Goal: Transaction & Acquisition: Book appointment/travel/reservation

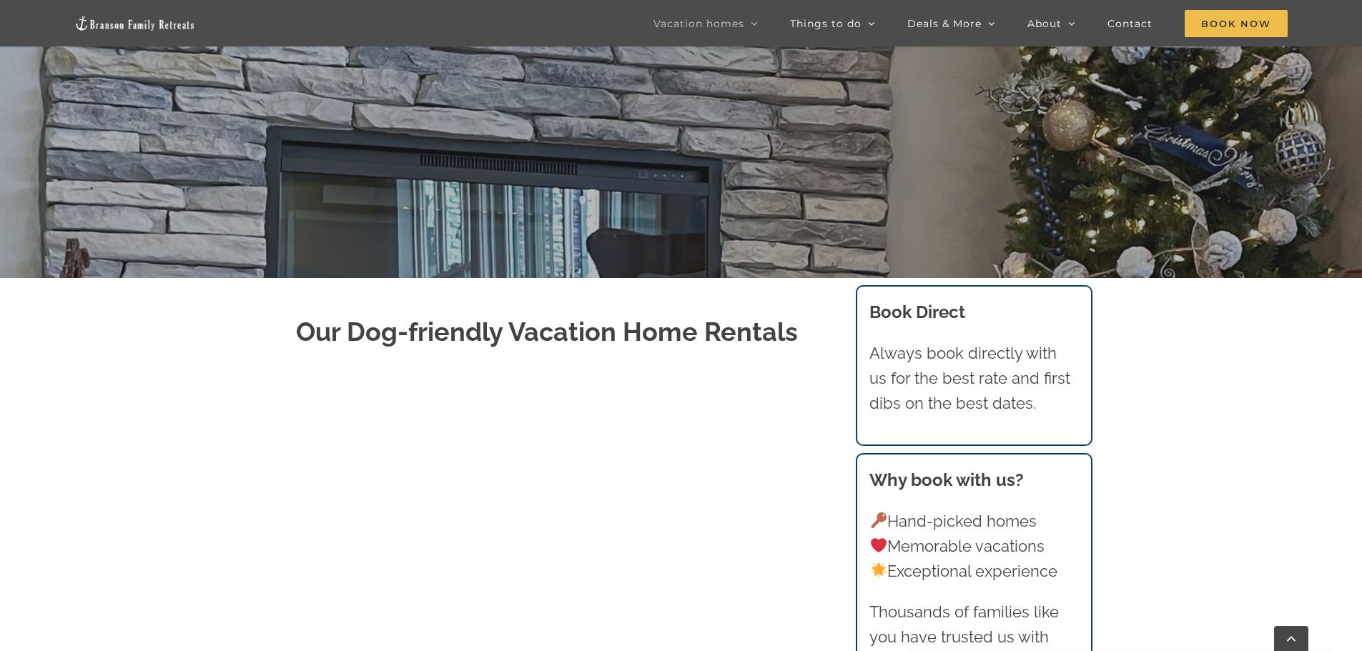
scroll to position [286, 0]
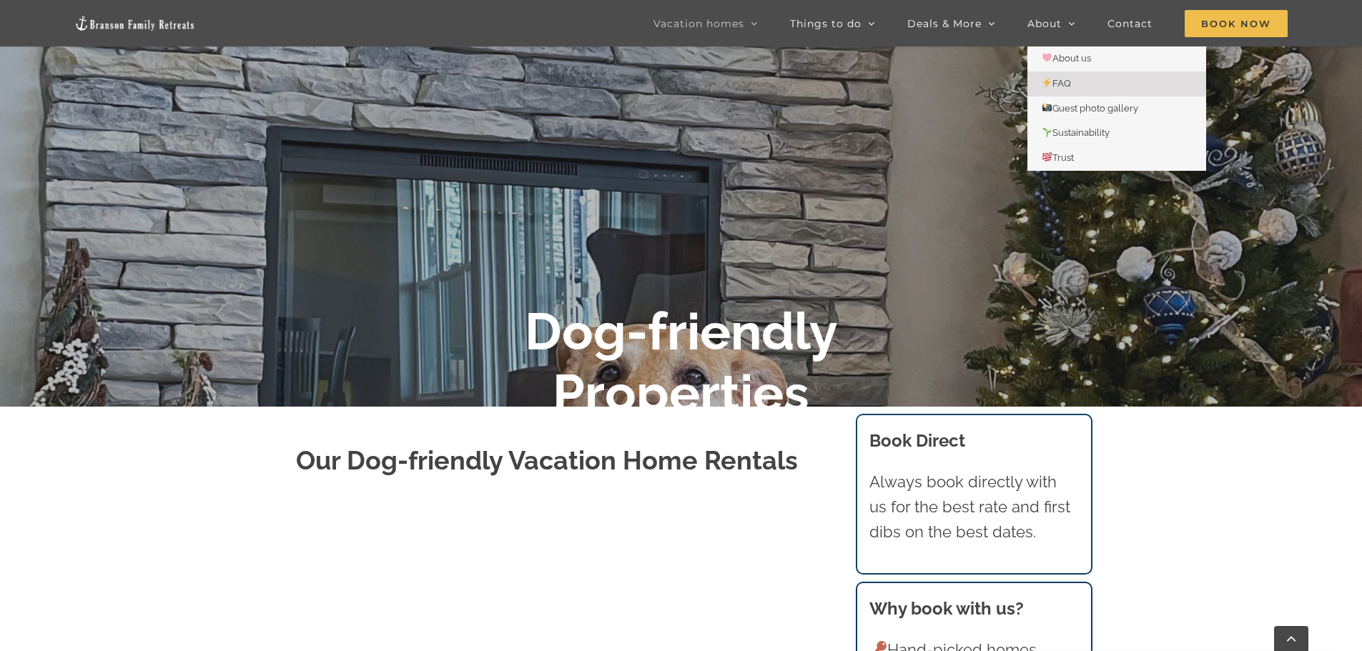
click at [1059, 79] on span "FAQ" at bounding box center [1055, 83] width 29 height 11
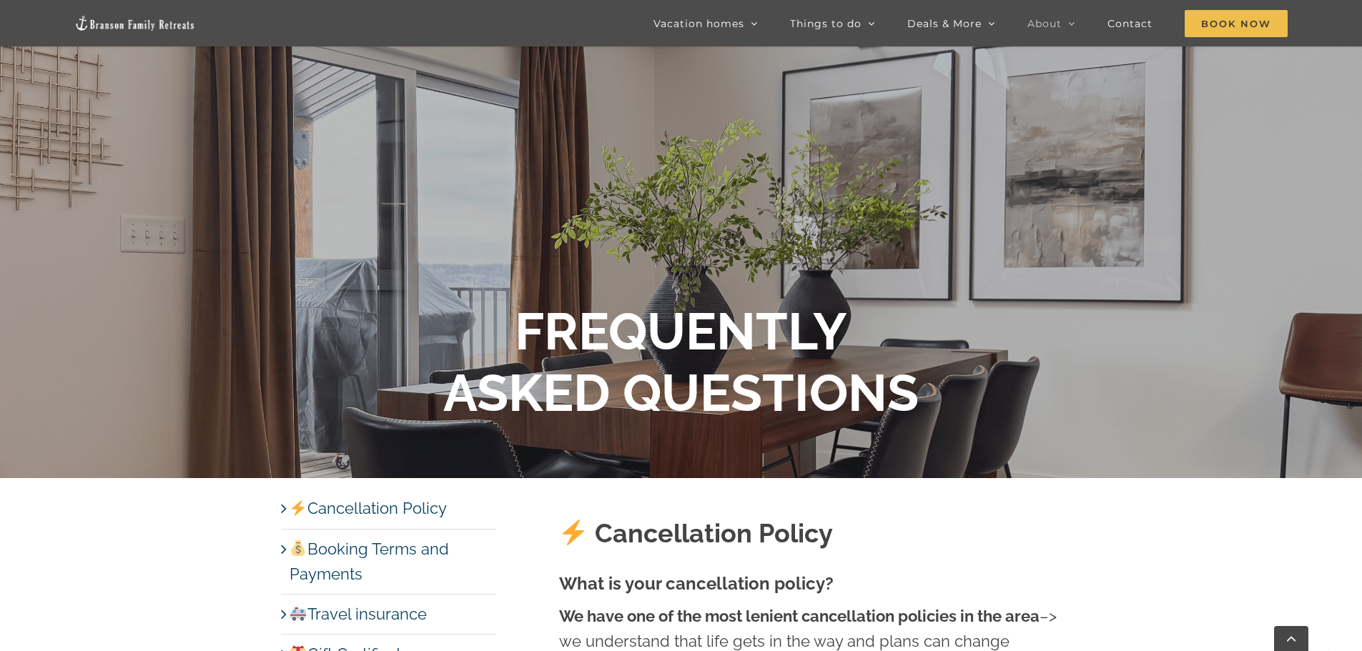
scroll to position [429, 0]
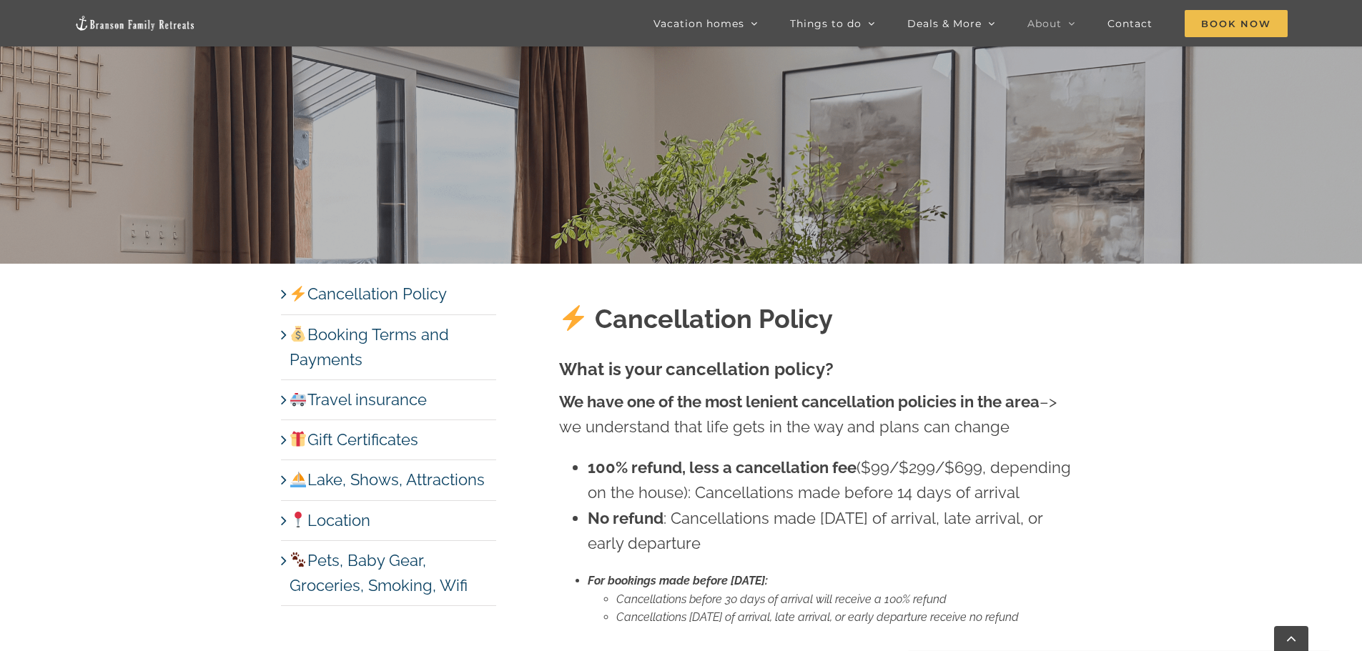
click at [289, 564] on link "Pets, Baby Gear, Groceries, Smoking, Wifi" at bounding box center [378, 573] width 178 height 44
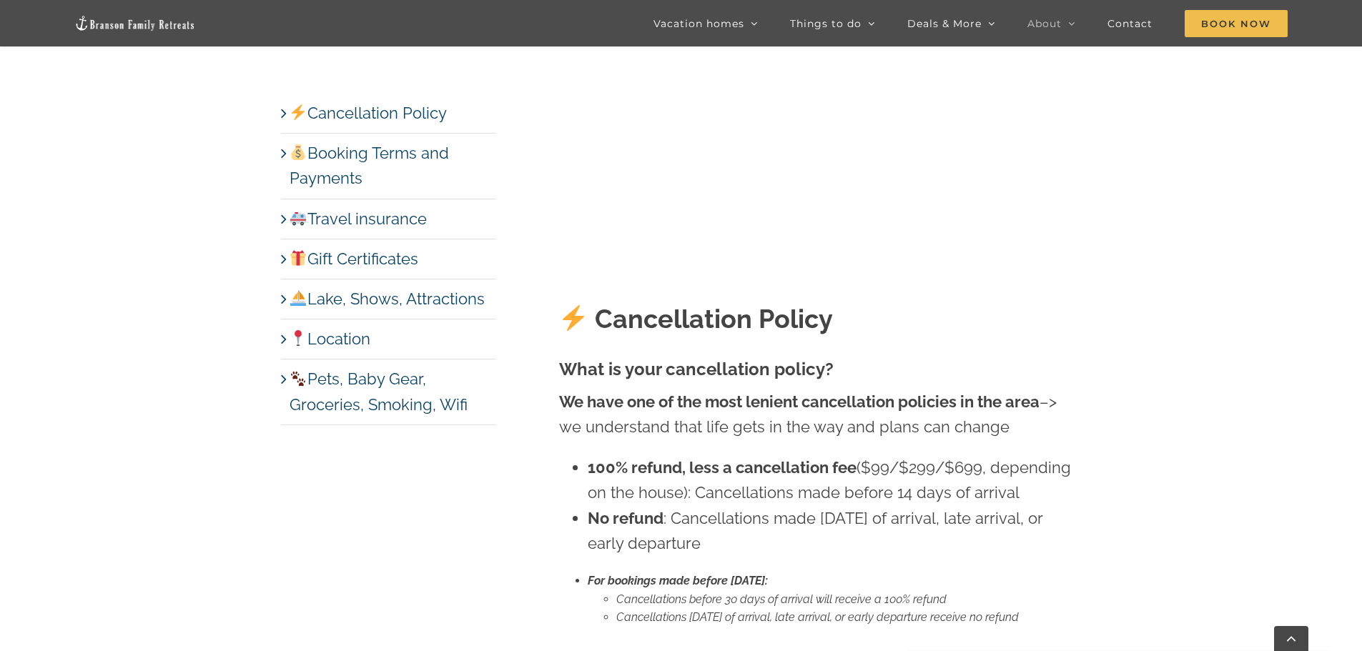
scroll to position [6973, 0]
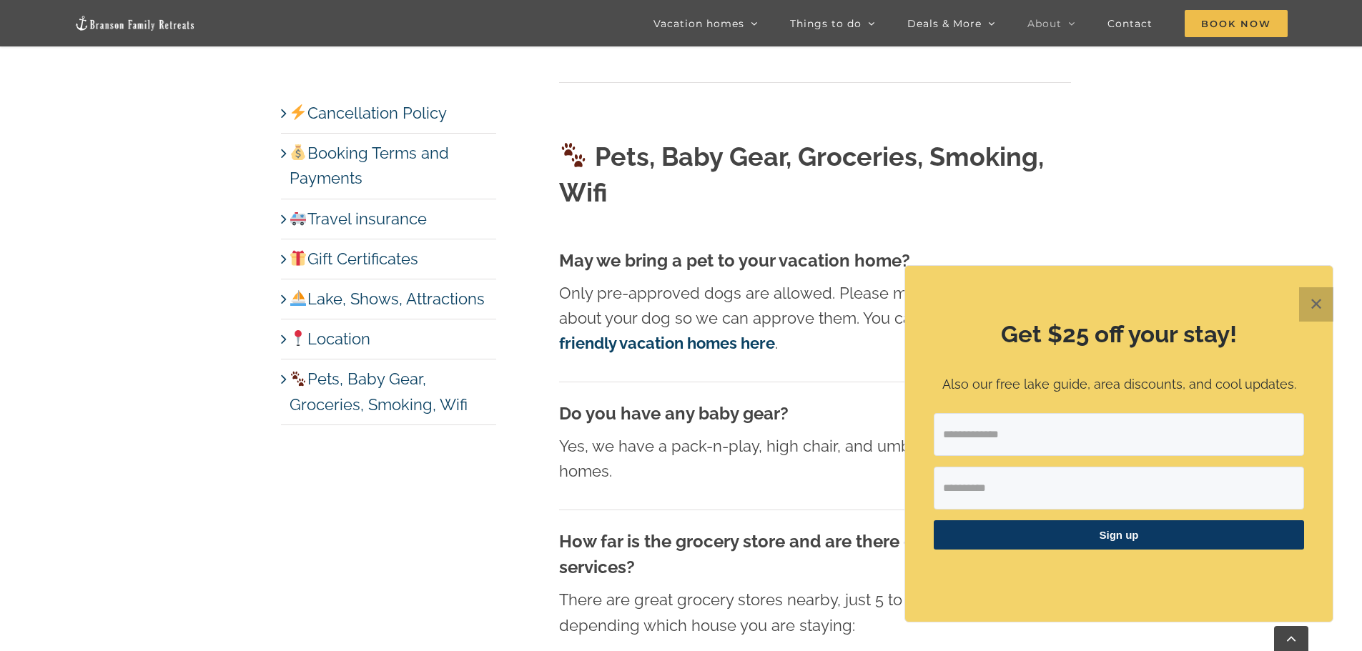
click at [1314, 303] on button "✕" at bounding box center [1316, 304] width 34 height 34
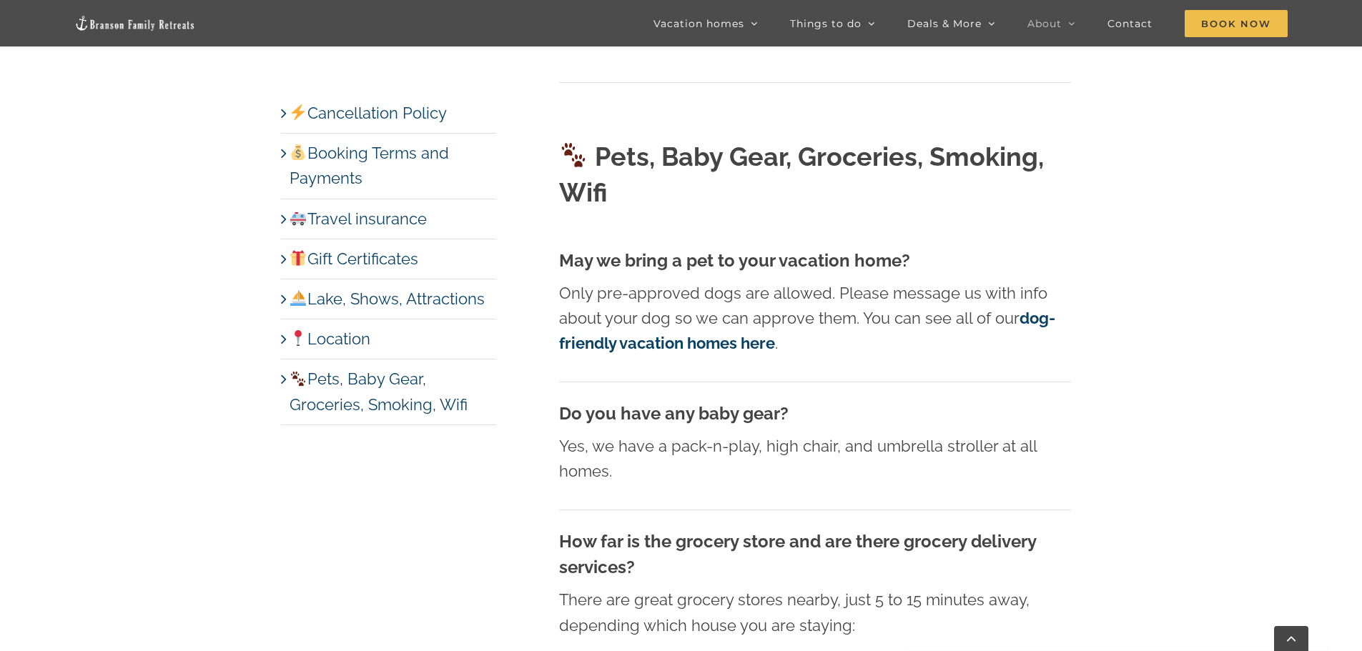
click at [710, 309] on strong "dog-friendly vacation homes here" at bounding box center [807, 331] width 496 height 44
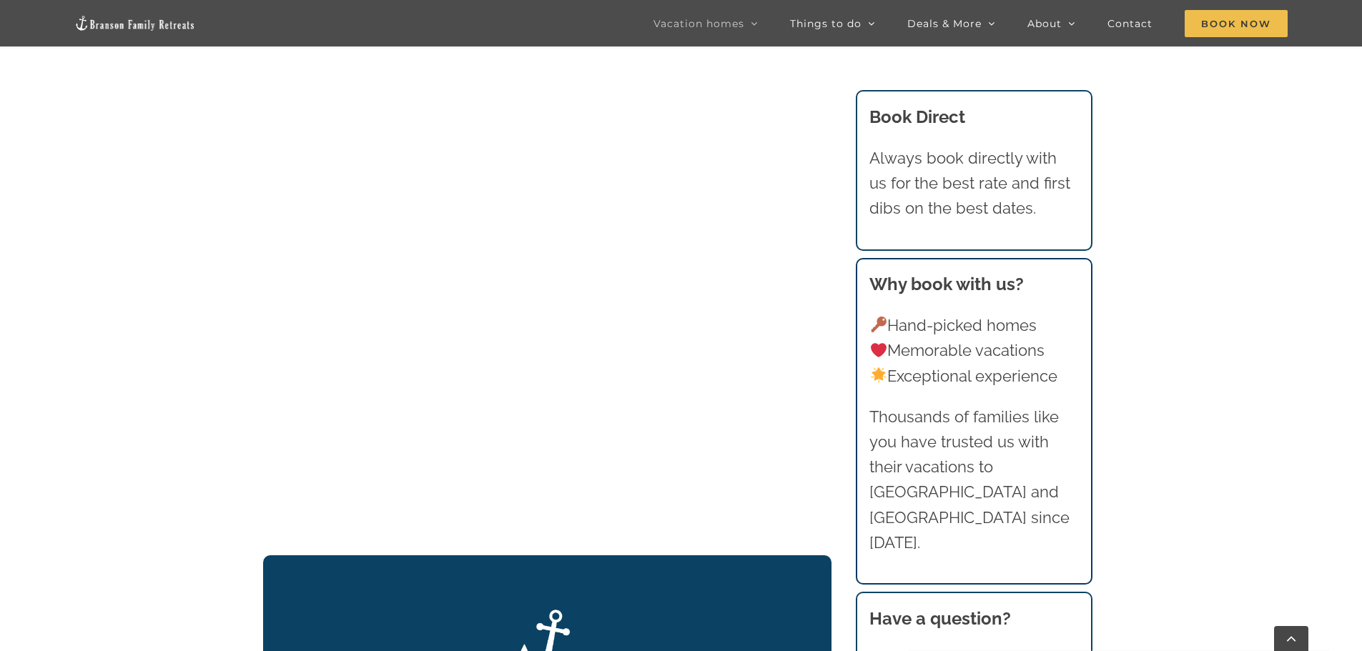
scroll to position [1930, 0]
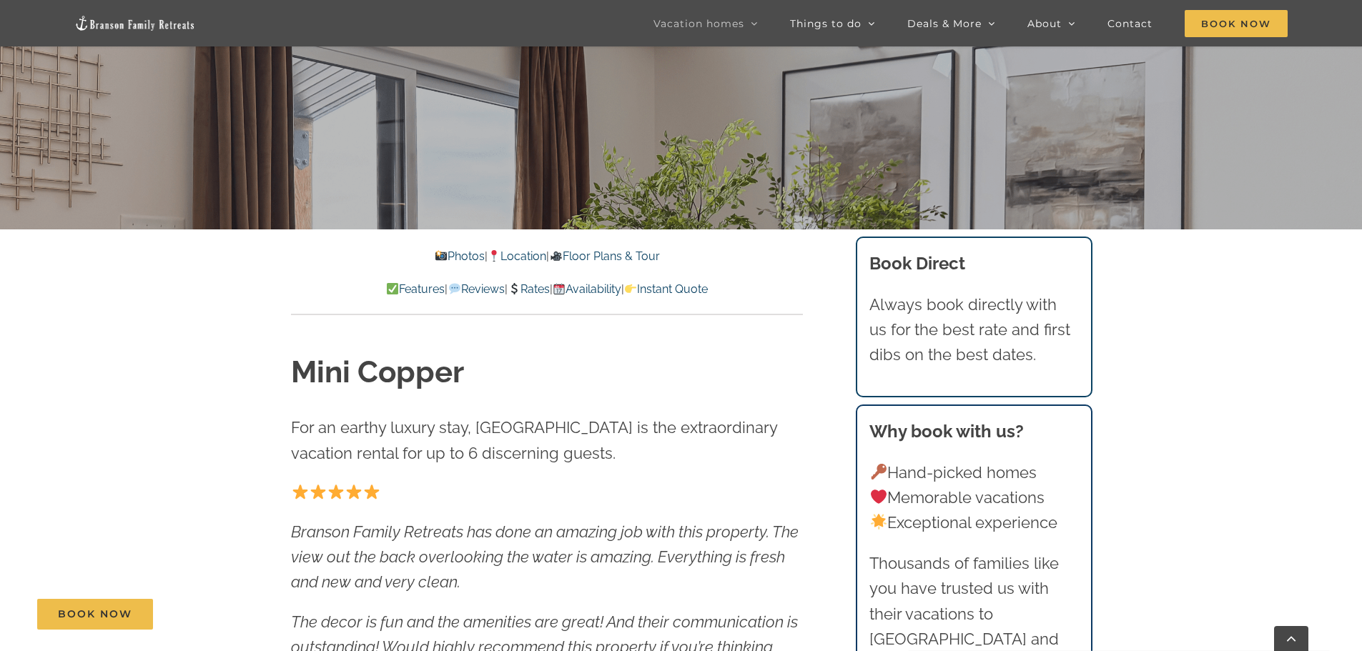
scroll to position [214, 0]
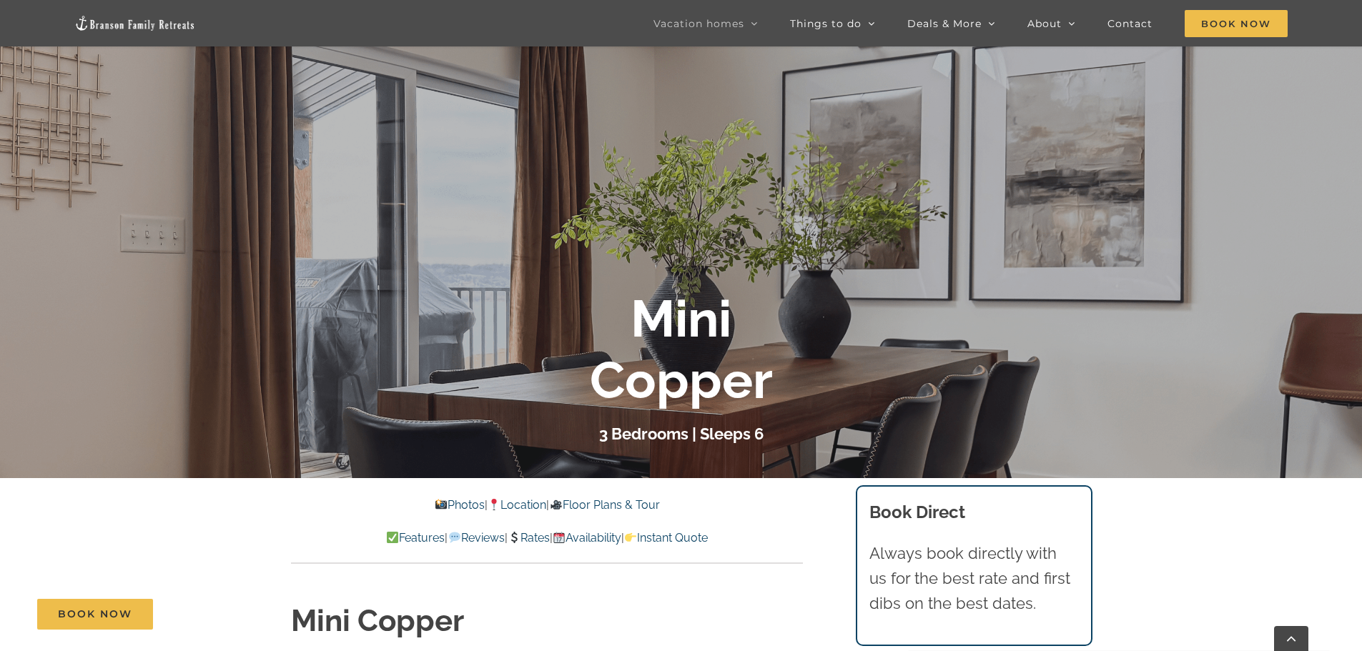
click at [450, 504] on link "Photos" at bounding box center [460, 505] width 50 height 14
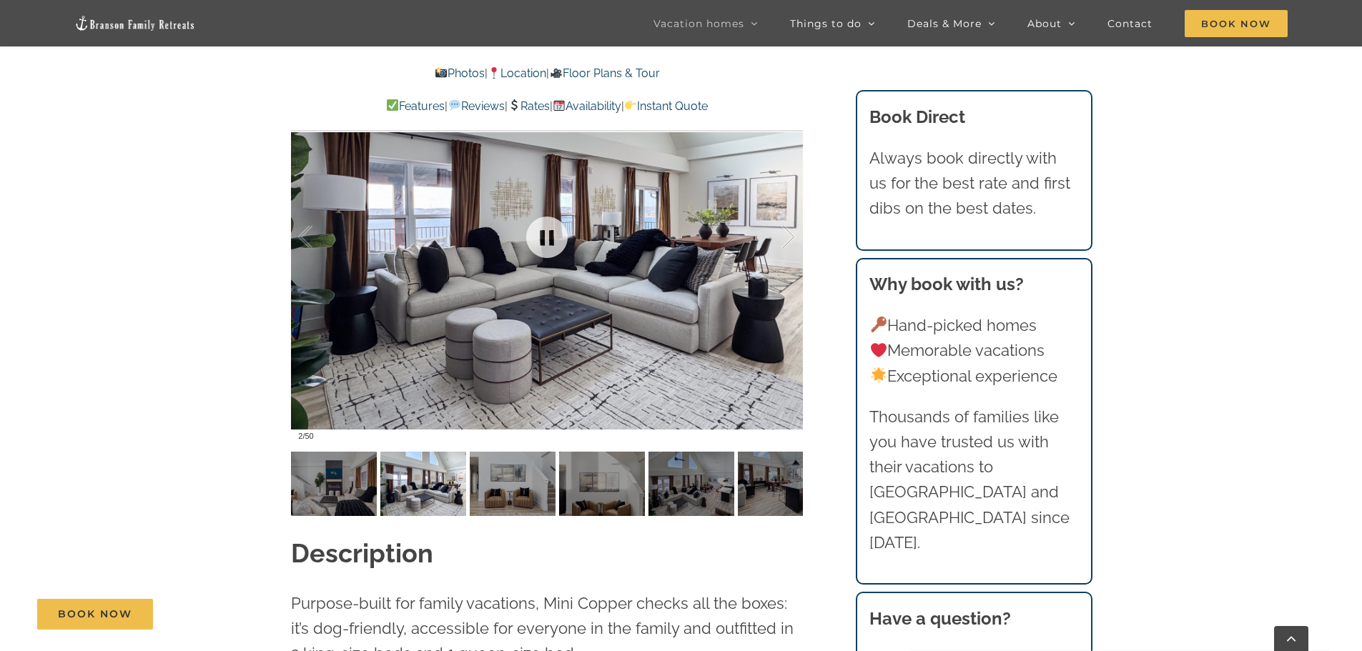
scroll to position [1086, 0]
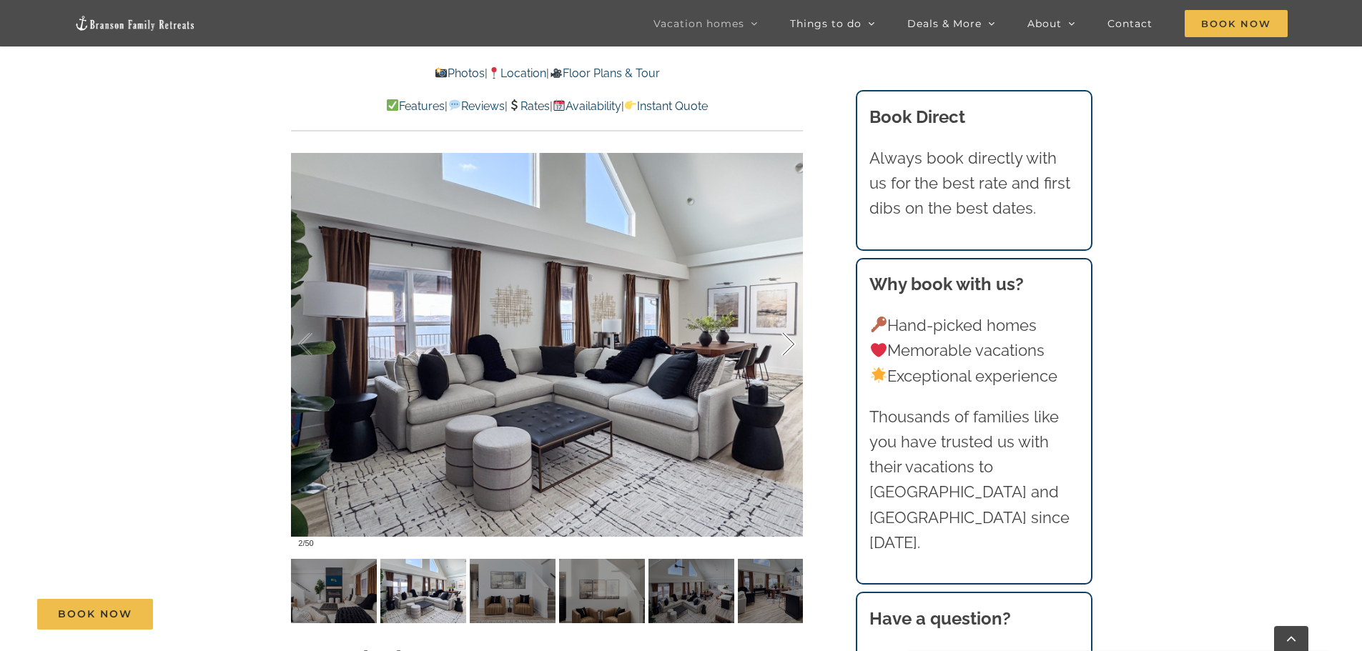
click at [789, 340] on div at bounding box center [773, 344] width 44 height 89
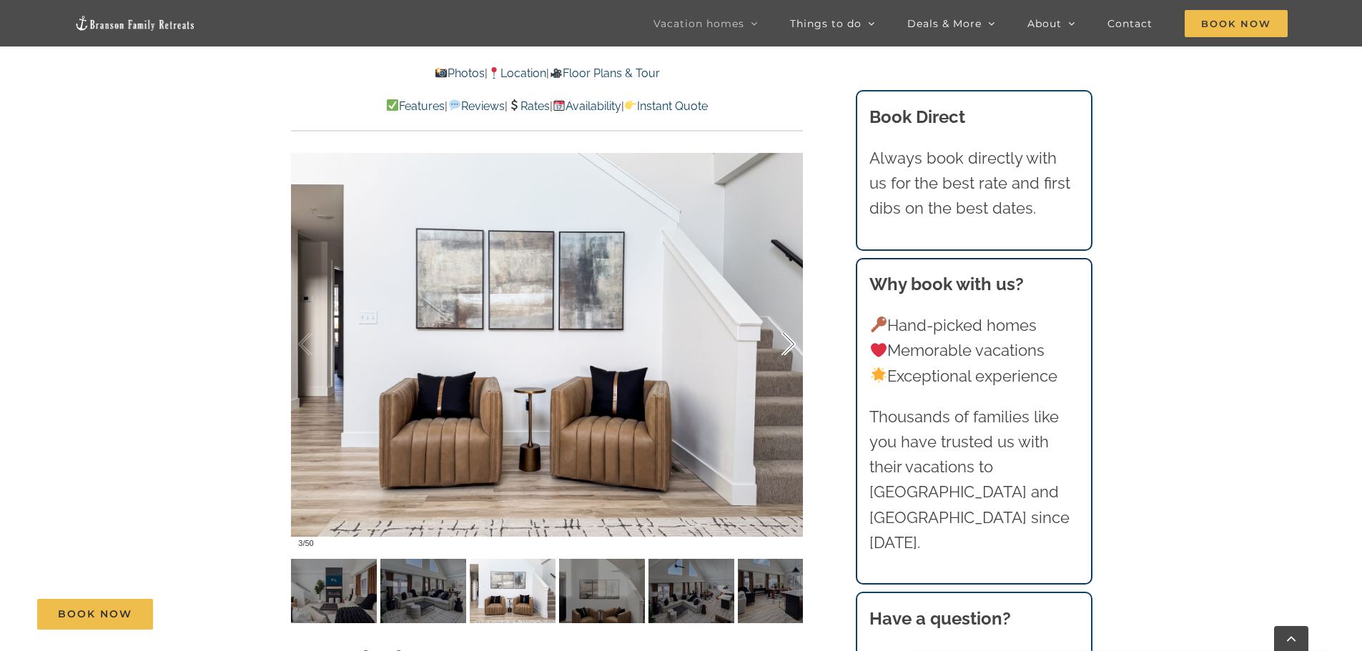
click at [789, 340] on div at bounding box center [773, 344] width 44 height 89
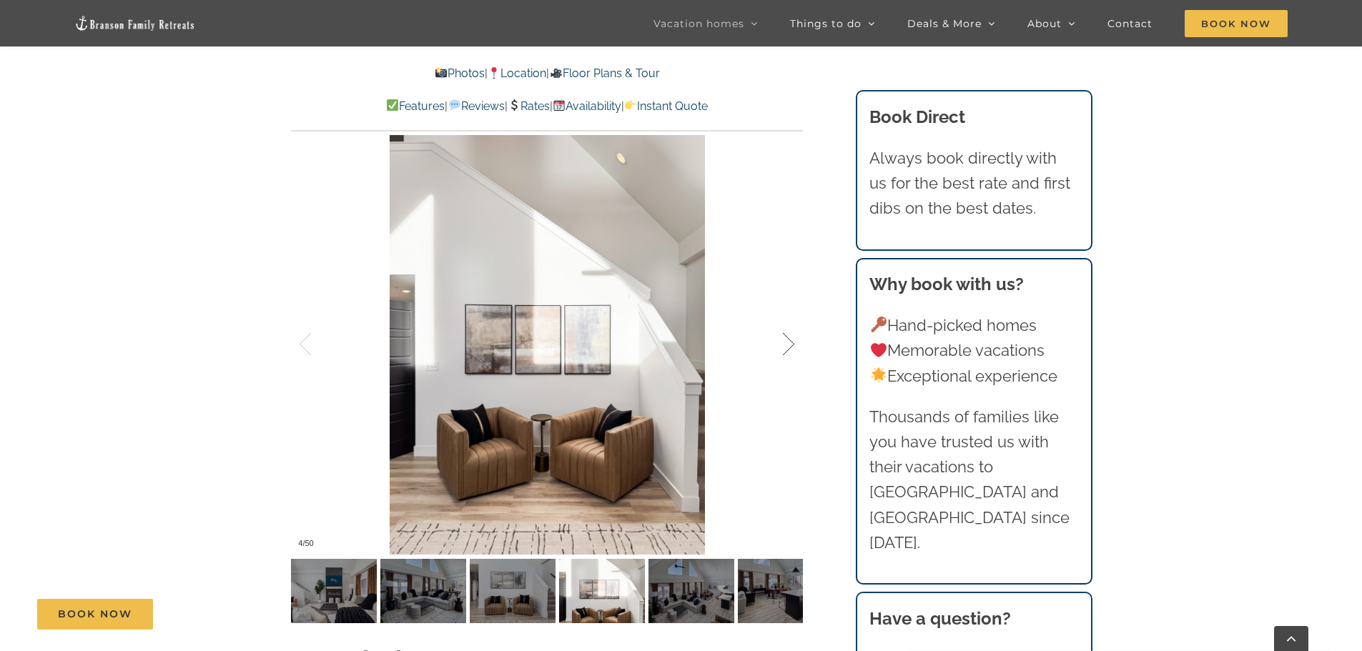
click at [789, 340] on div at bounding box center [773, 344] width 44 height 89
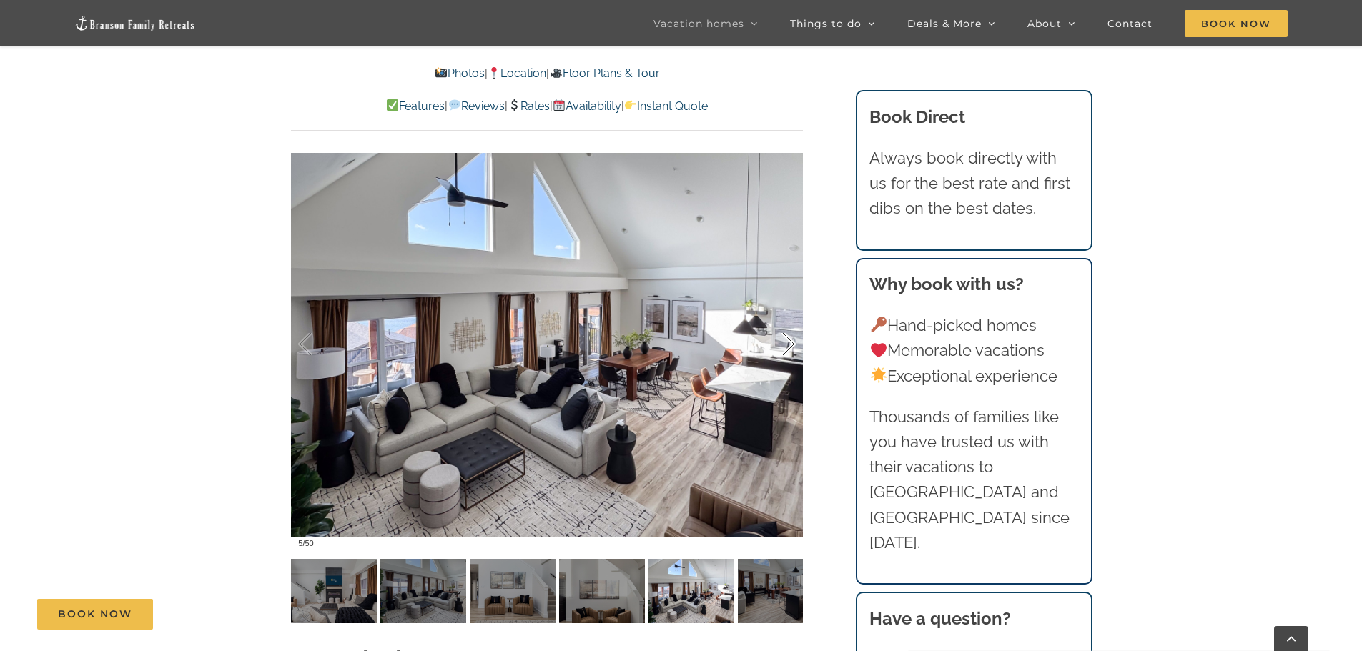
click at [789, 340] on div at bounding box center [773, 344] width 44 height 89
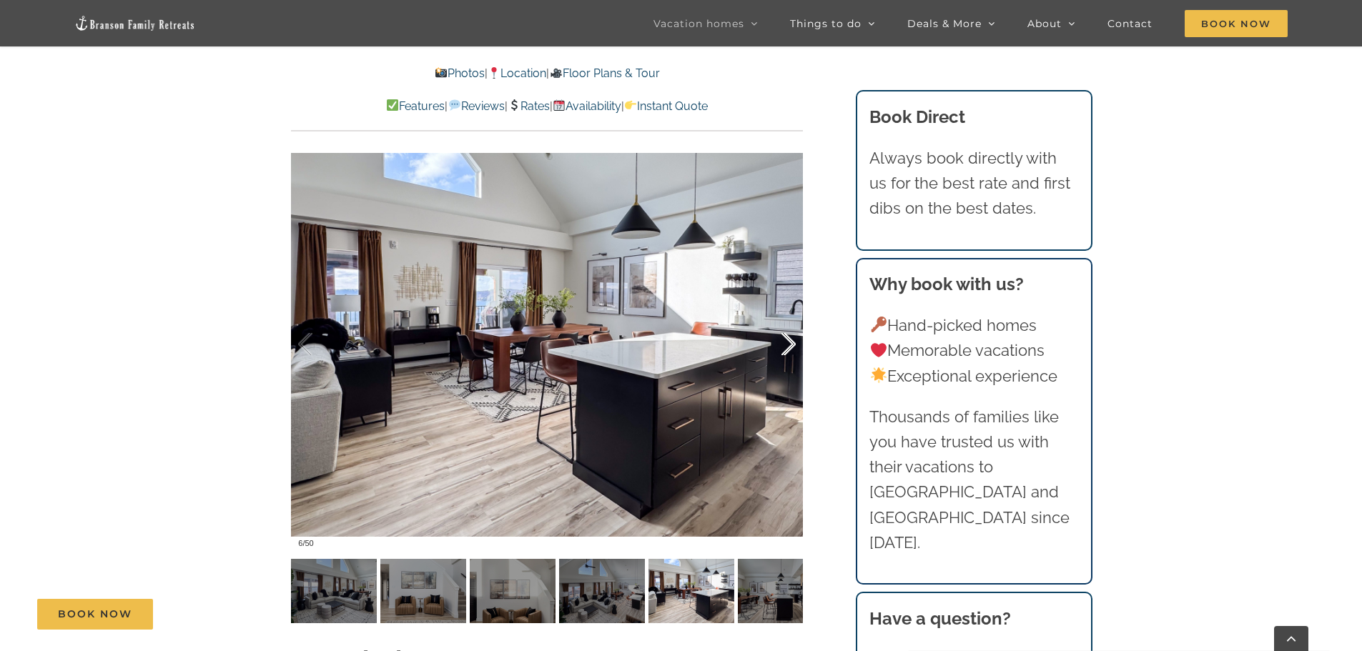
click at [789, 340] on div at bounding box center [773, 344] width 44 height 89
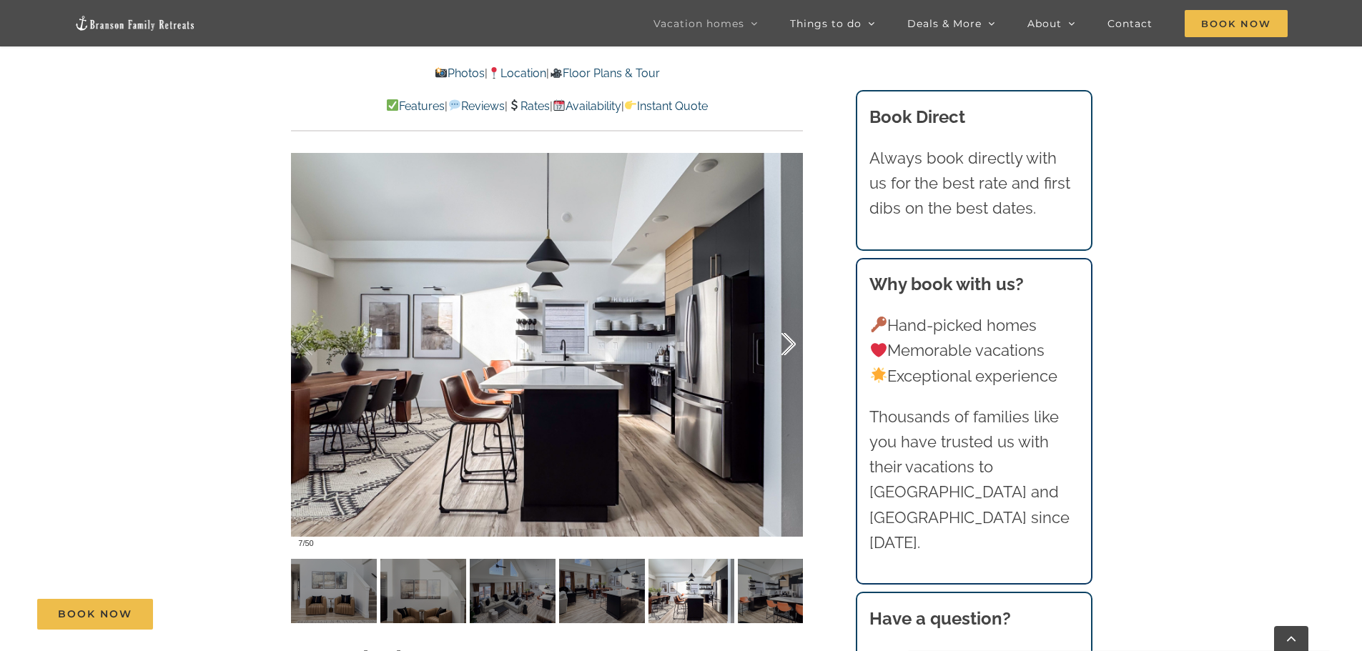
click at [789, 340] on div at bounding box center [773, 344] width 44 height 89
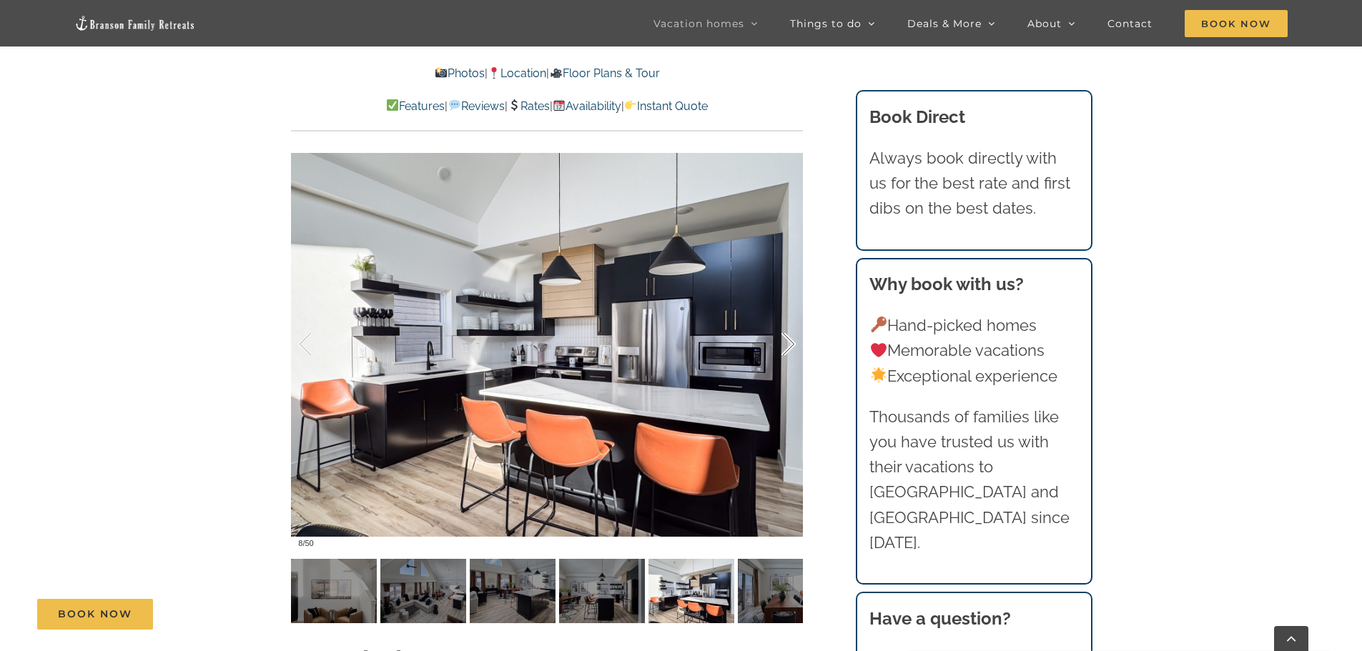
click at [789, 340] on div at bounding box center [773, 344] width 44 height 89
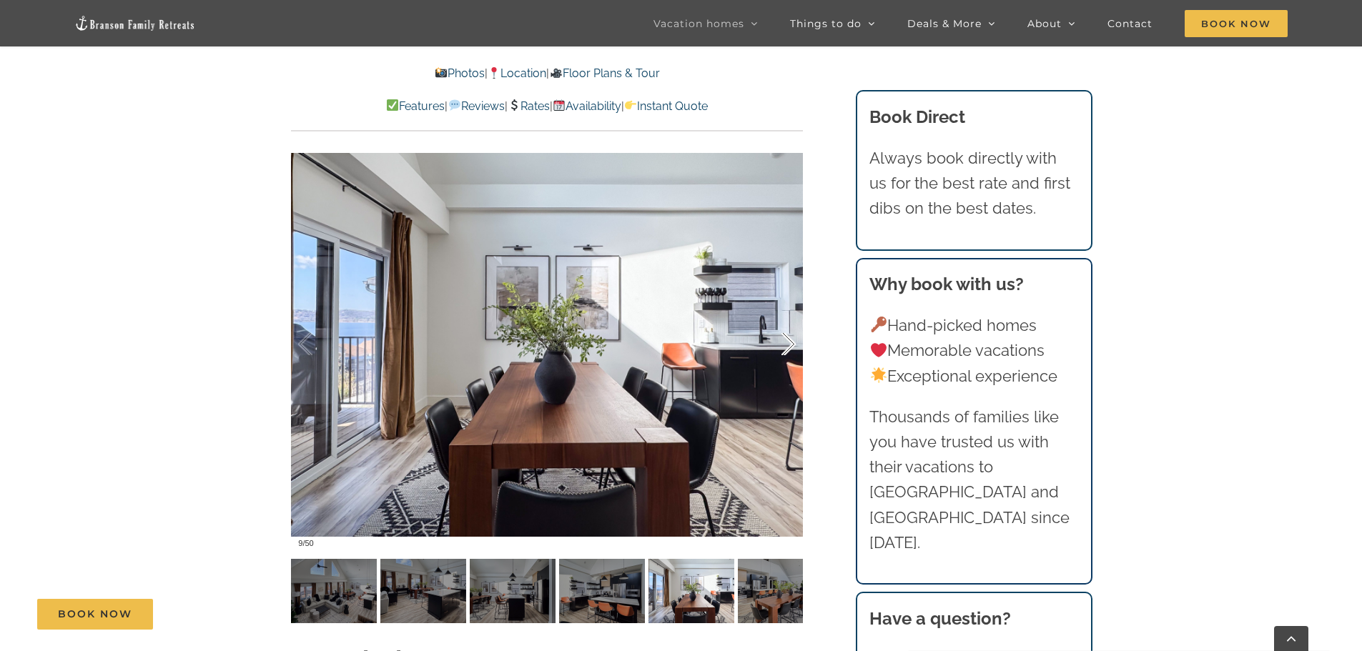
click at [789, 340] on div at bounding box center [773, 344] width 44 height 89
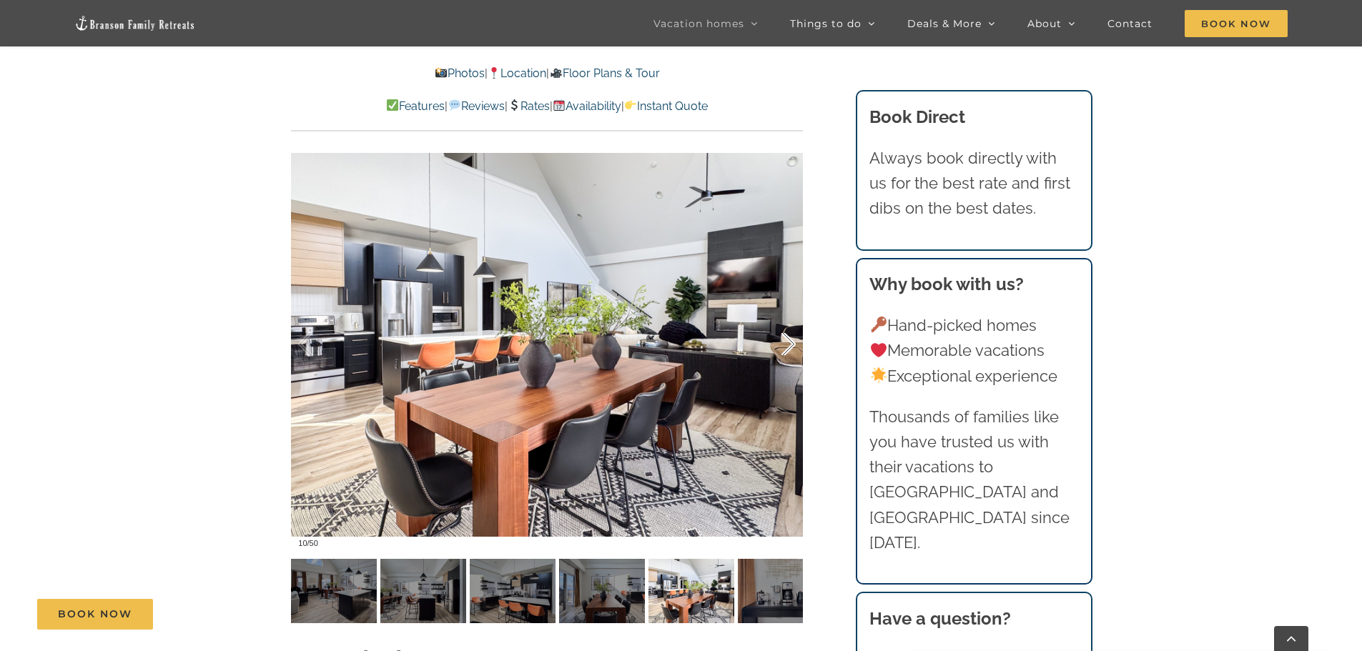
click at [789, 340] on div at bounding box center [773, 344] width 44 height 89
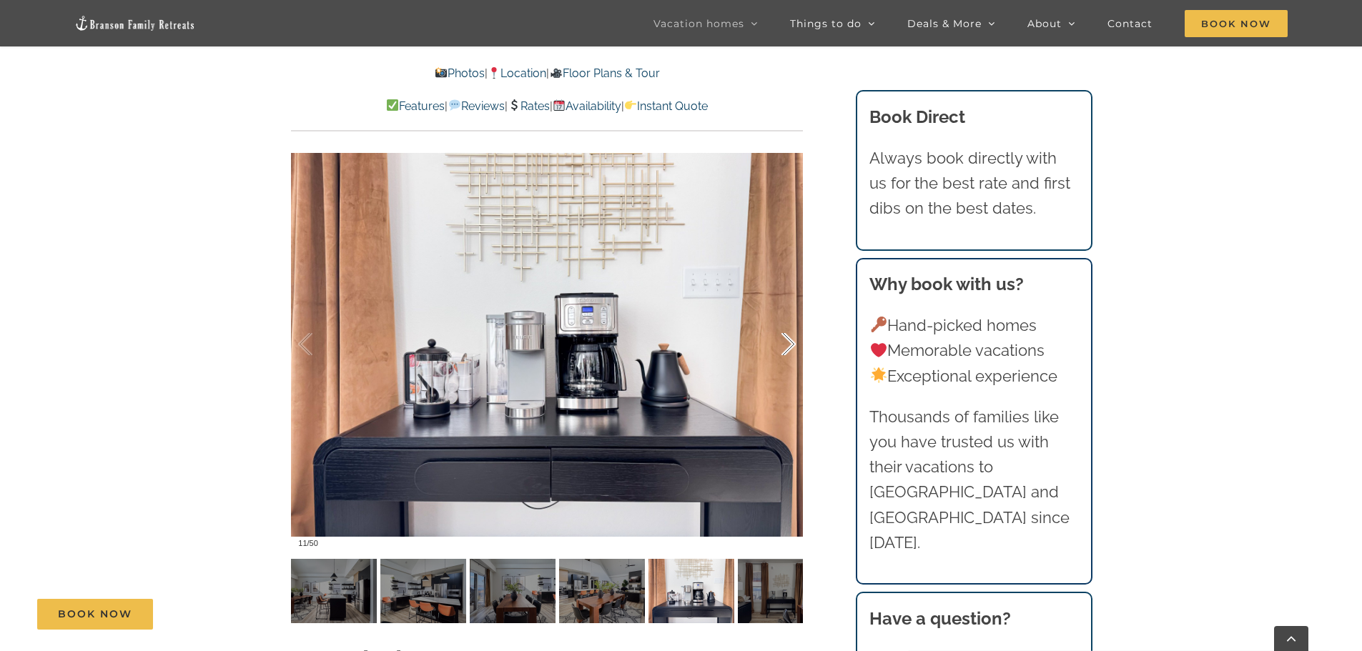
click at [789, 340] on div at bounding box center [773, 344] width 44 height 89
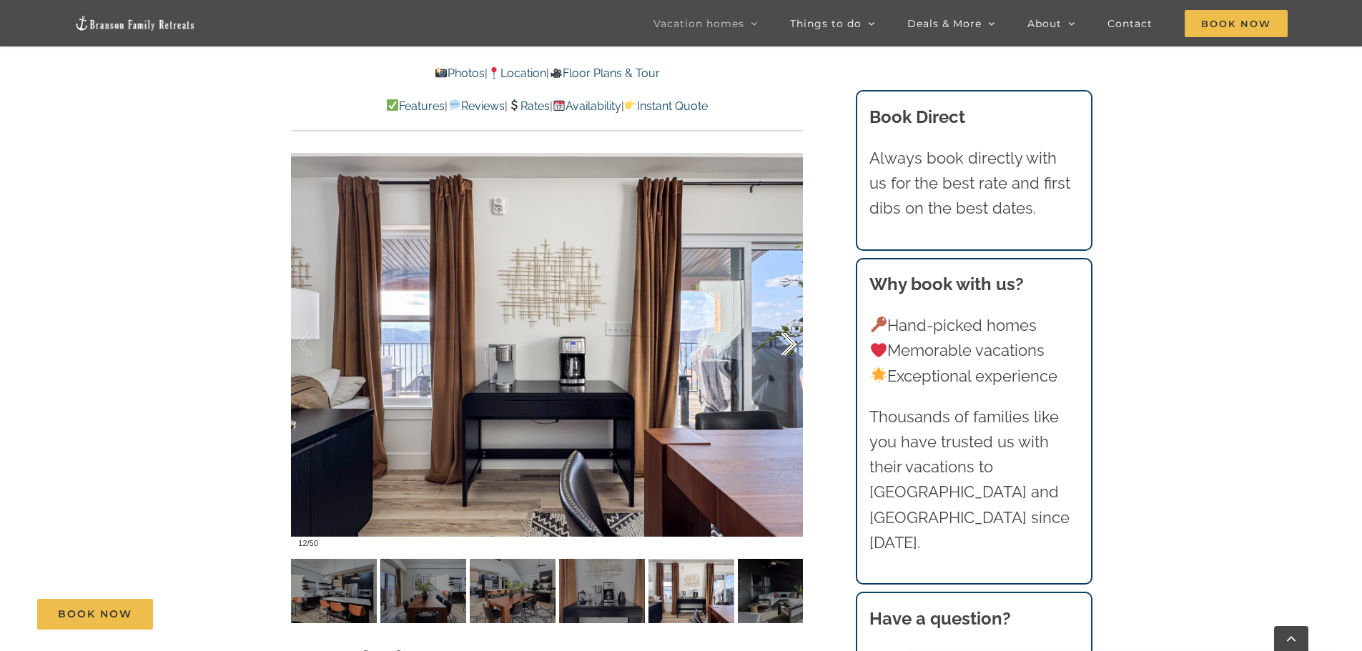
click at [789, 340] on div at bounding box center [773, 344] width 44 height 89
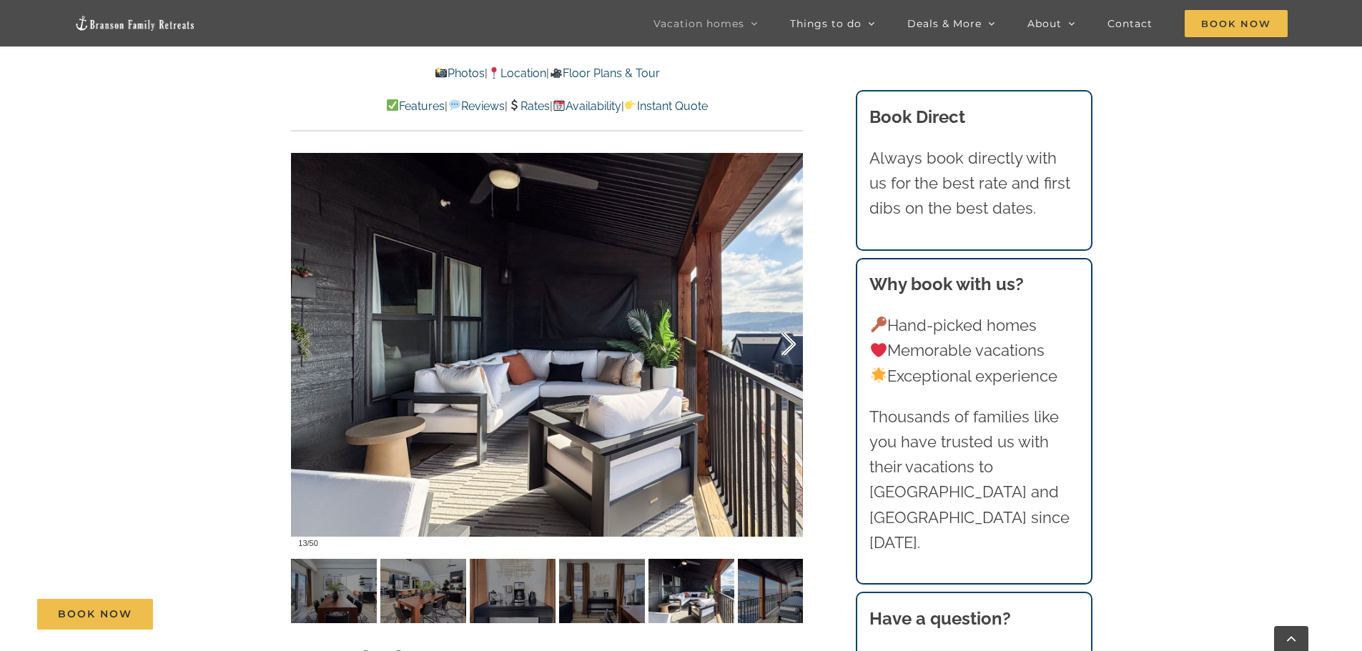
click at [789, 340] on div at bounding box center [773, 344] width 44 height 89
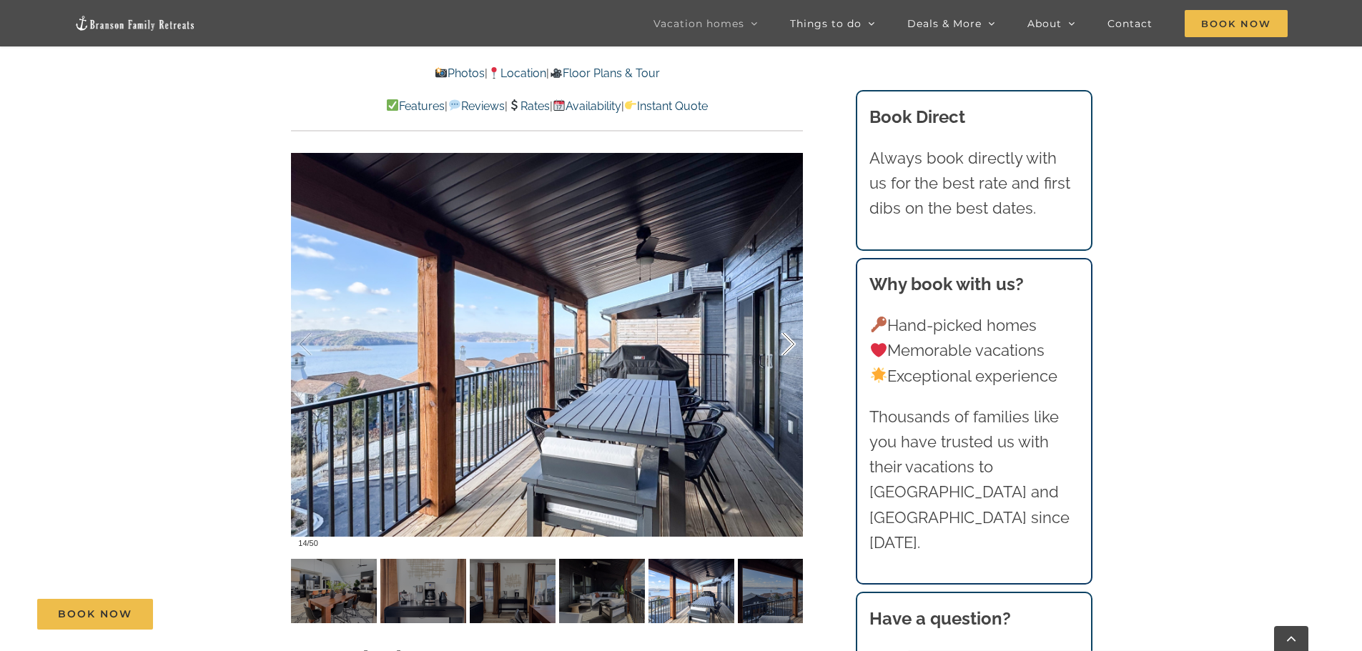
click at [789, 340] on div at bounding box center [773, 344] width 44 height 89
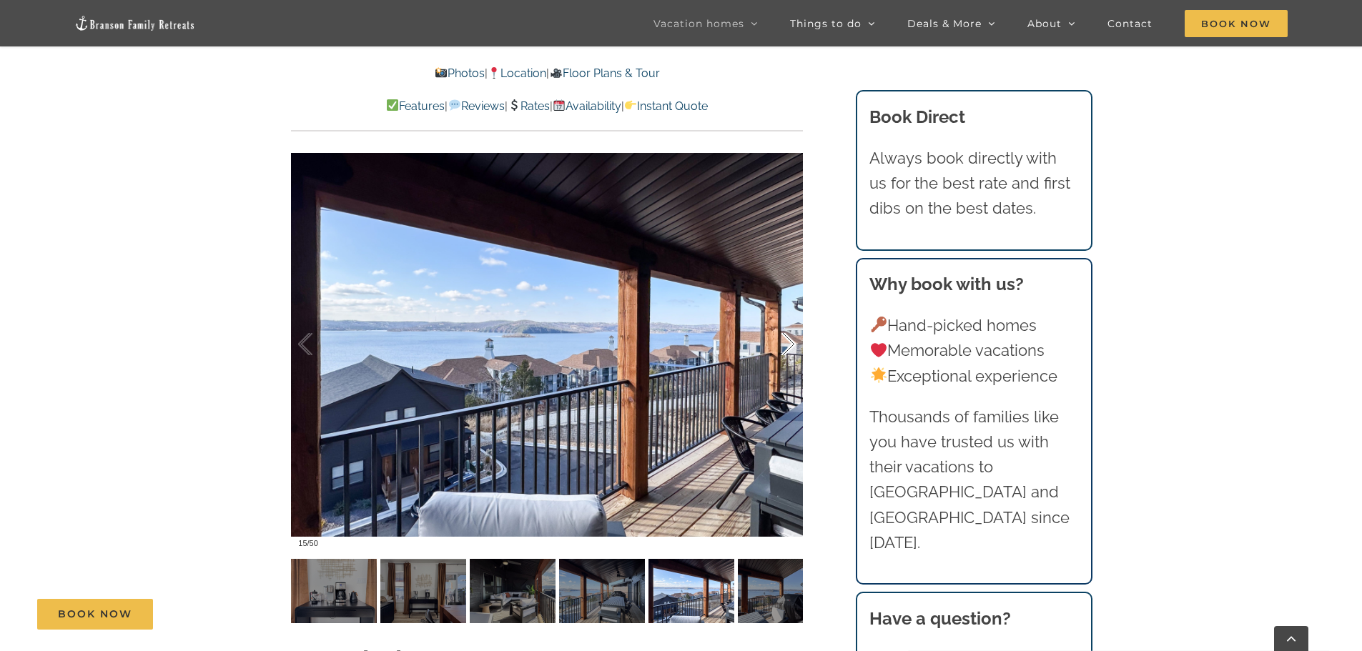
click at [789, 340] on div at bounding box center [773, 344] width 44 height 89
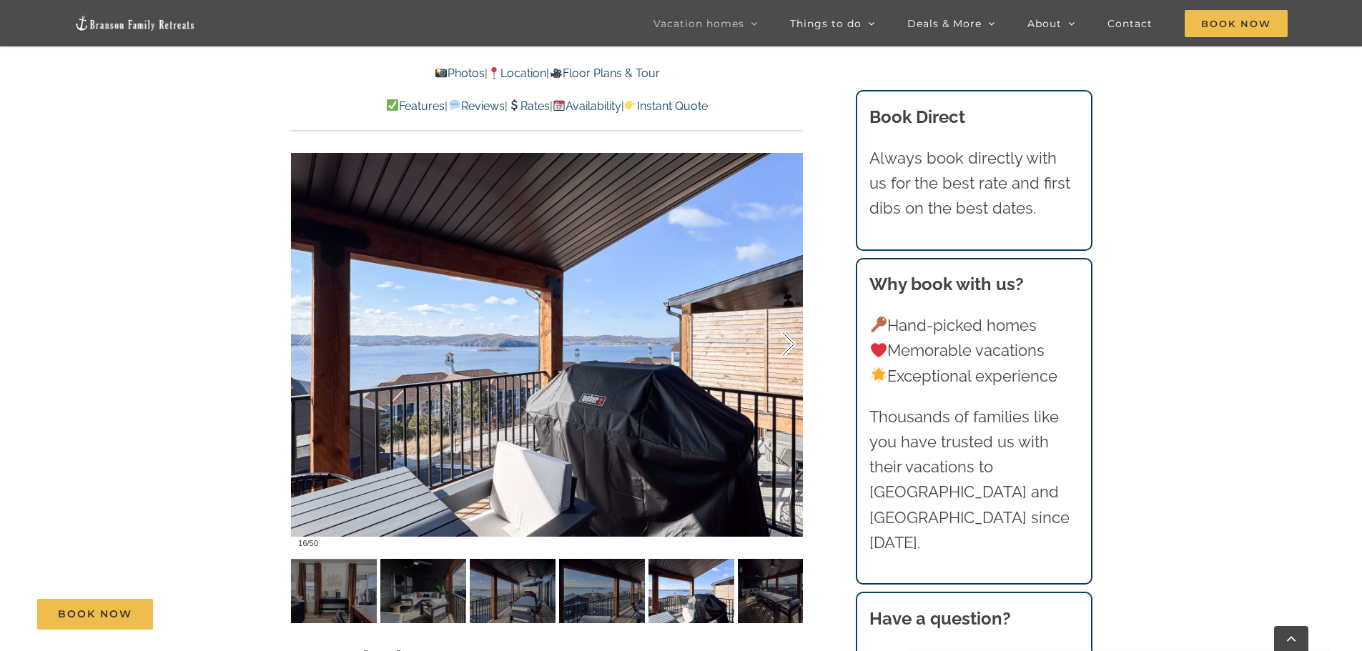
click at [789, 340] on div at bounding box center [773, 344] width 44 height 89
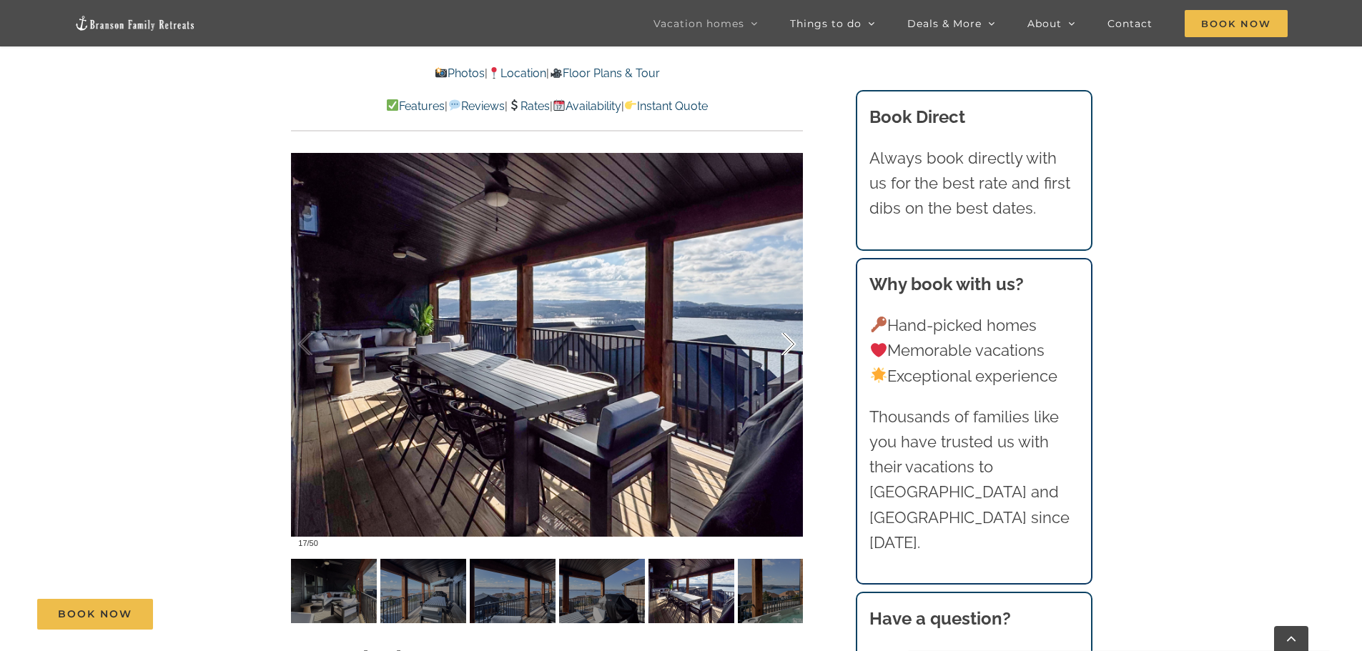
click at [789, 340] on div at bounding box center [773, 344] width 44 height 89
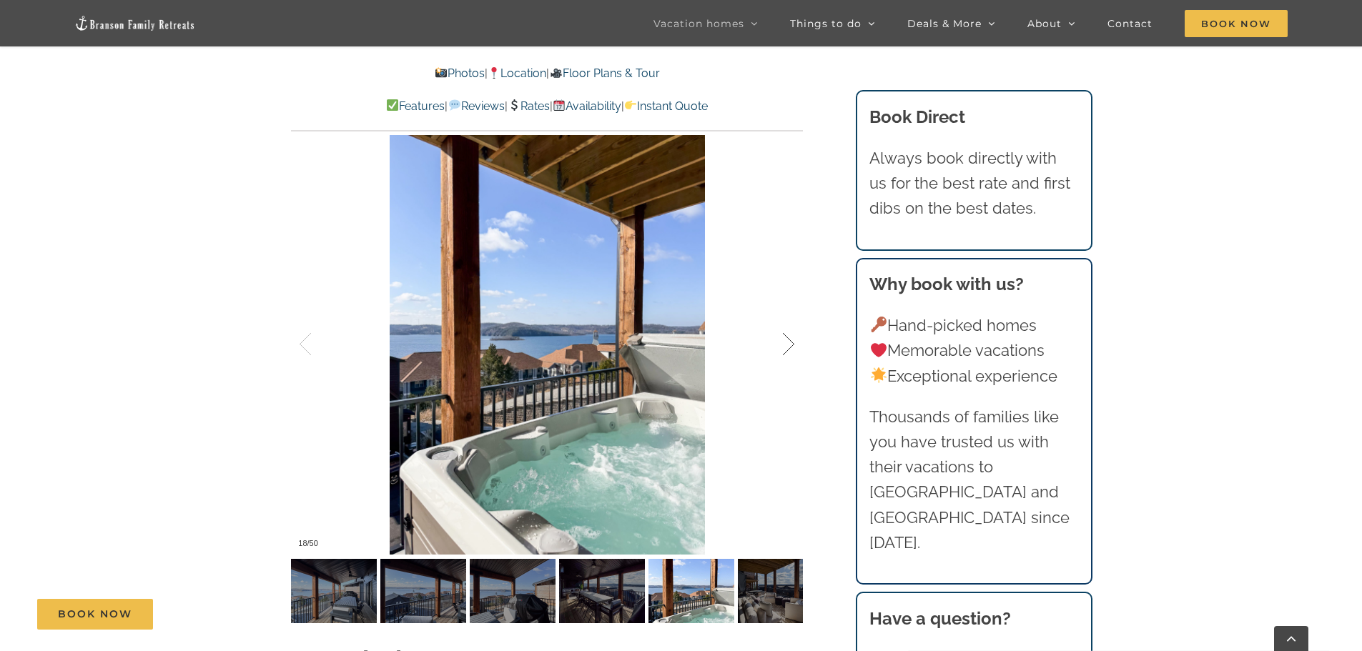
click at [789, 340] on div at bounding box center [773, 344] width 44 height 89
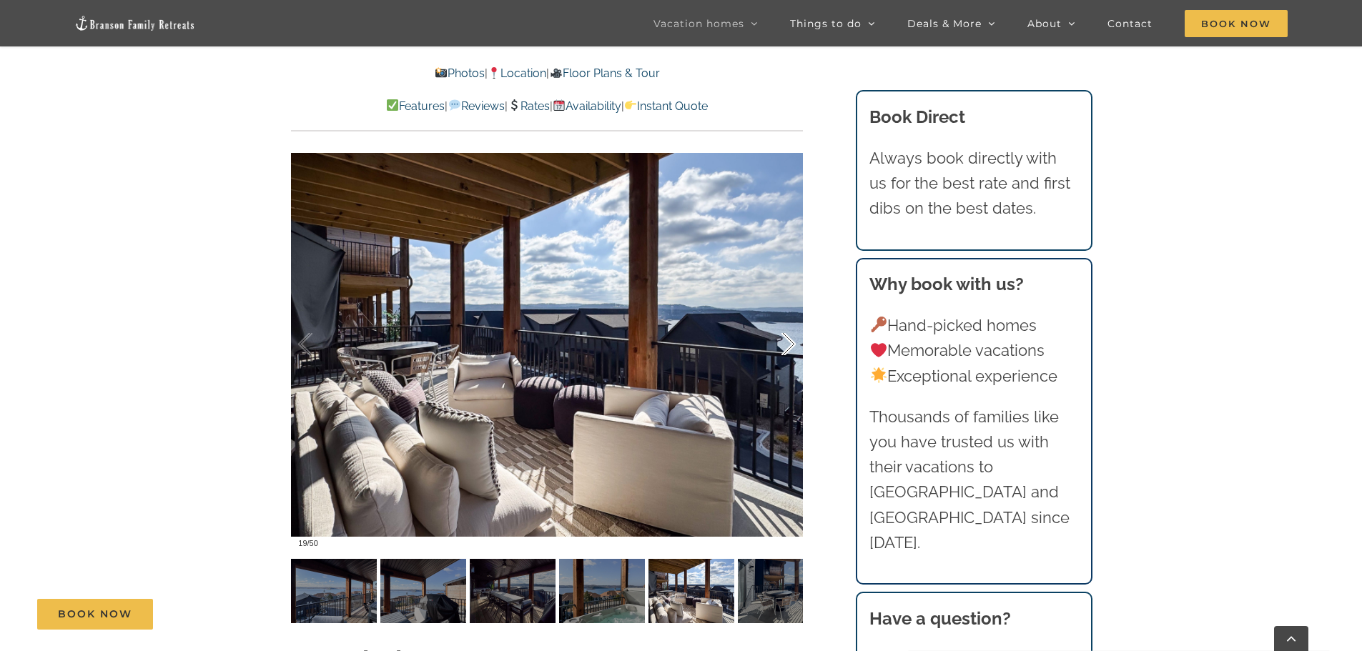
click at [789, 340] on div at bounding box center [773, 344] width 44 height 89
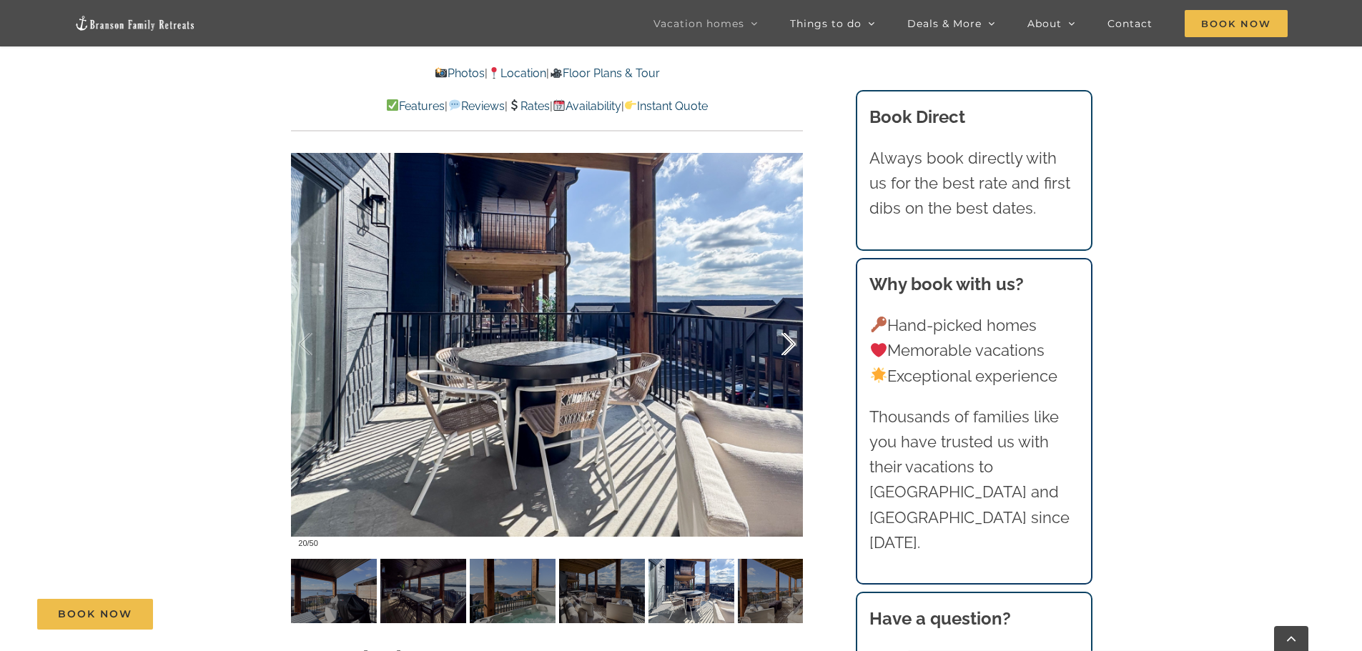
click at [789, 340] on div at bounding box center [773, 344] width 44 height 89
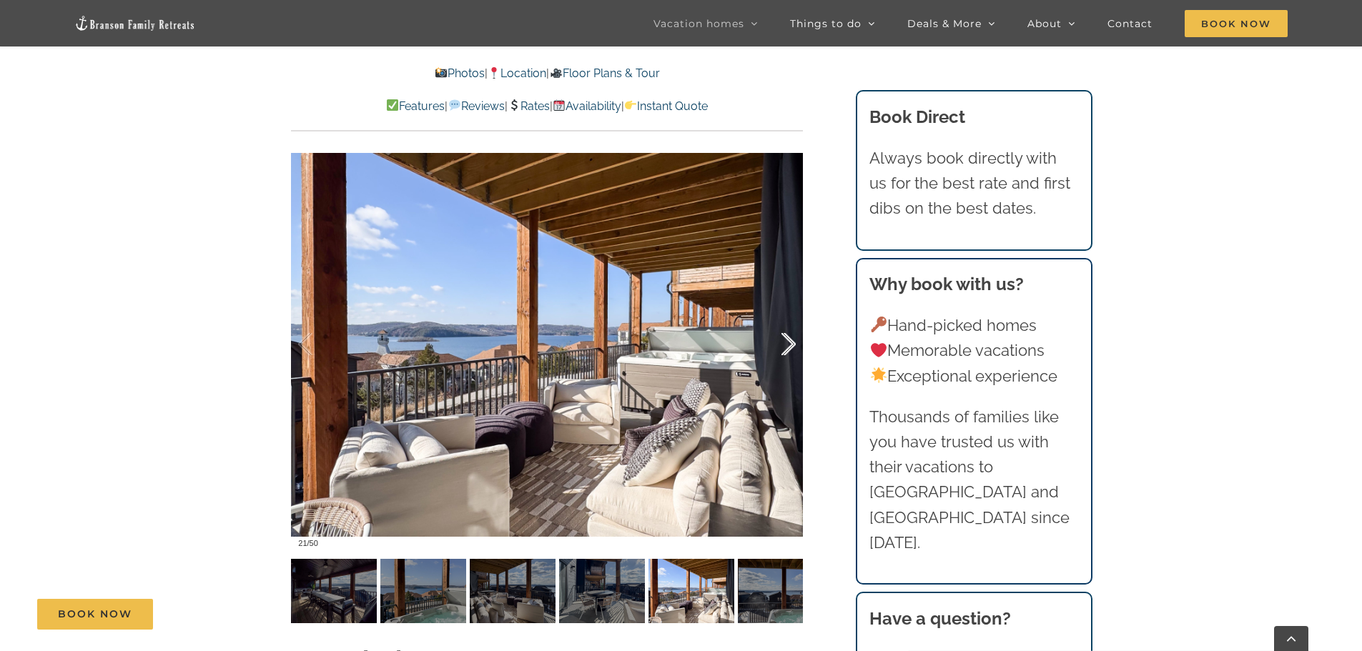
click at [789, 340] on div at bounding box center [773, 344] width 44 height 89
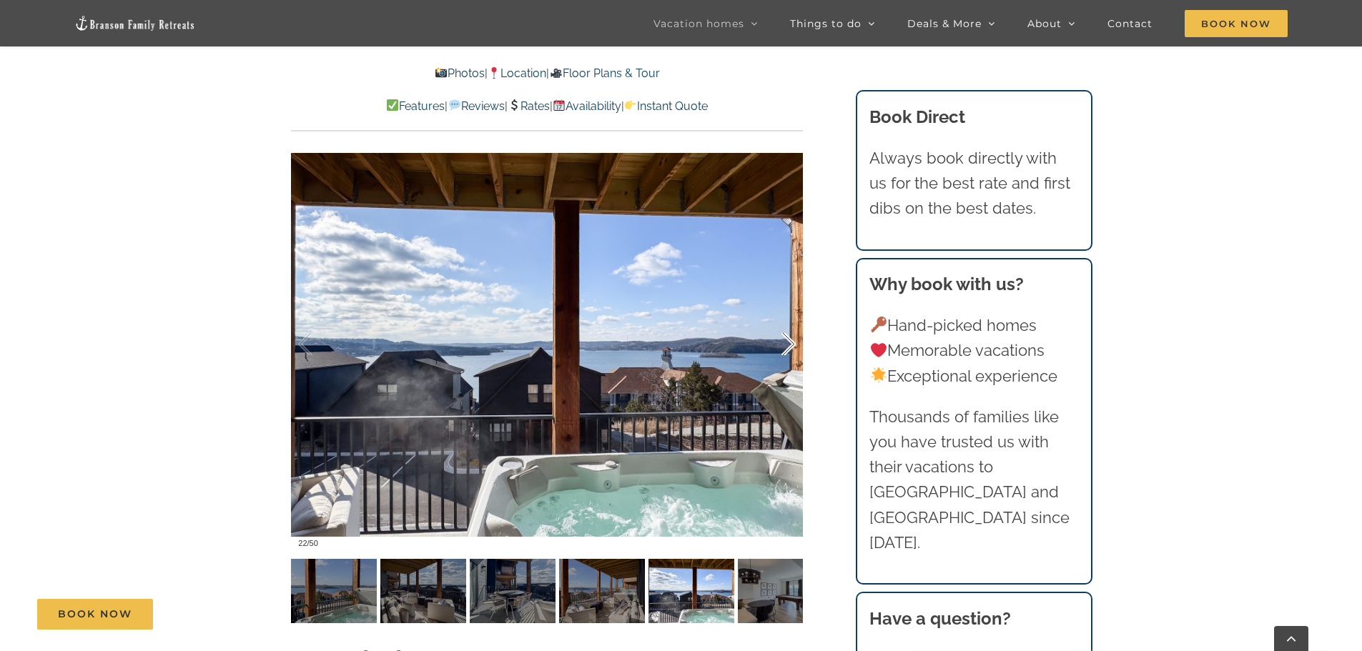
click at [789, 340] on div at bounding box center [773, 344] width 44 height 89
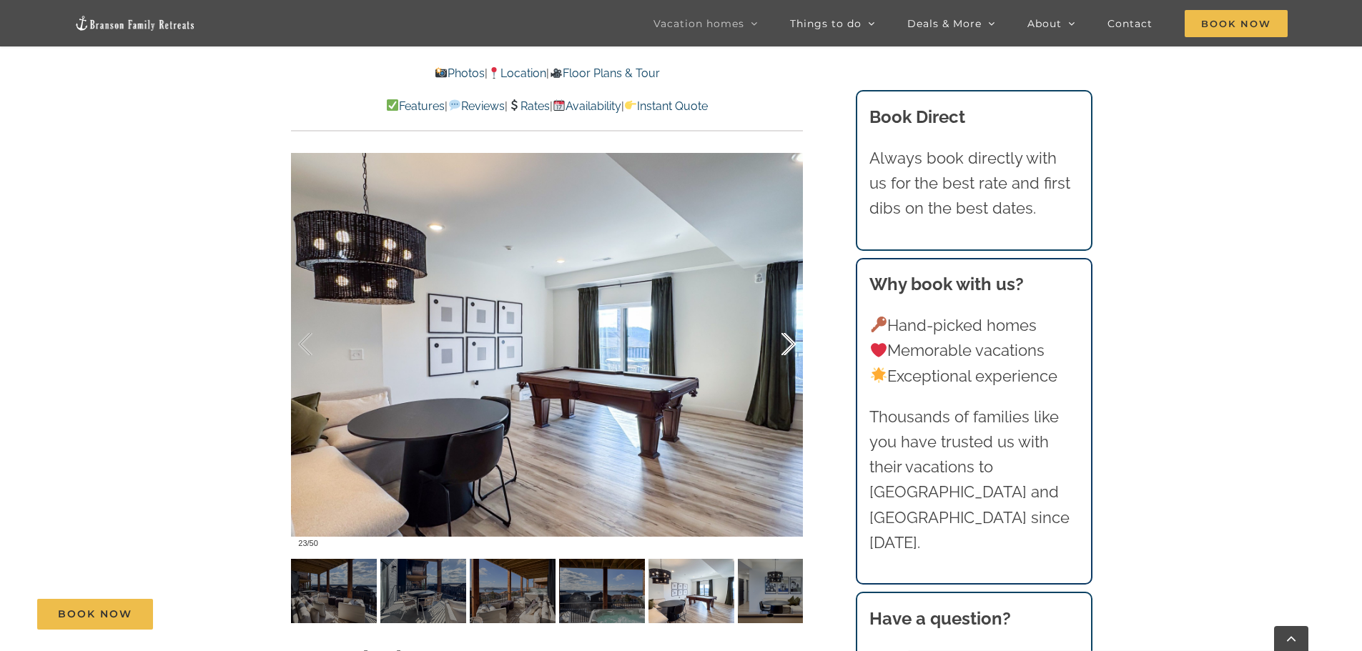
click at [789, 340] on div at bounding box center [773, 344] width 44 height 89
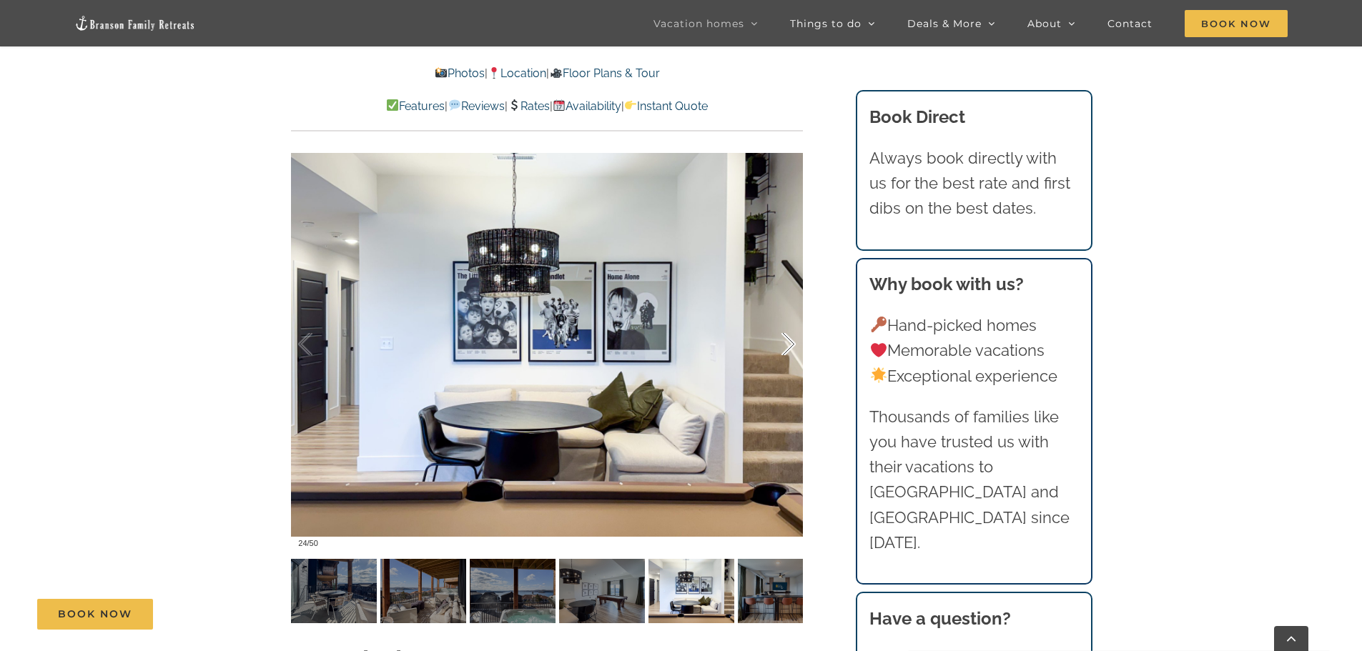
click at [789, 340] on div at bounding box center [773, 344] width 44 height 89
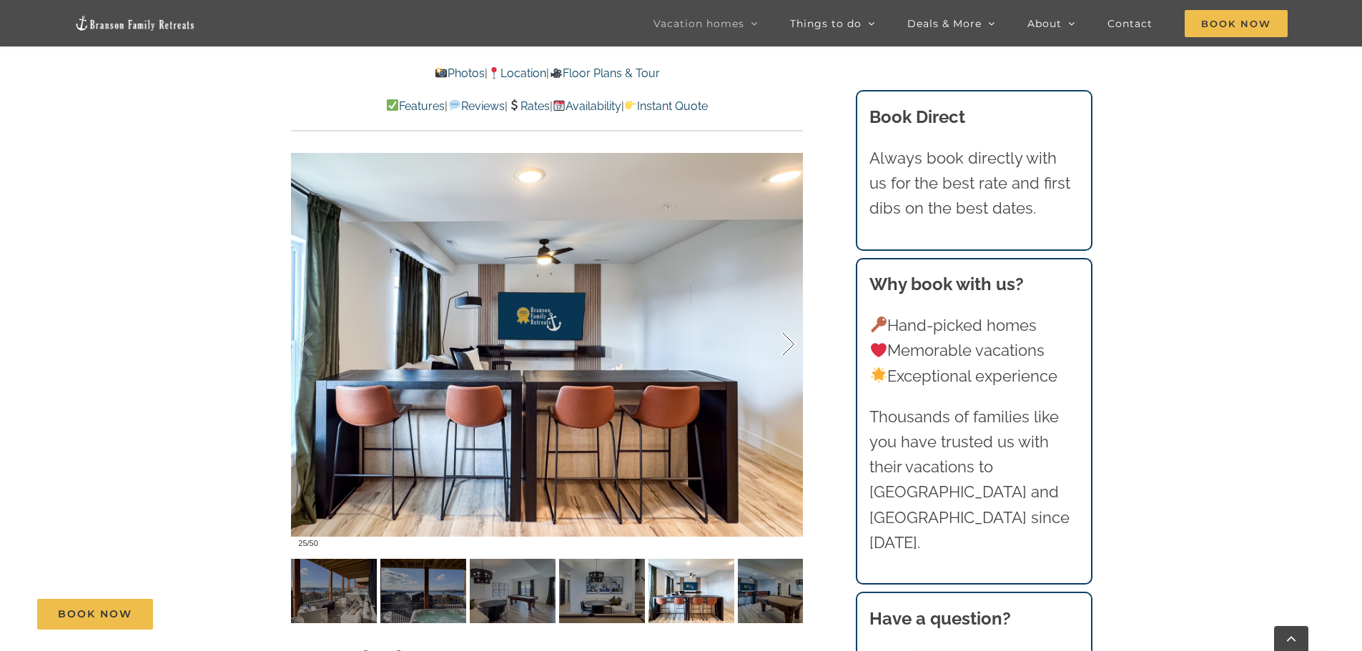
click at [789, 340] on div at bounding box center [773, 344] width 44 height 89
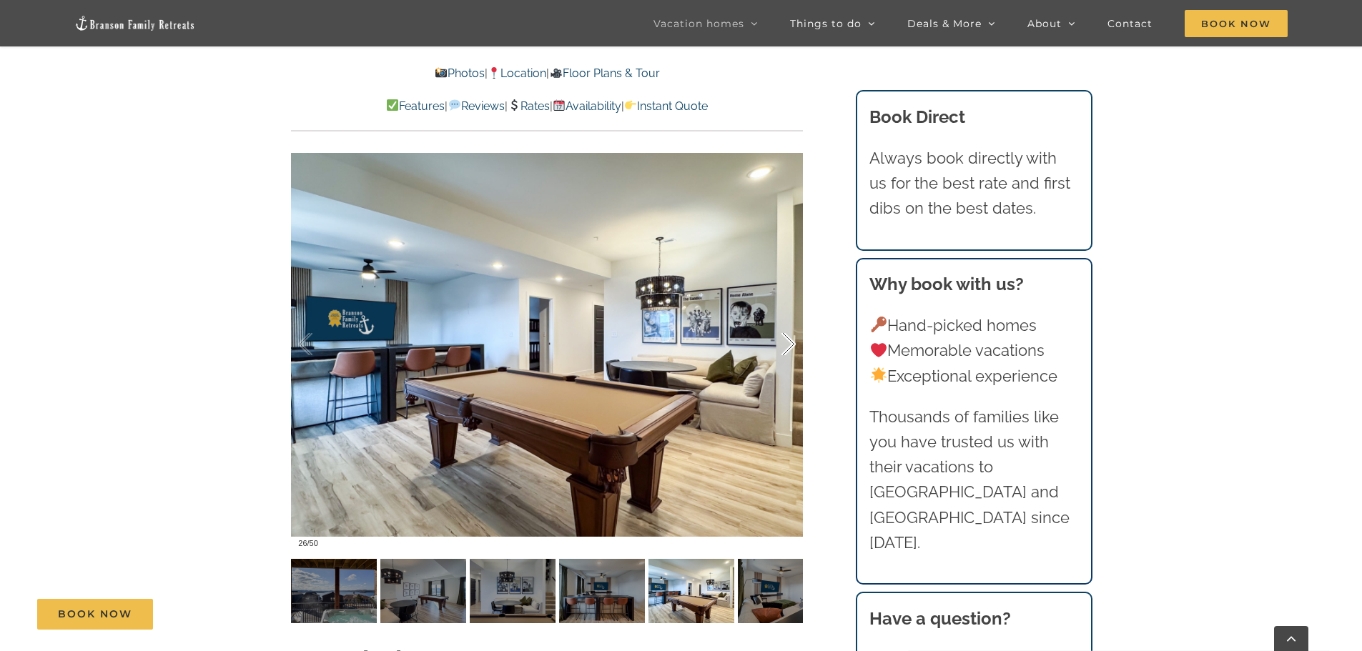
click at [789, 340] on div at bounding box center [773, 344] width 44 height 89
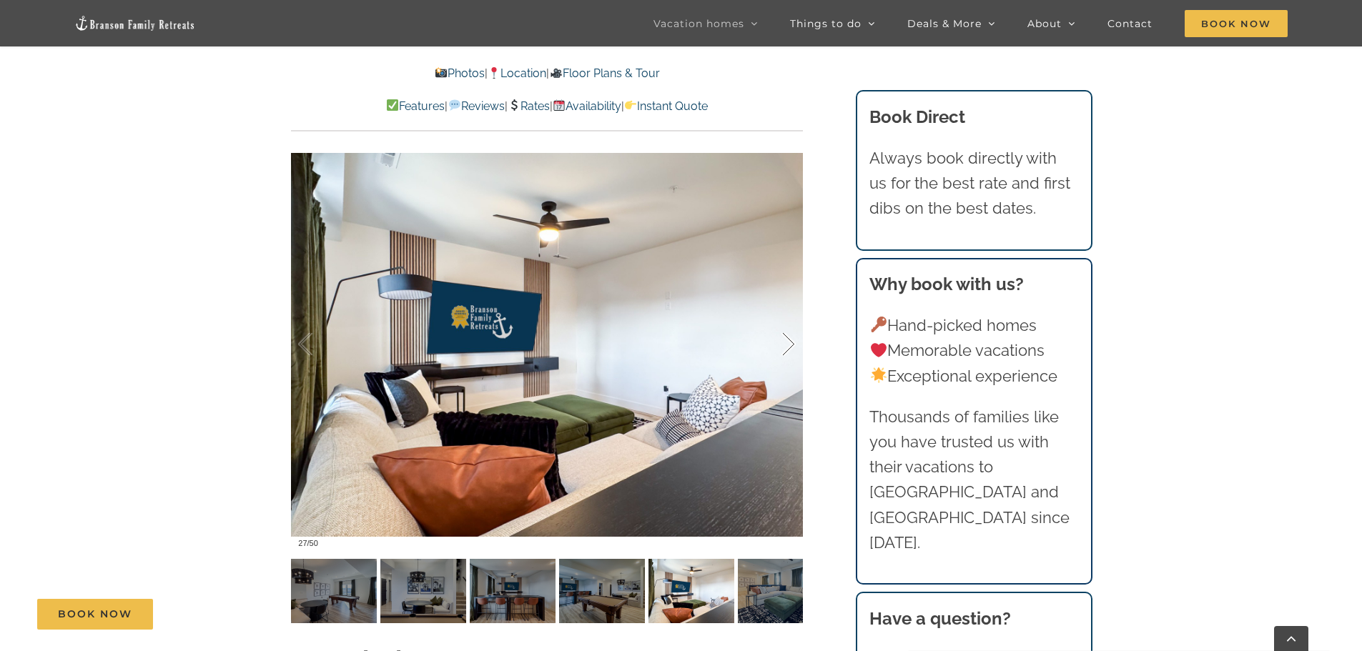
click at [789, 340] on div at bounding box center [773, 344] width 44 height 89
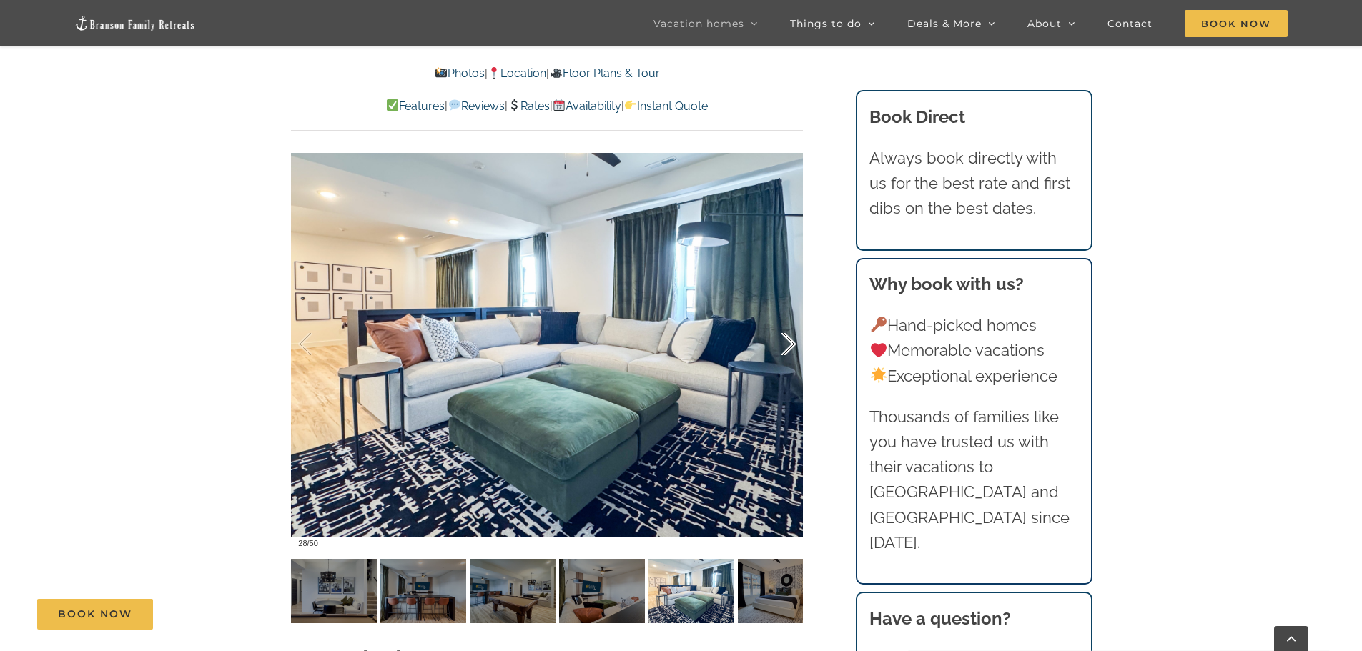
click at [789, 340] on div at bounding box center [773, 344] width 44 height 89
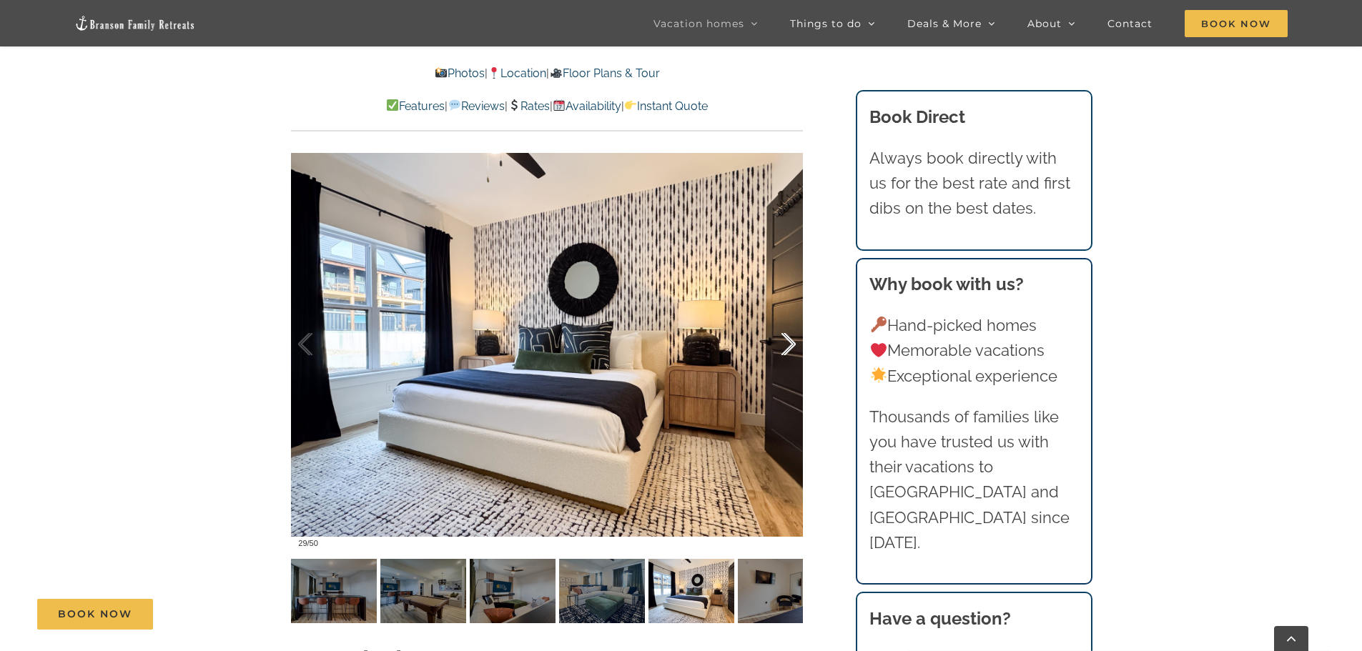
click at [789, 340] on div at bounding box center [773, 344] width 44 height 89
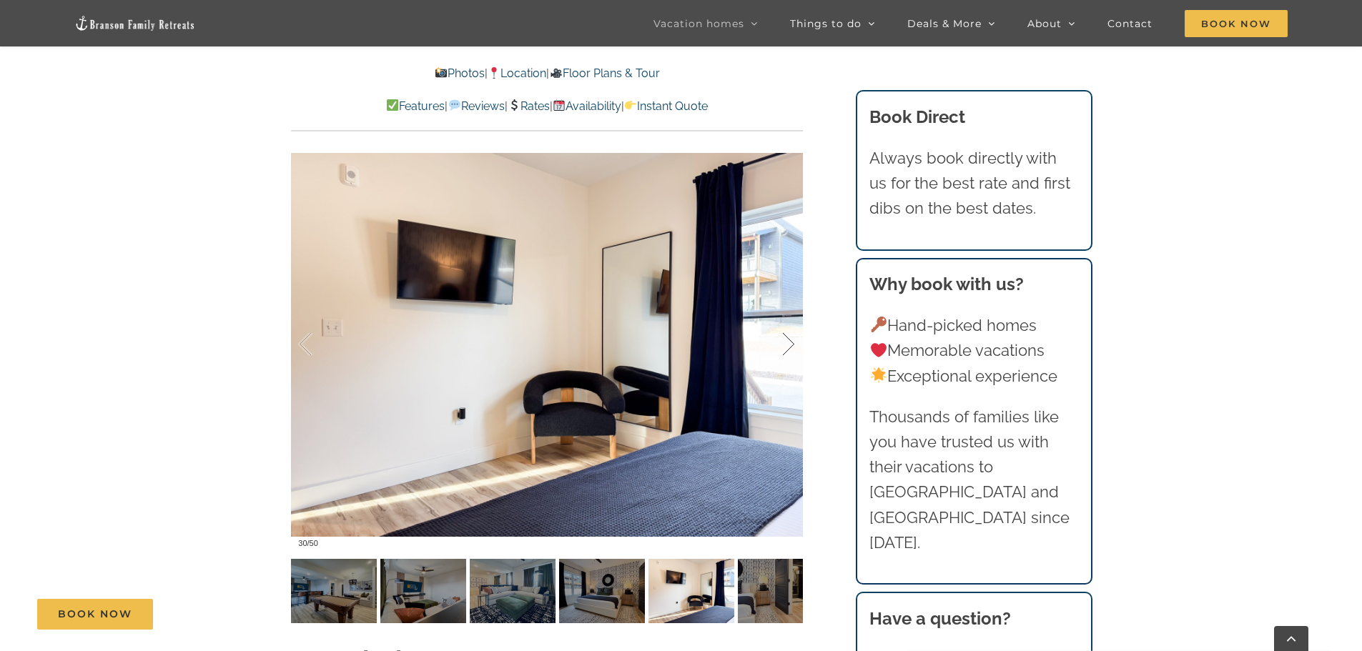
click at [789, 340] on div at bounding box center [773, 344] width 44 height 89
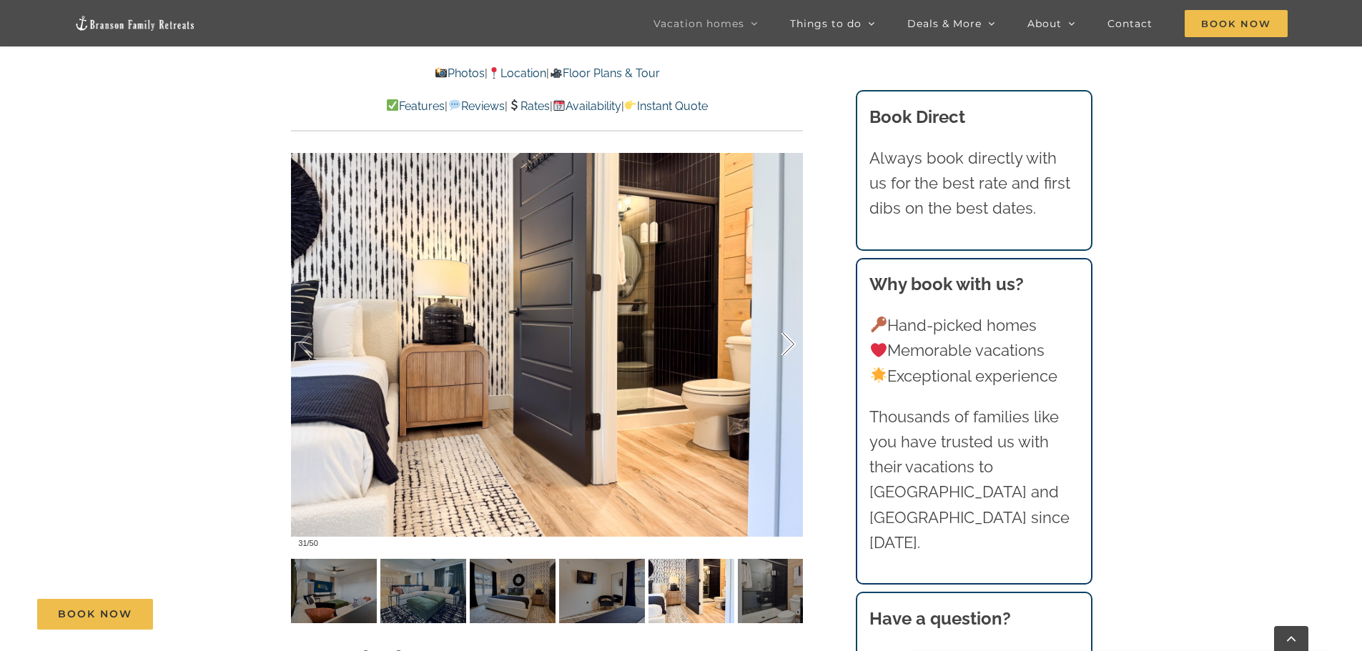
click at [789, 340] on div at bounding box center [773, 344] width 44 height 89
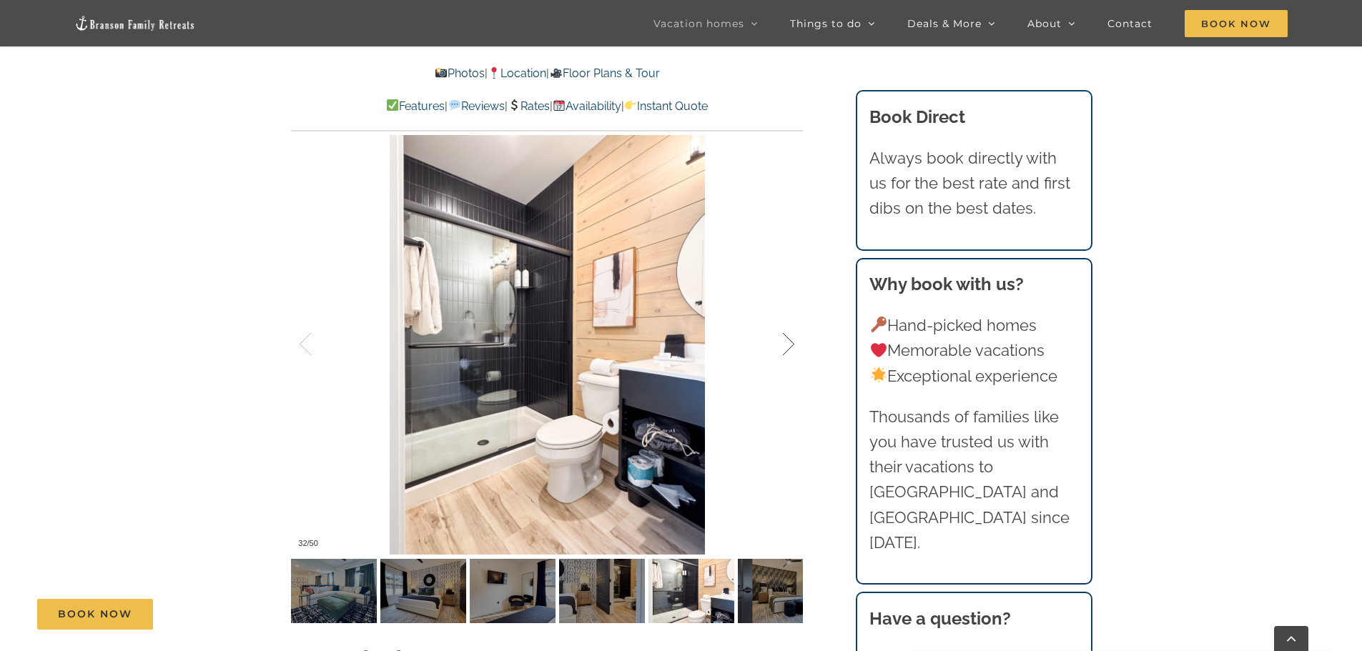
click at [789, 340] on div at bounding box center [773, 344] width 44 height 89
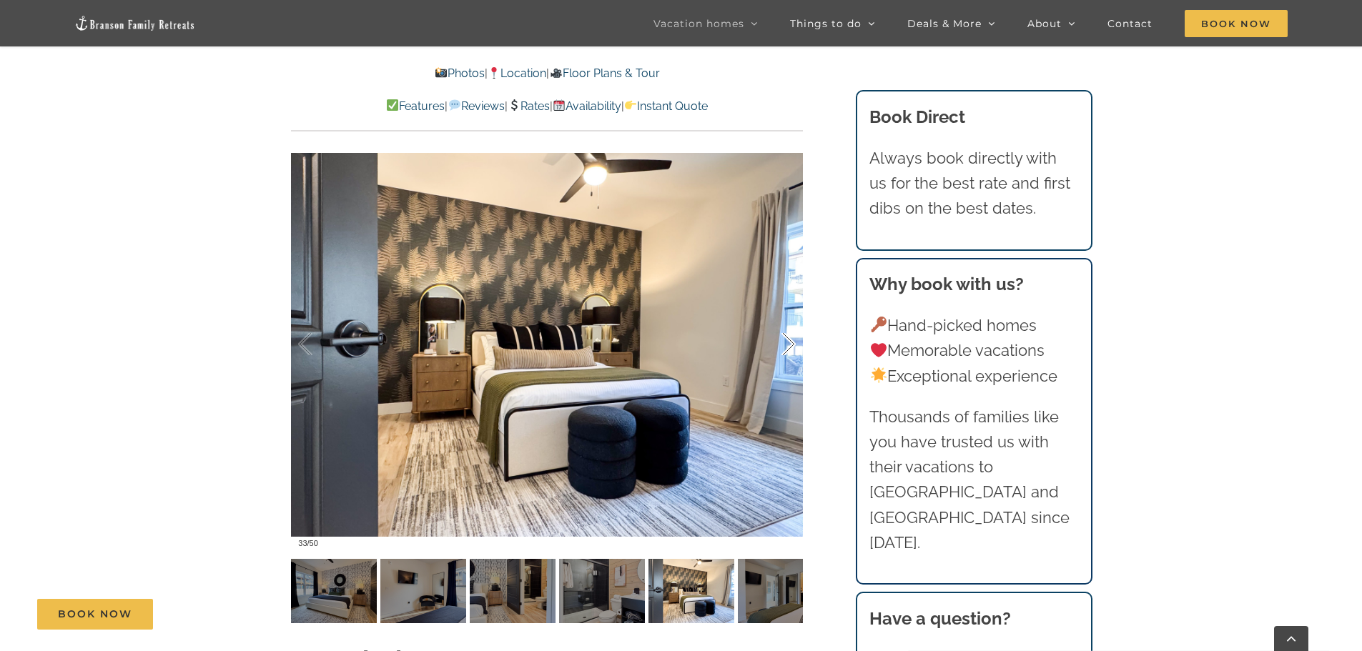
click at [789, 340] on div at bounding box center [773, 344] width 44 height 89
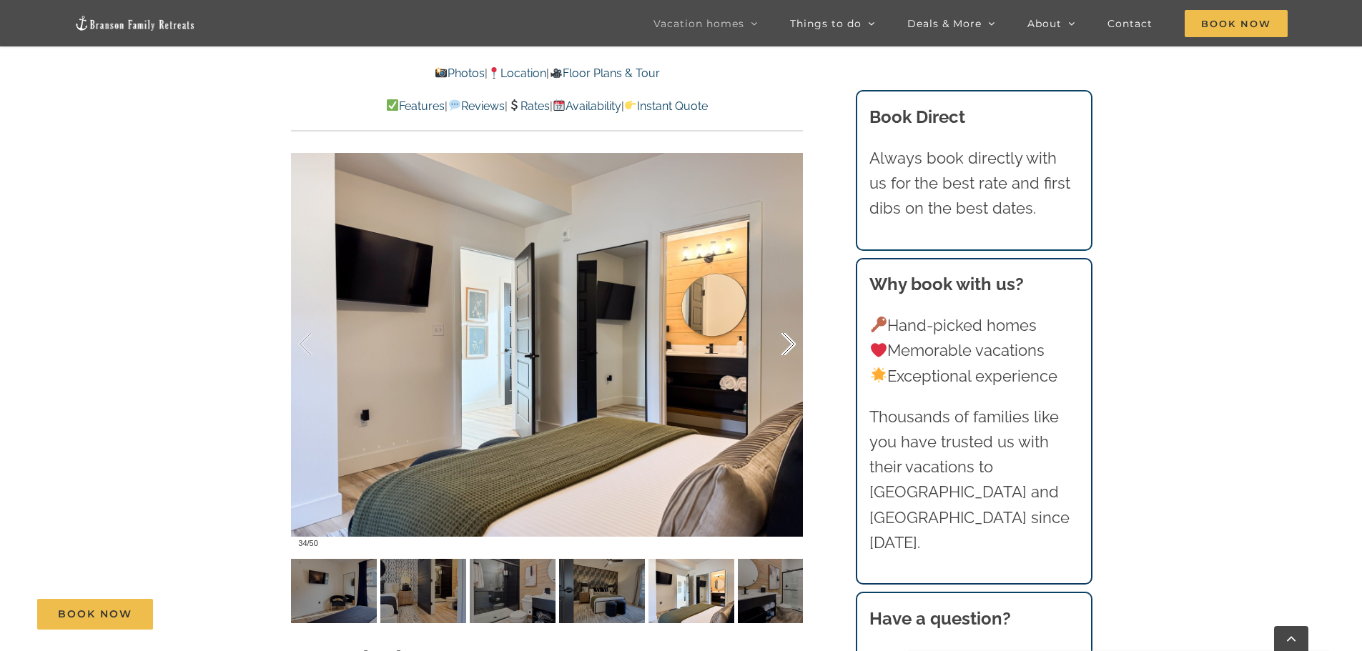
click at [789, 340] on div at bounding box center [773, 344] width 44 height 89
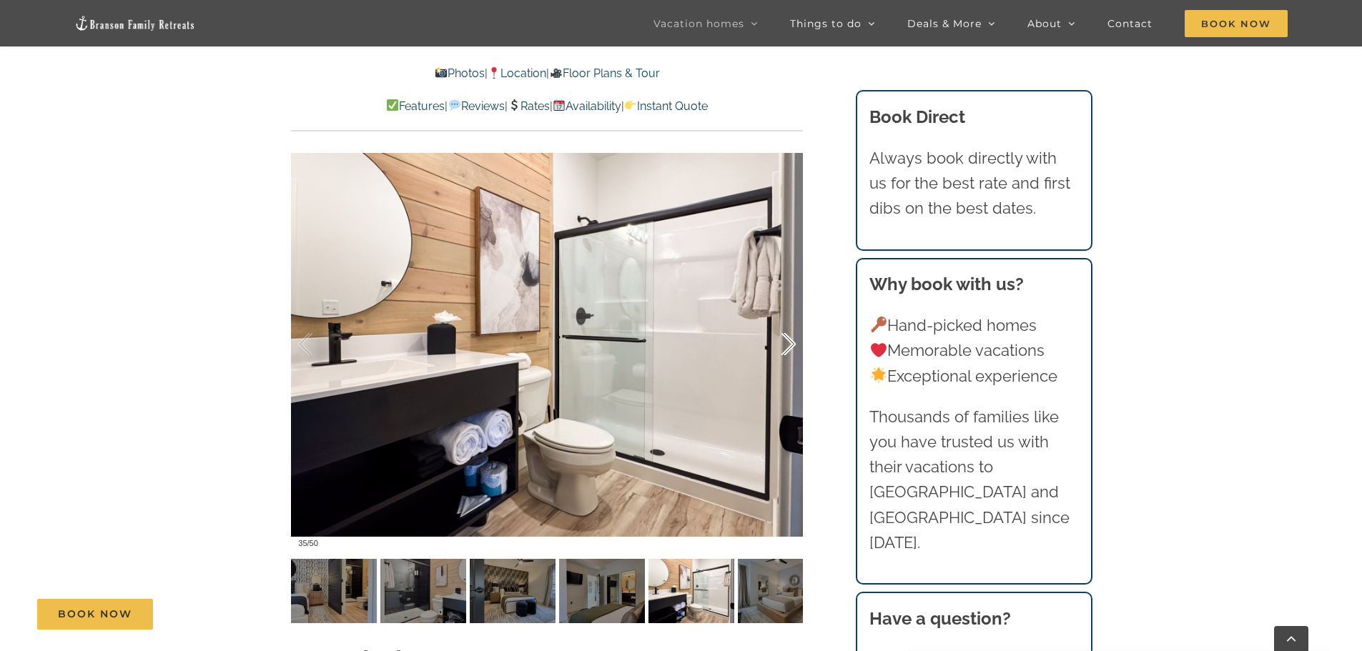
click at [789, 340] on div at bounding box center [773, 344] width 44 height 89
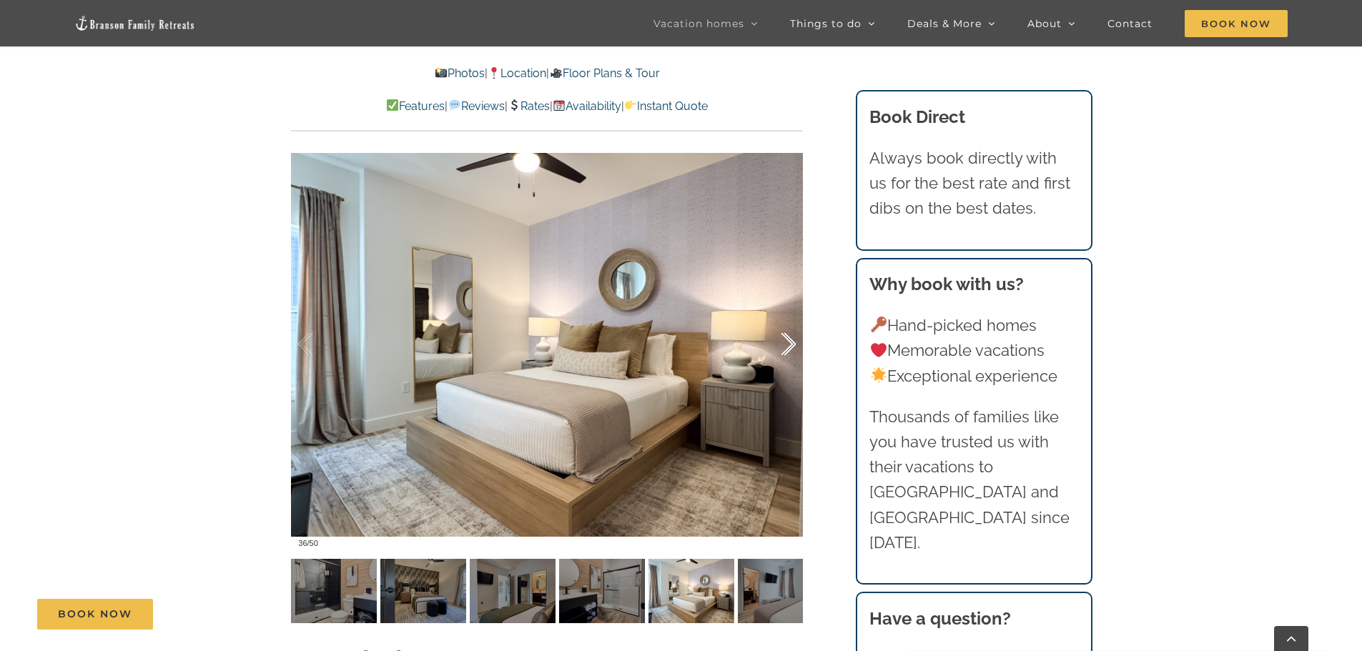
click at [789, 340] on div at bounding box center [773, 344] width 44 height 89
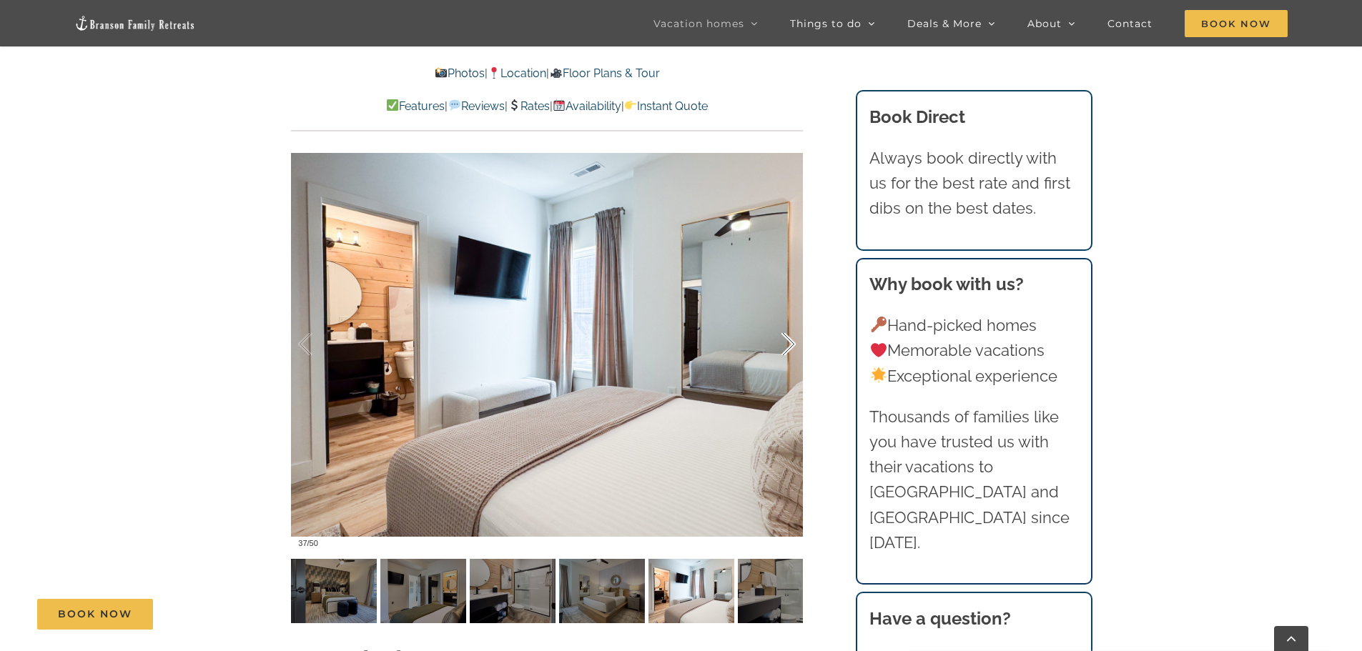
click at [789, 340] on div at bounding box center [773, 344] width 44 height 89
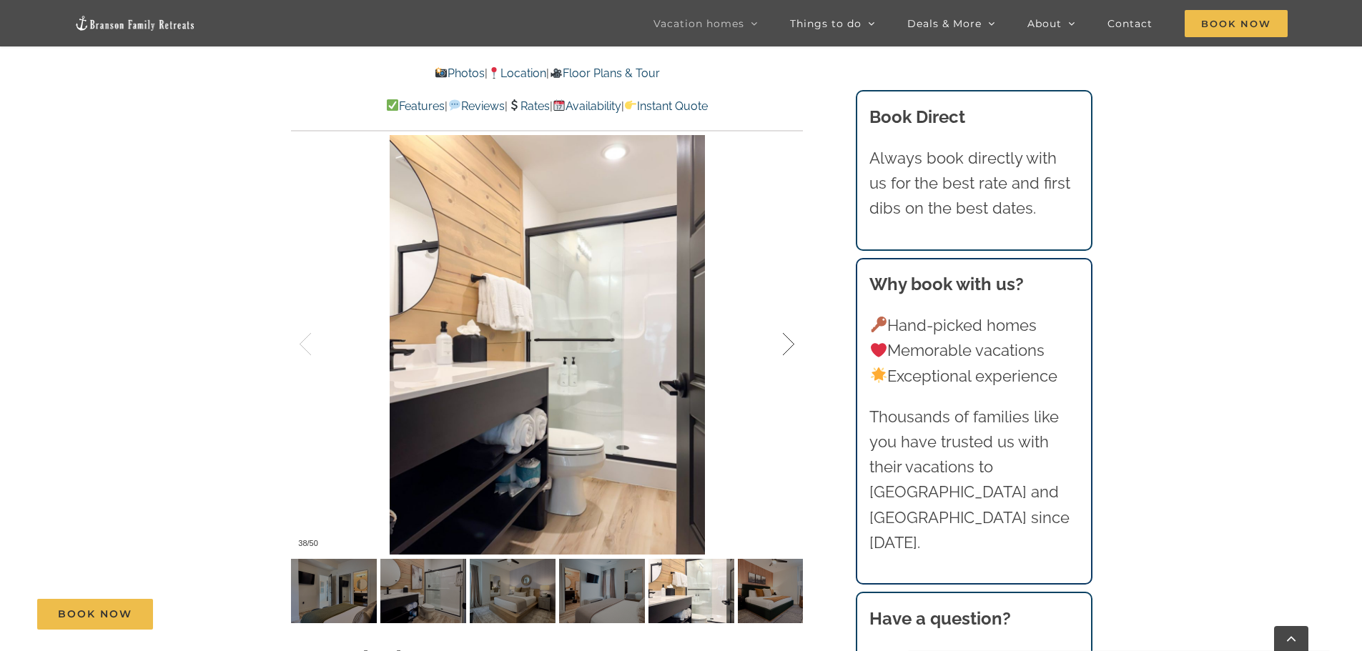
click at [789, 340] on div at bounding box center [773, 344] width 44 height 89
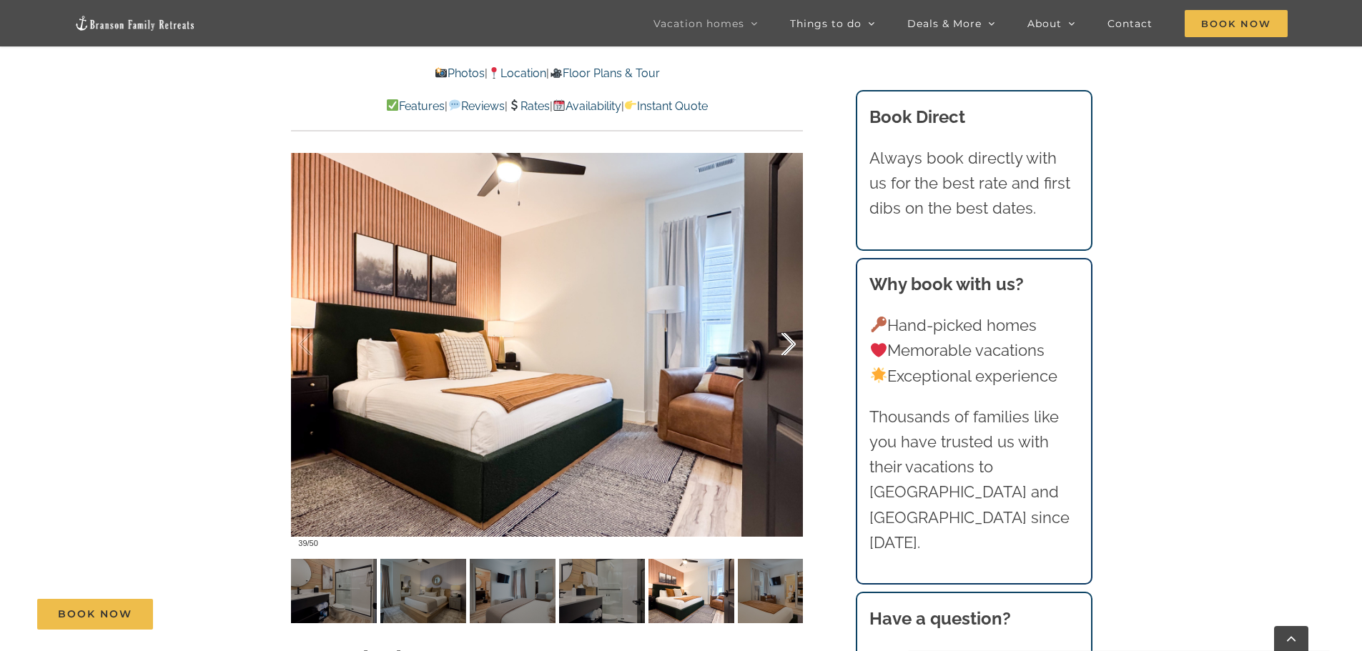
click at [789, 340] on div at bounding box center [773, 344] width 44 height 89
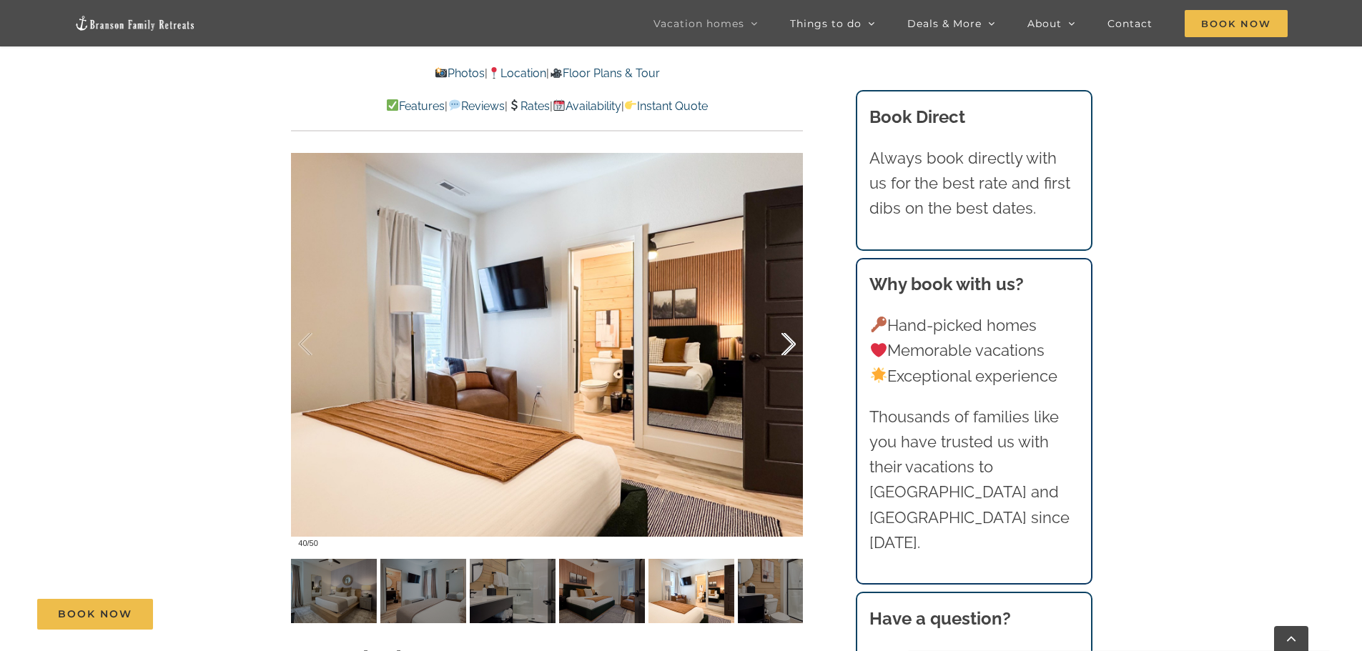
click at [789, 340] on div at bounding box center [773, 344] width 44 height 89
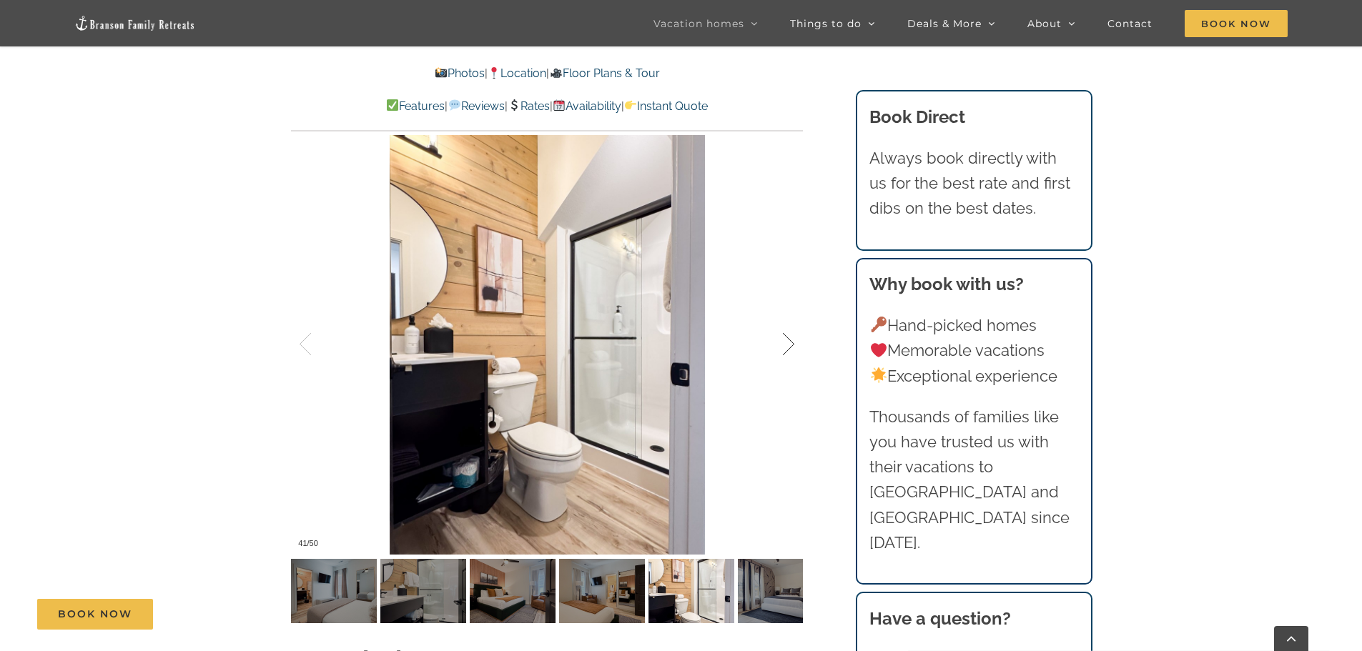
click at [789, 340] on div at bounding box center [773, 344] width 44 height 89
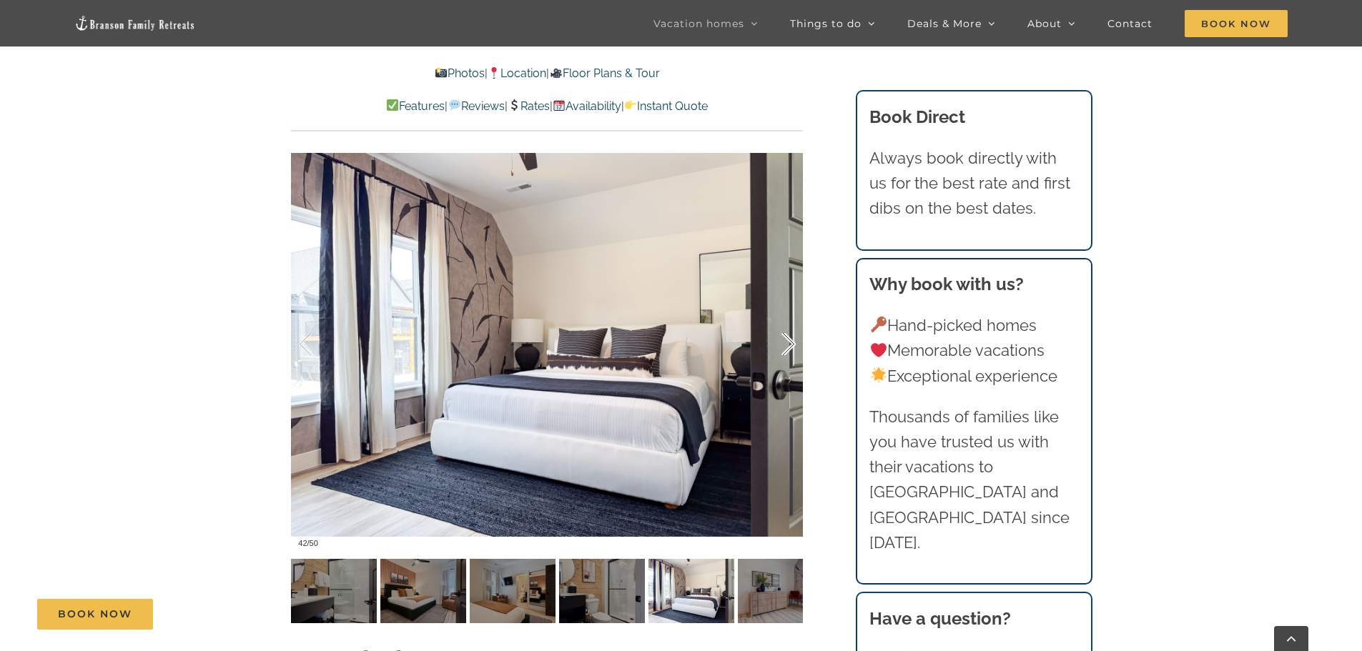
click at [789, 340] on div at bounding box center [773, 344] width 44 height 89
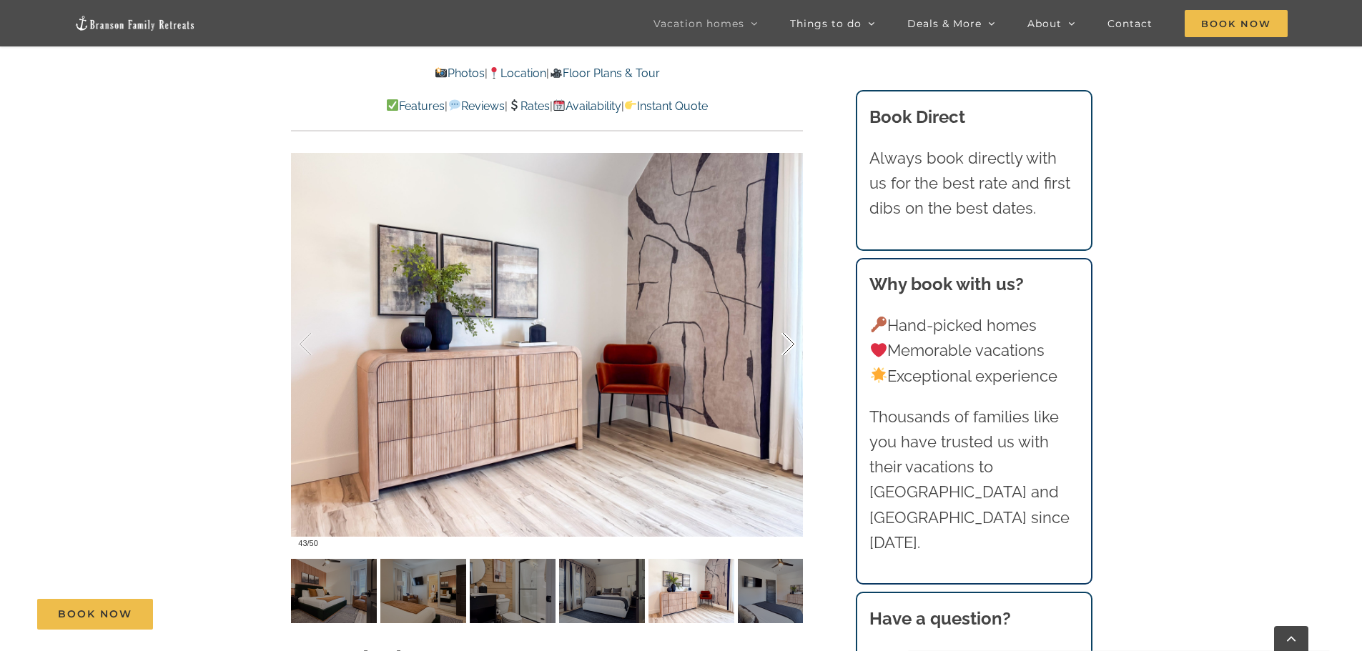
click at [789, 340] on div at bounding box center [773, 344] width 44 height 89
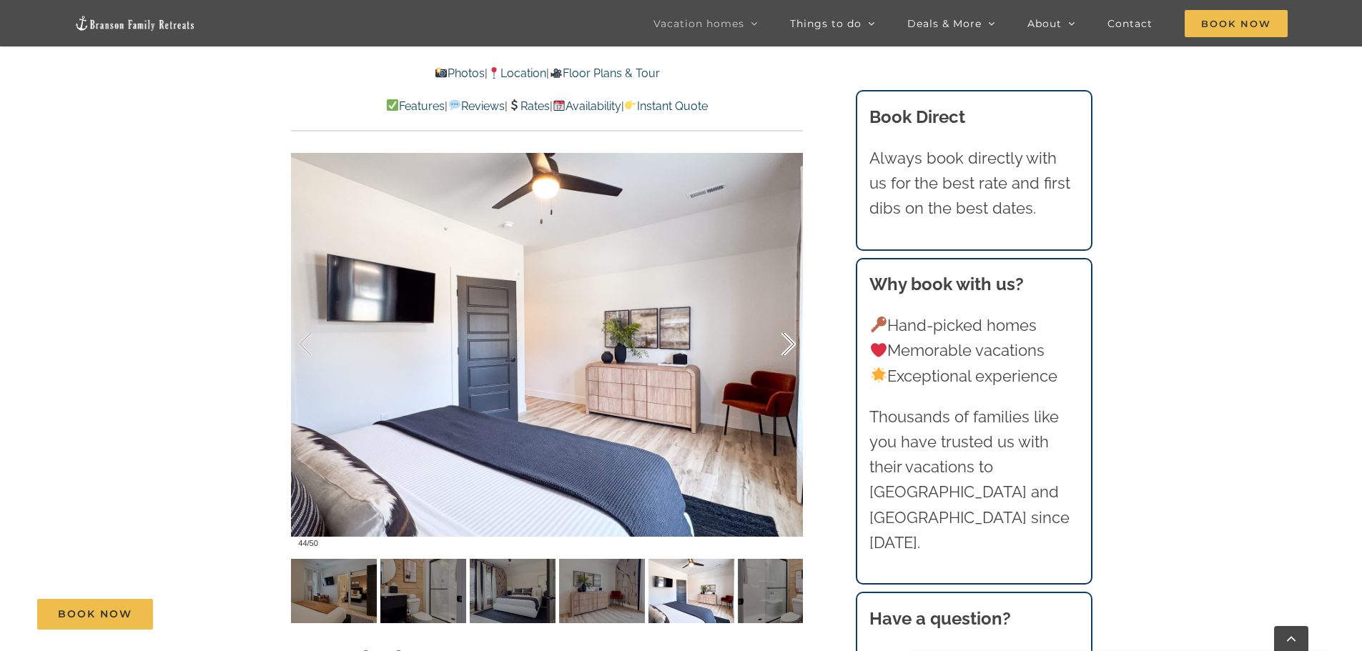
click at [789, 340] on div at bounding box center [773, 344] width 44 height 89
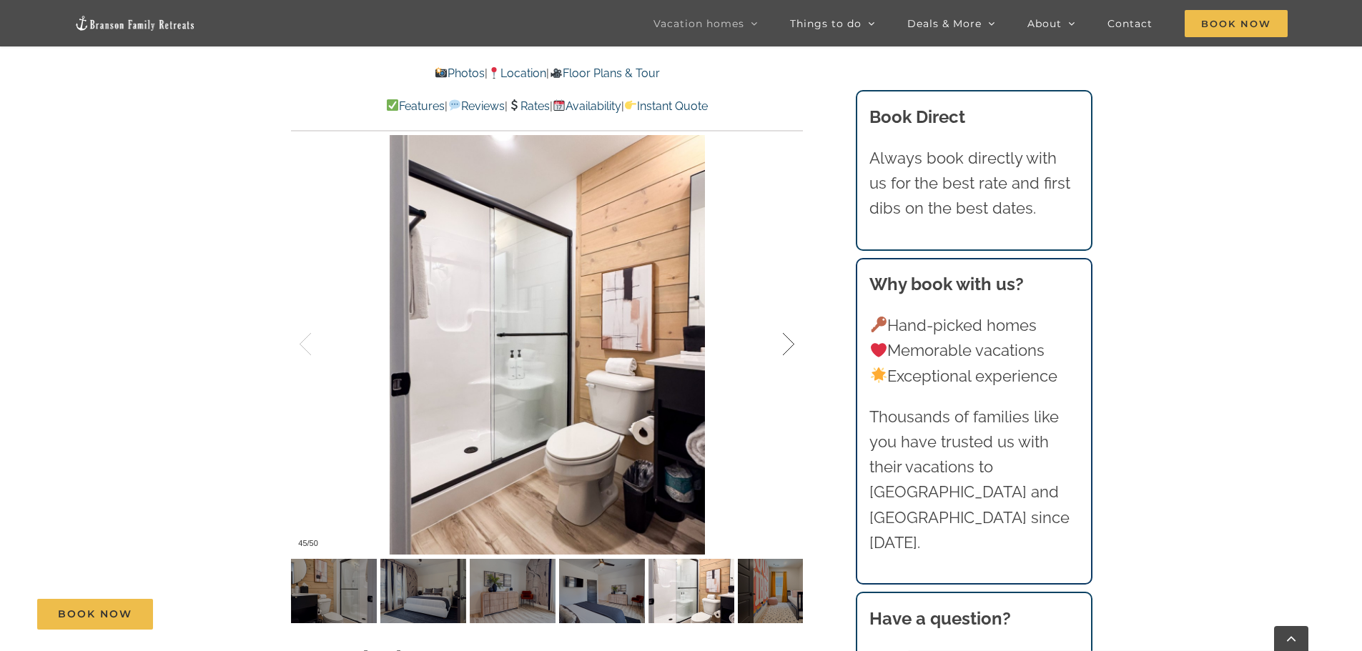
click at [789, 340] on div at bounding box center [773, 344] width 44 height 89
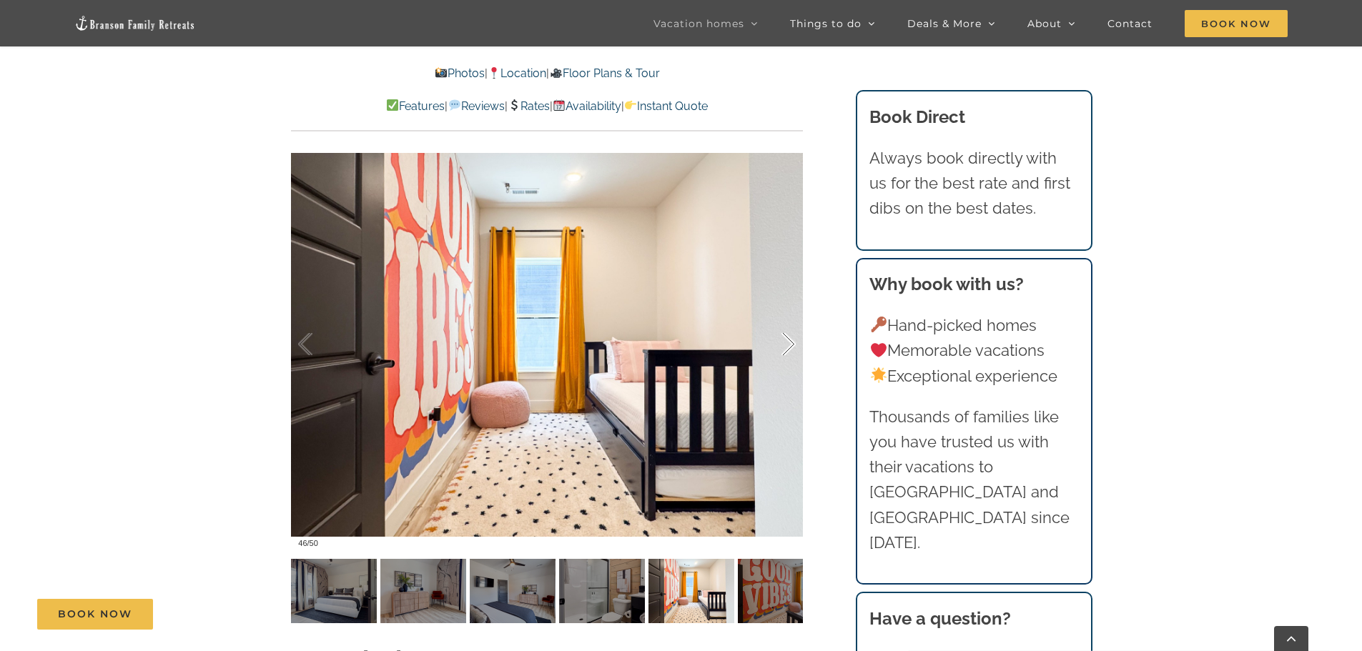
click at [789, 340] on div at bounding box center [773, 344] width 44 height 89
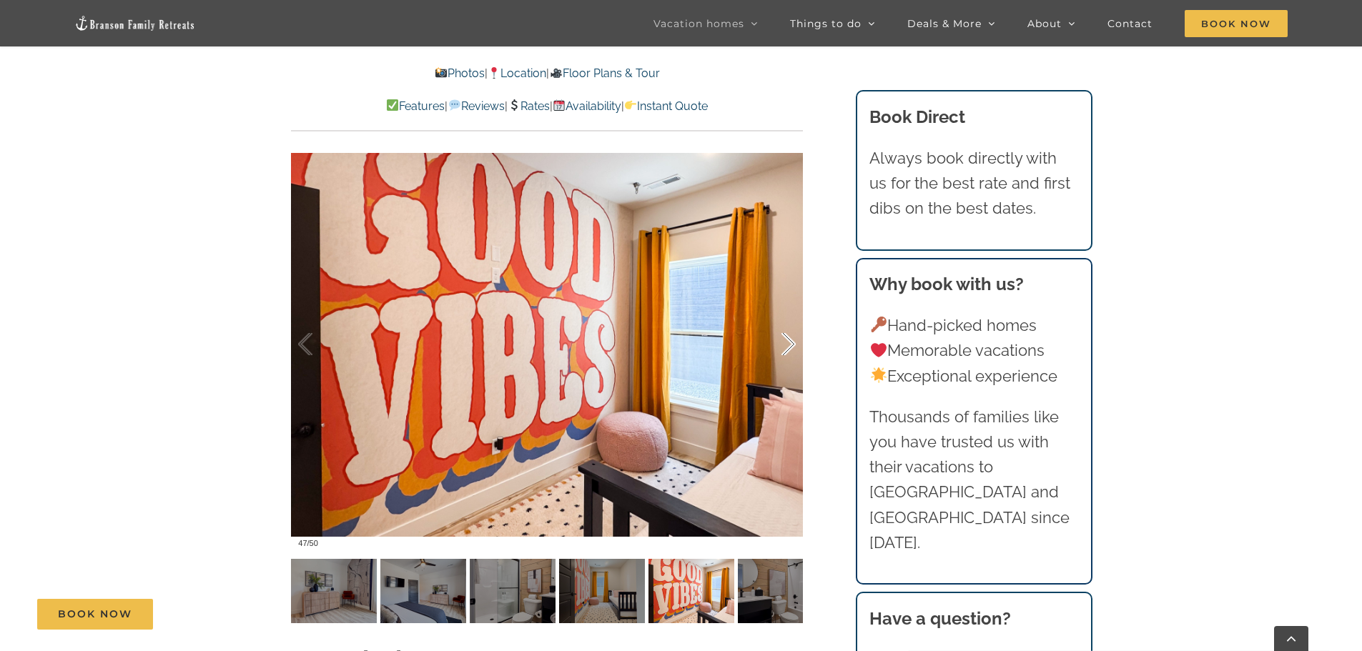
click at [789, 340] on div at bounding box center [773, 344] width 44 height 89
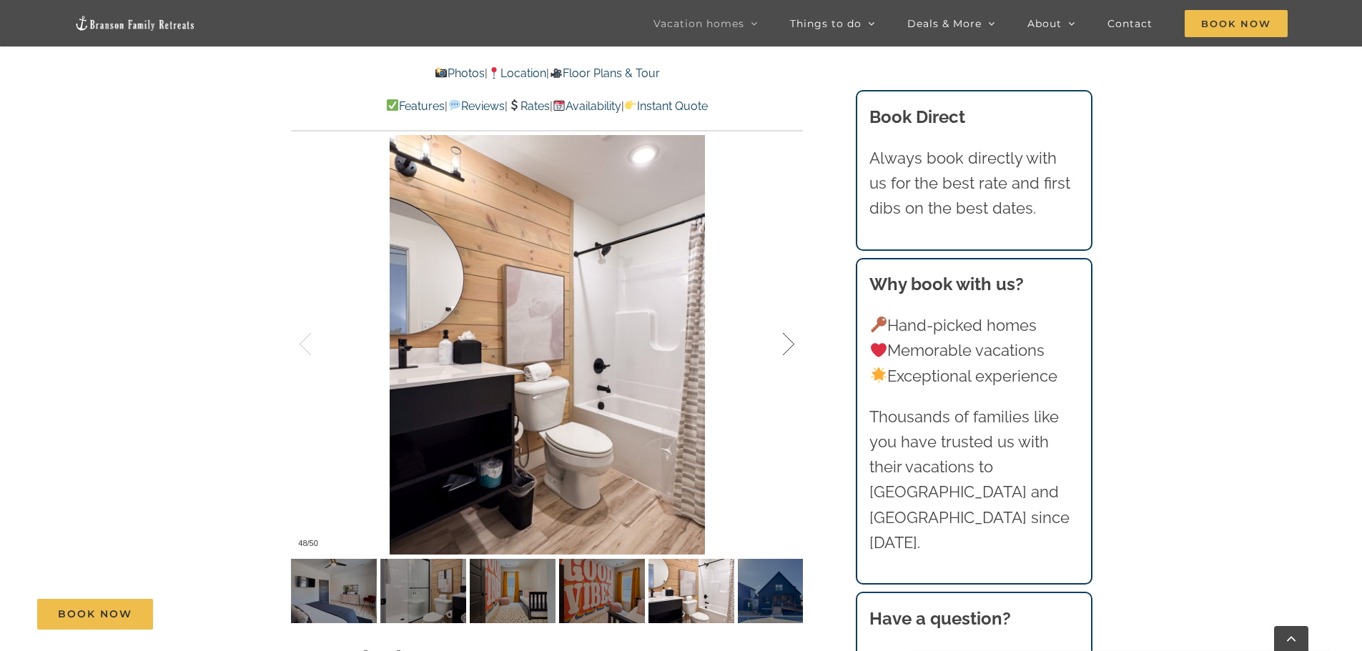
click at [789, 340] on div at bounding box center [773, 344] width 44 height 89
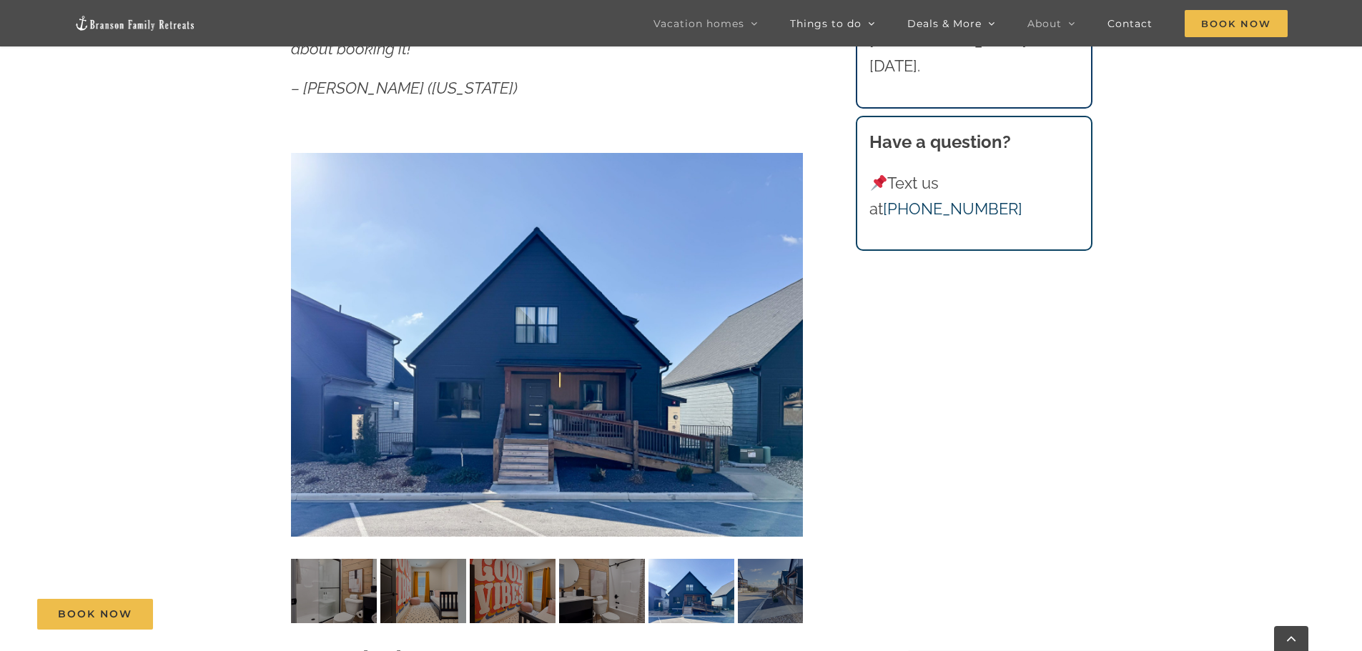
scroll to position [214, 0]
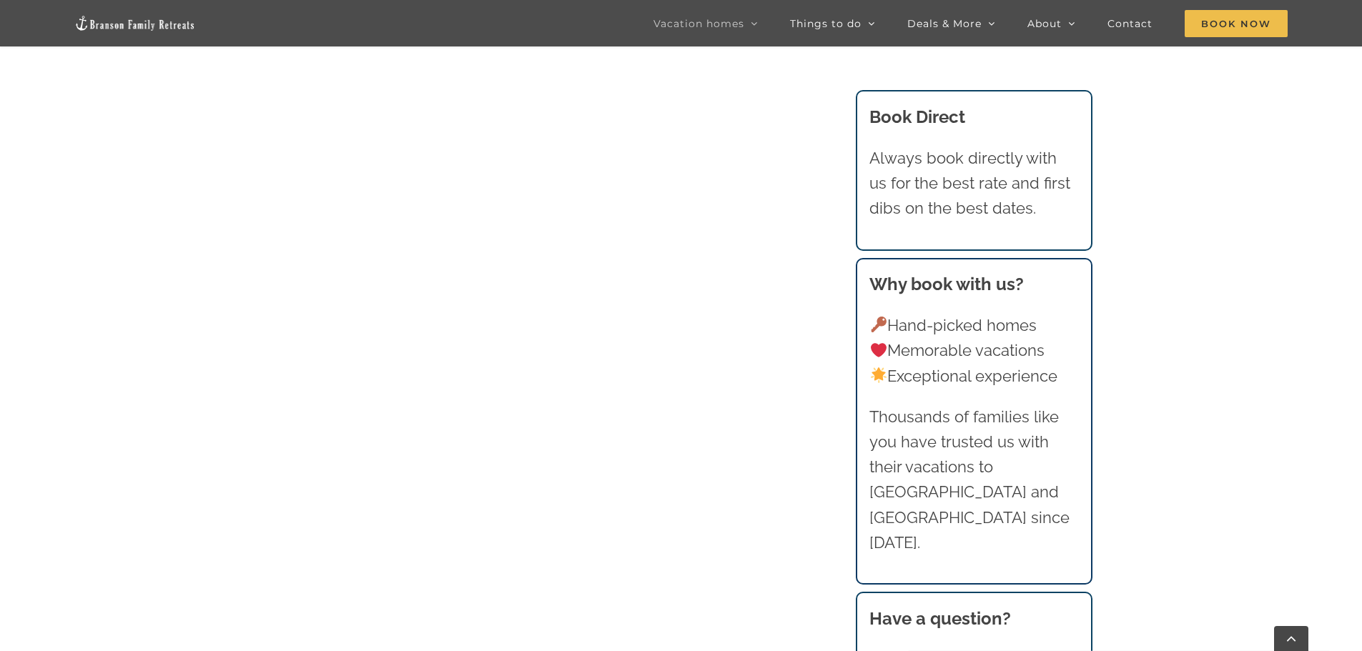
scroll to position [643, 0]
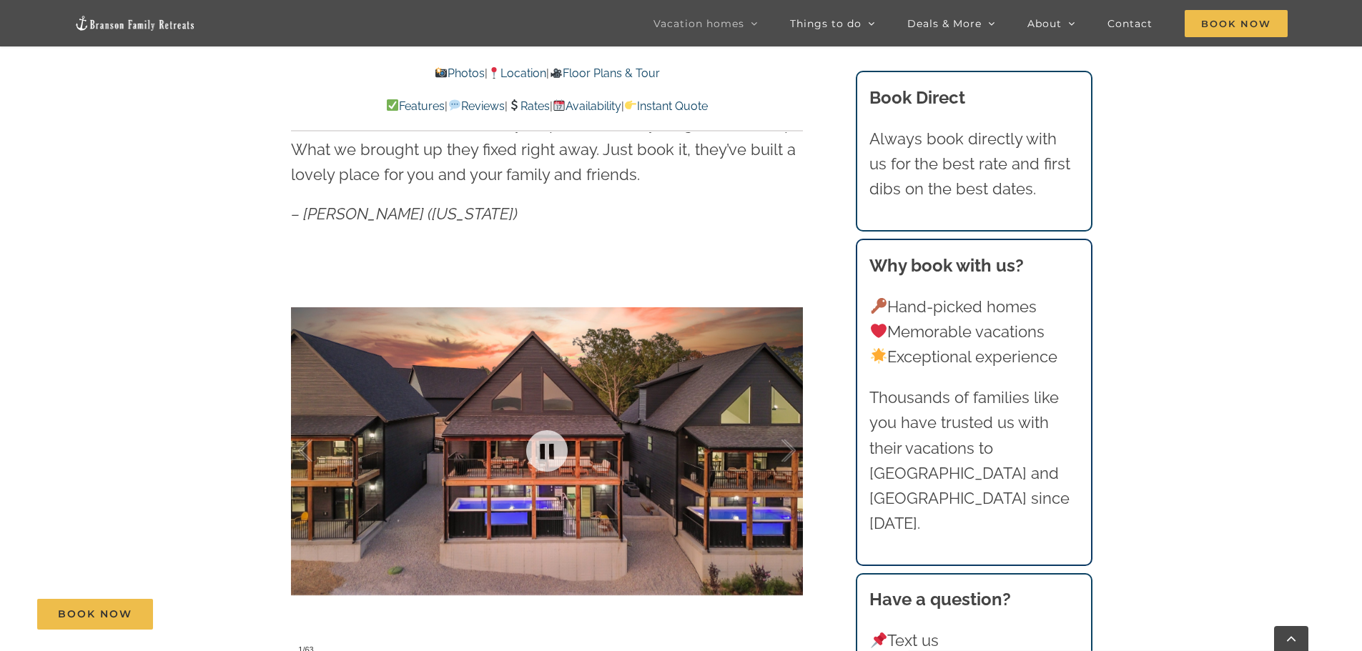
scroll to position [1001, 0]
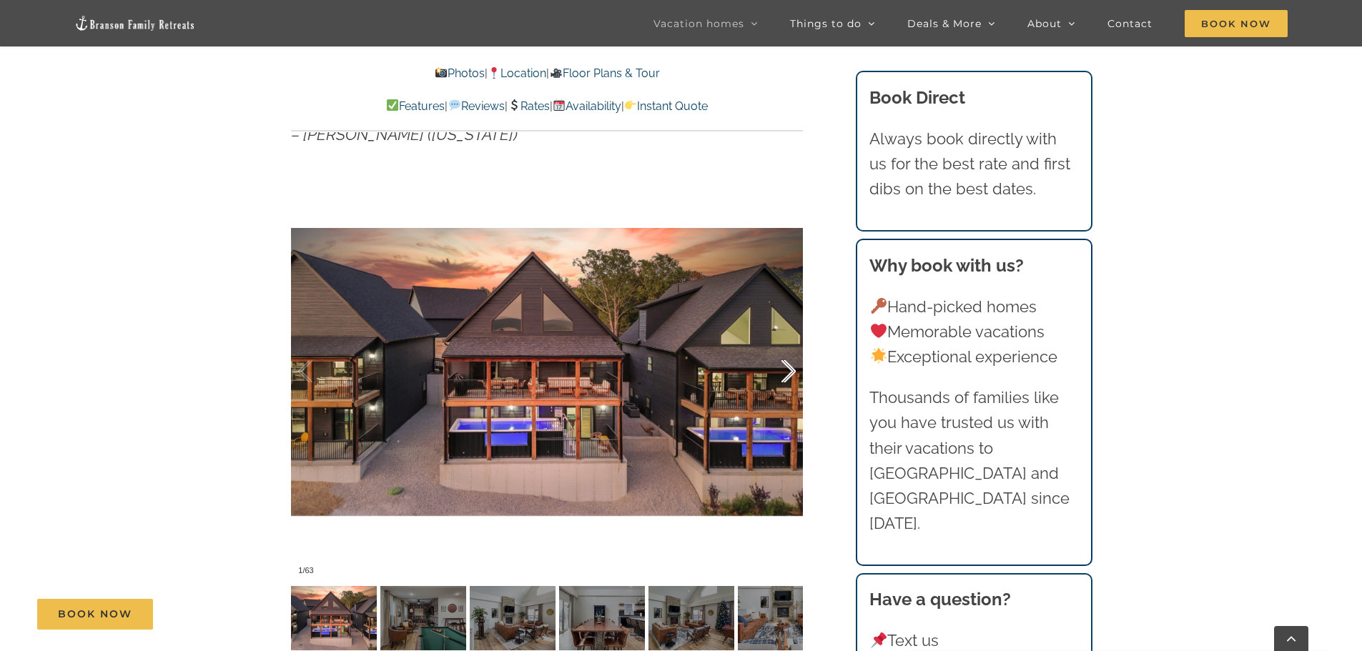
click at [778, 378] on div at bounding box center [773, 371] width 44 height 89
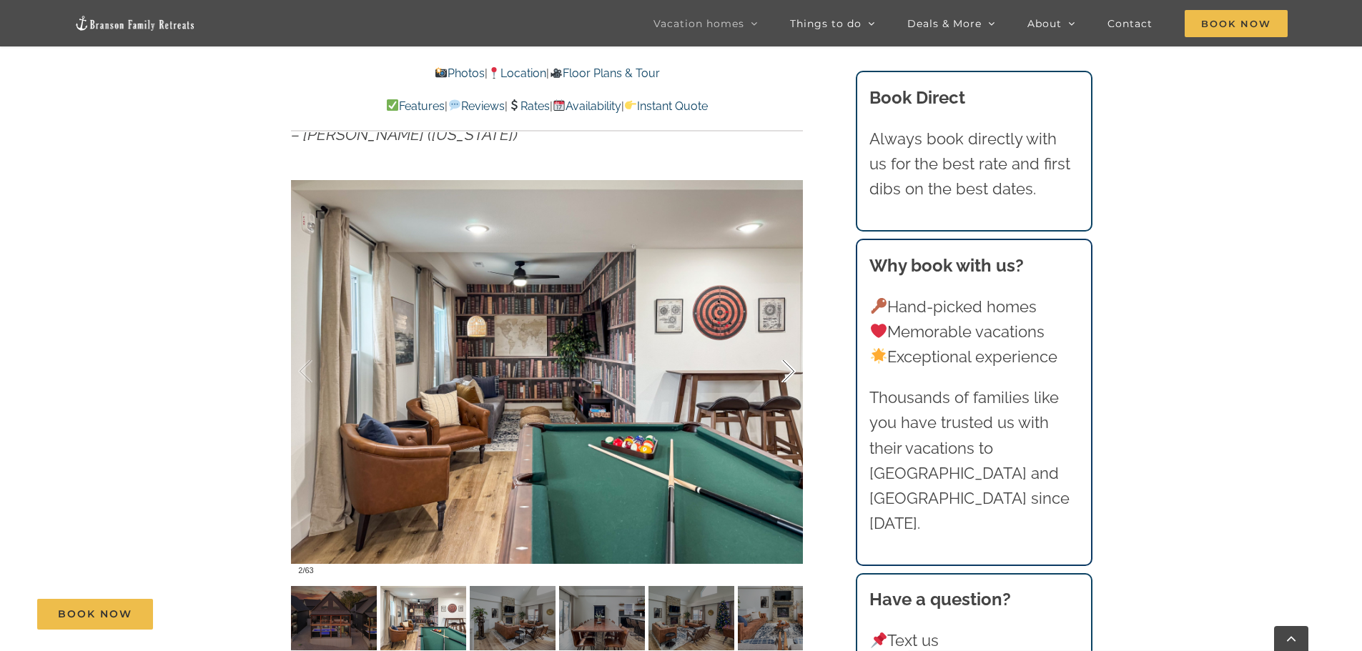
click at [778, 378] on div at bounding box center [773, 371] width 44 height 89
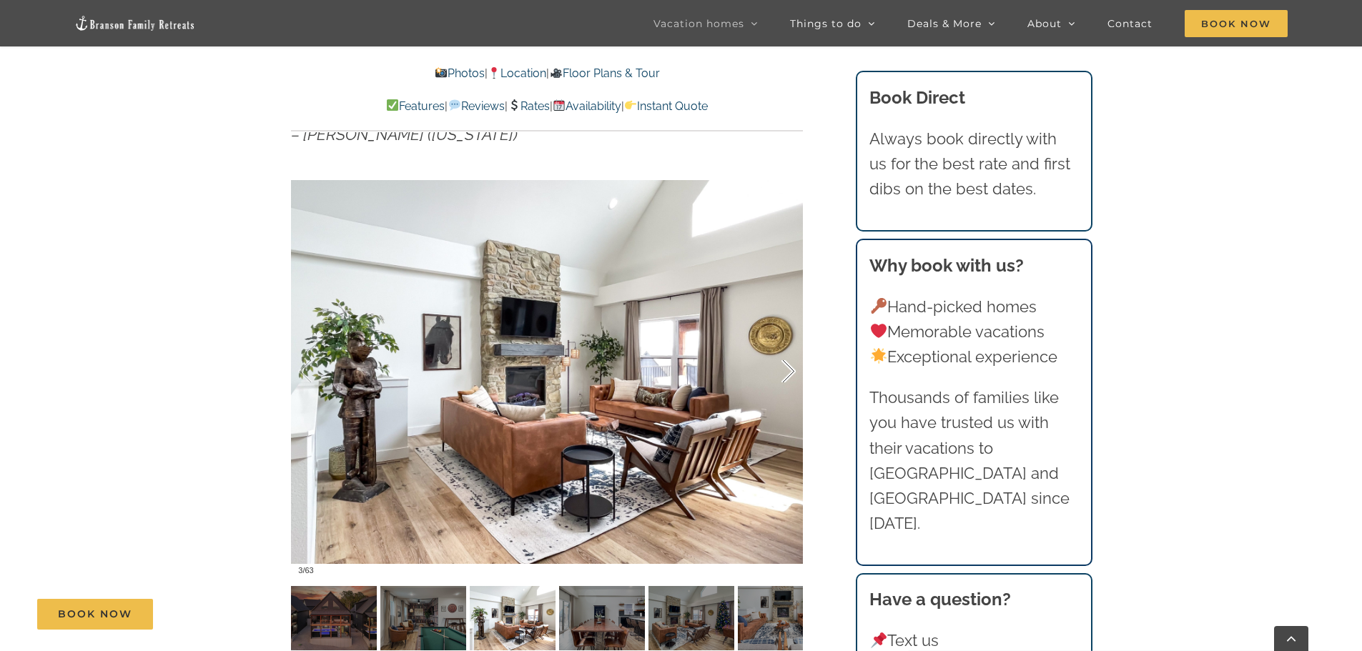
click at [778, 378] on div at bounding box center [773, 371] width 44 height 89
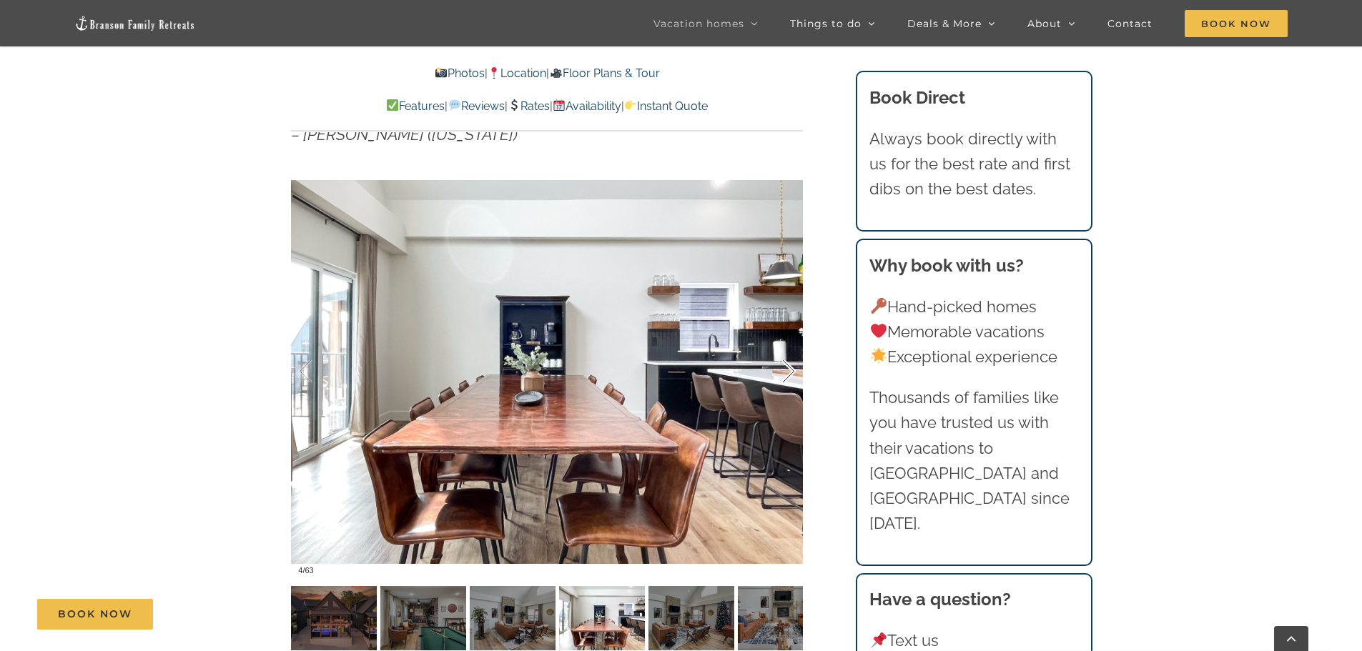
click at [778, 378] on div at bounding box center [773, 371] width 44 height 89
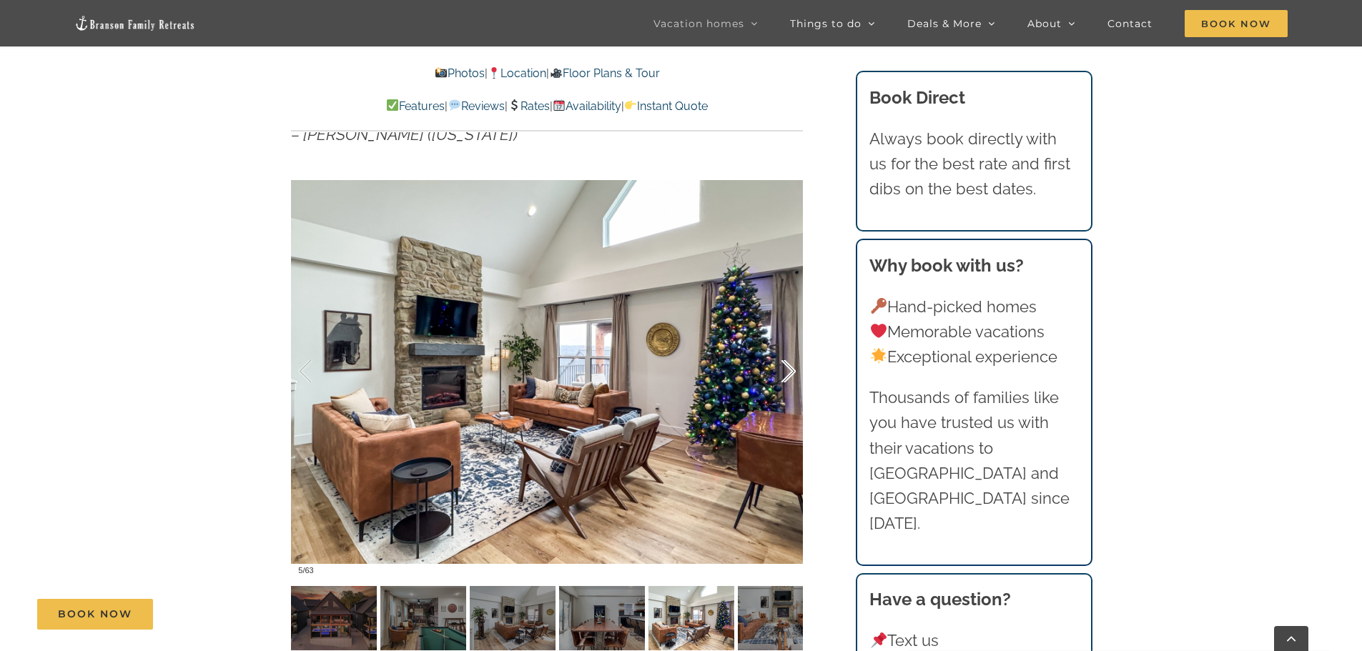
click at [778, 378] on div at bounding box center [773, 371] width 44 height 89
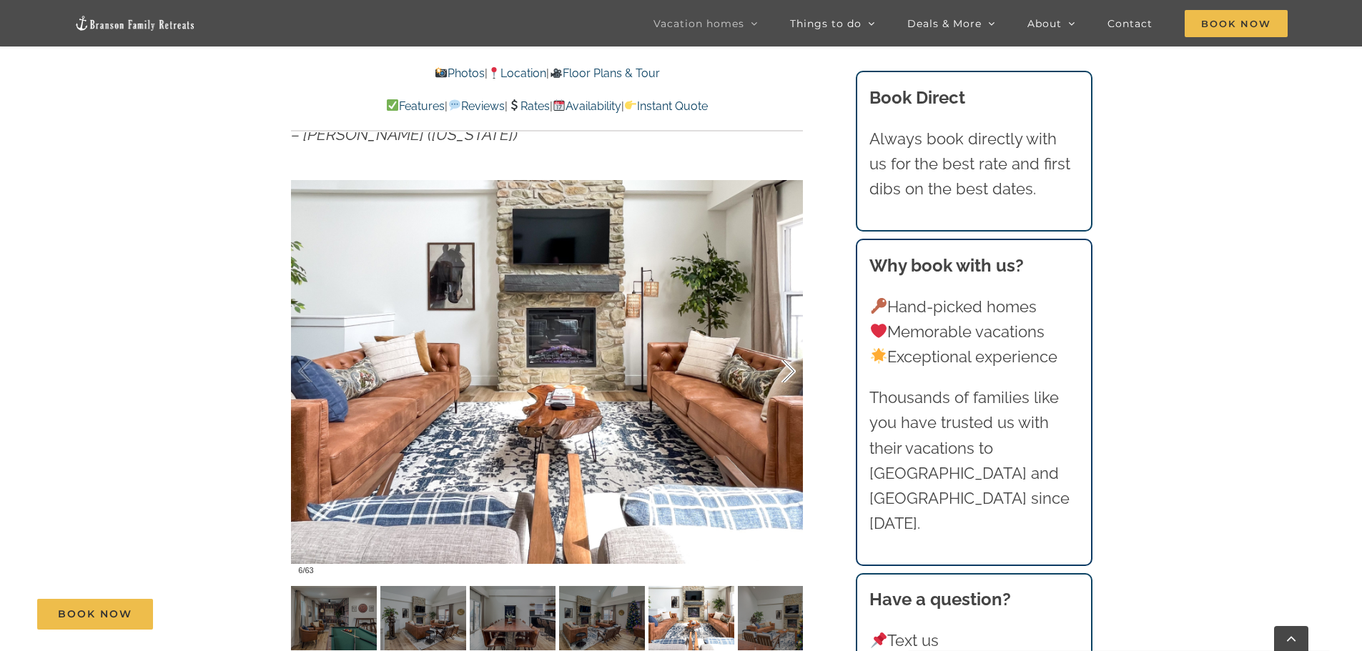
click at [778, 378] on div at bounding box center [773, 371] width 44 height 89
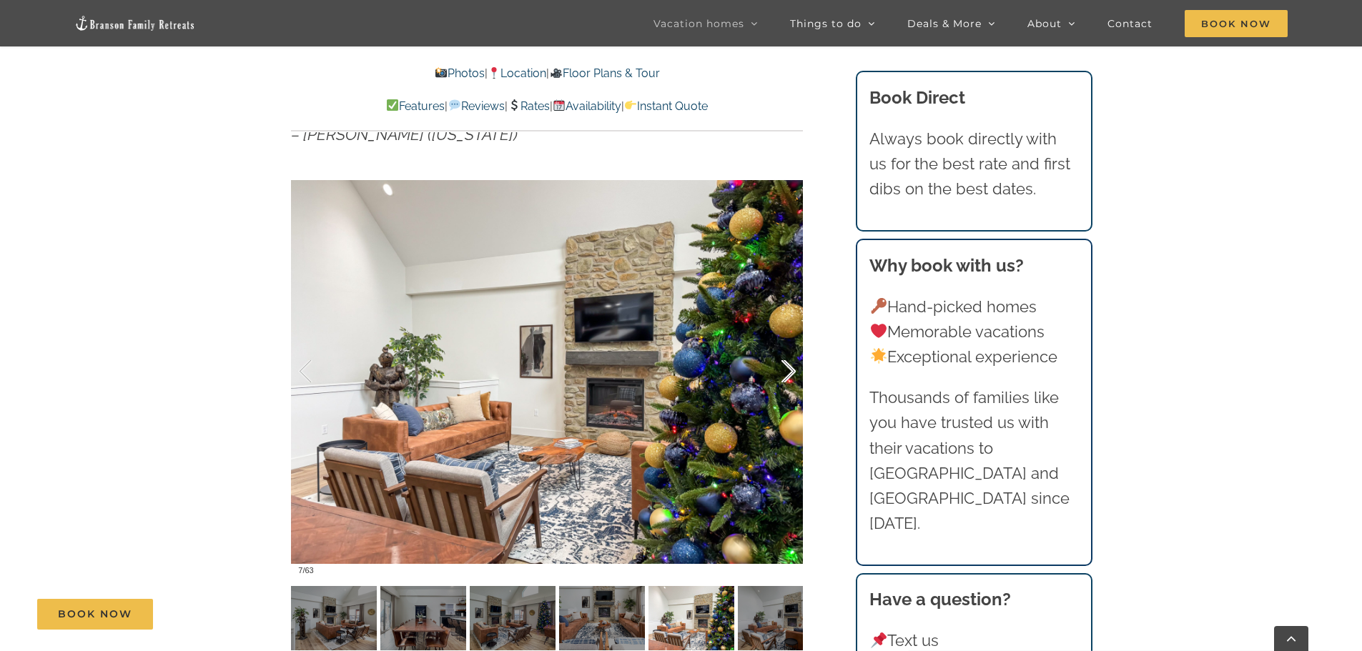
click at [778, 378] on div at bounding box center [773, 371] width 44 height 89
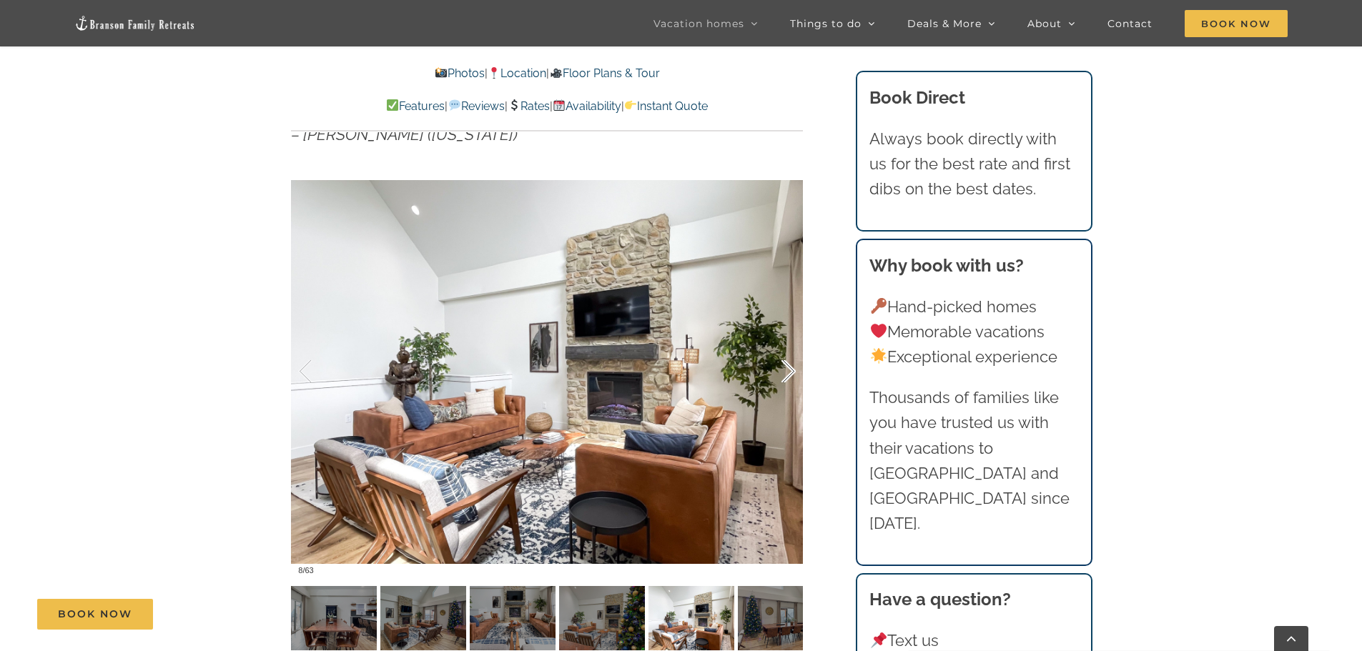
click at [778, 378] on div at bounding box center [773, 371] width 44 height 89
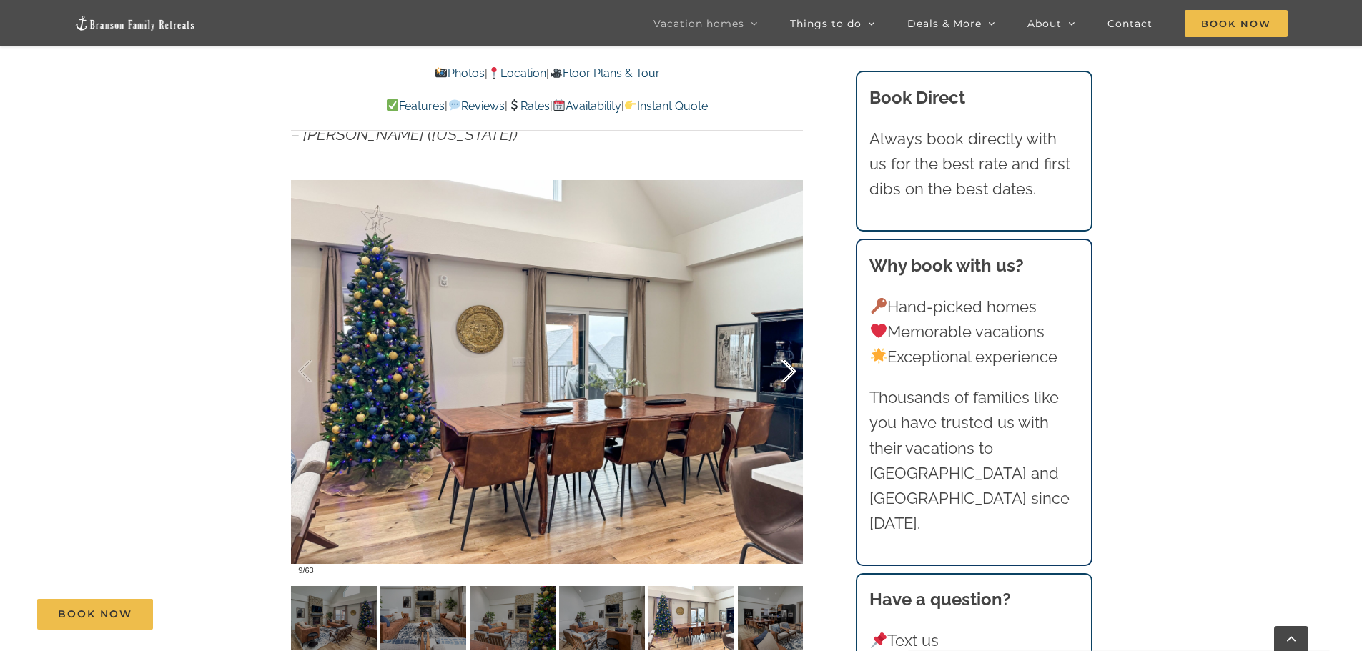
click at [778, 378] on div at bounding box center [773, 371] width 44 height 89
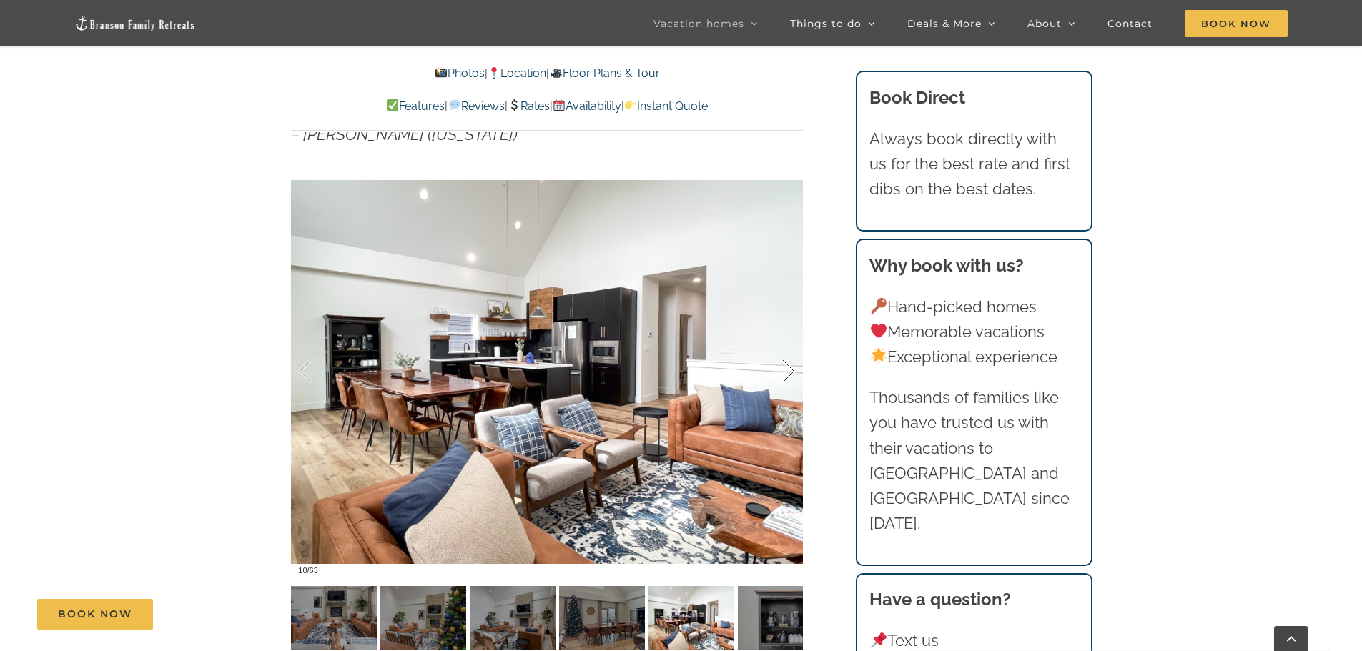
click at [778, 378] on div at bounding box center [773, 371] width 44 height 89
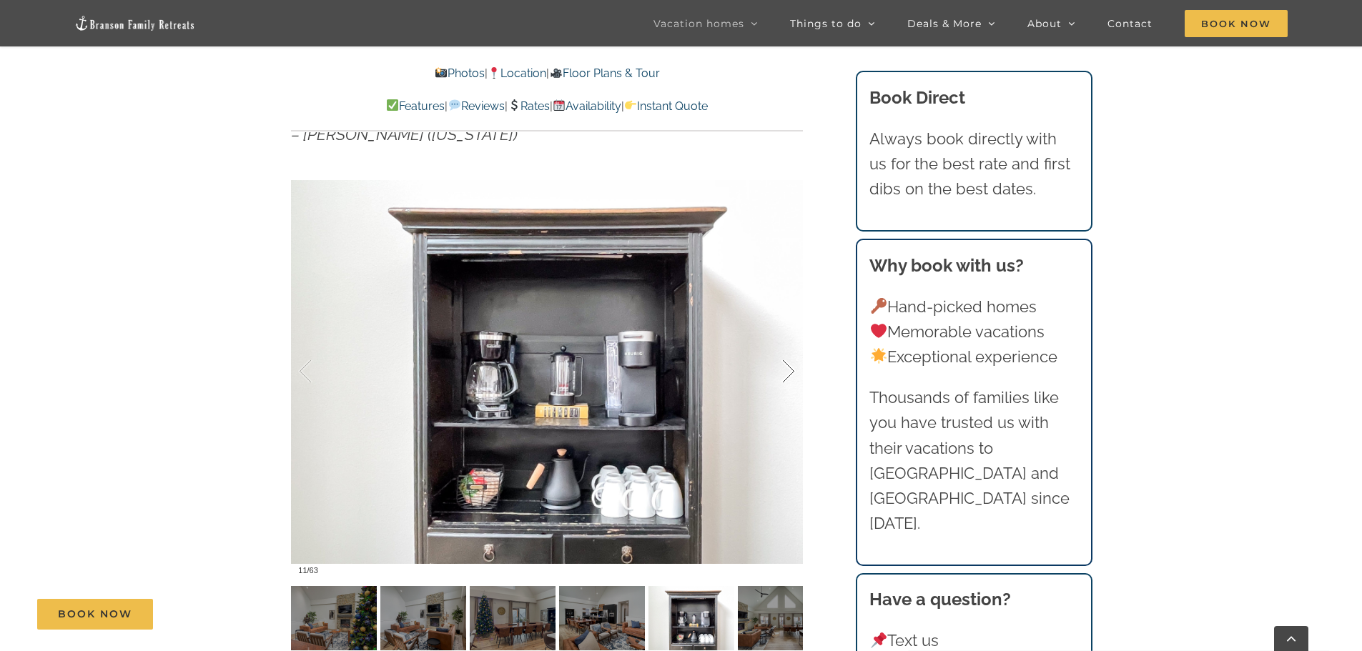
click at [778, 378] on div at bounding box center [773, 371] width 44 height 89
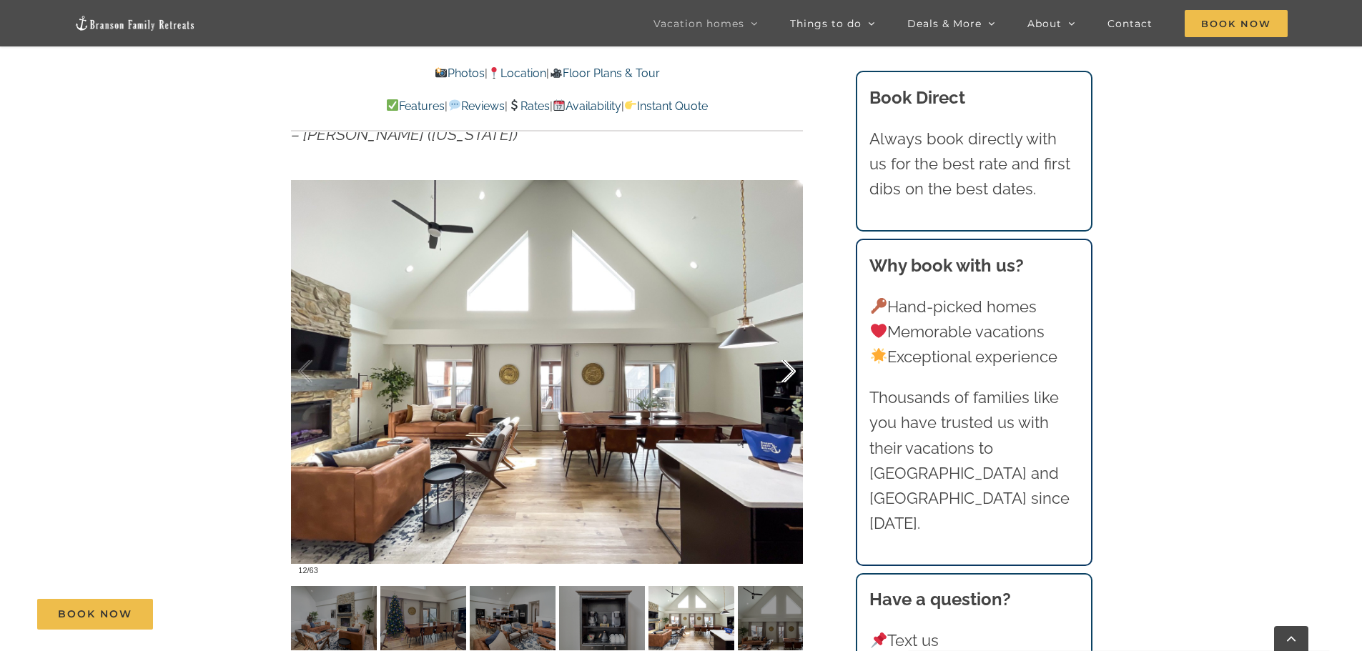
click at [778, 378] on div at bounding box center [773, 371] width 44 height 89
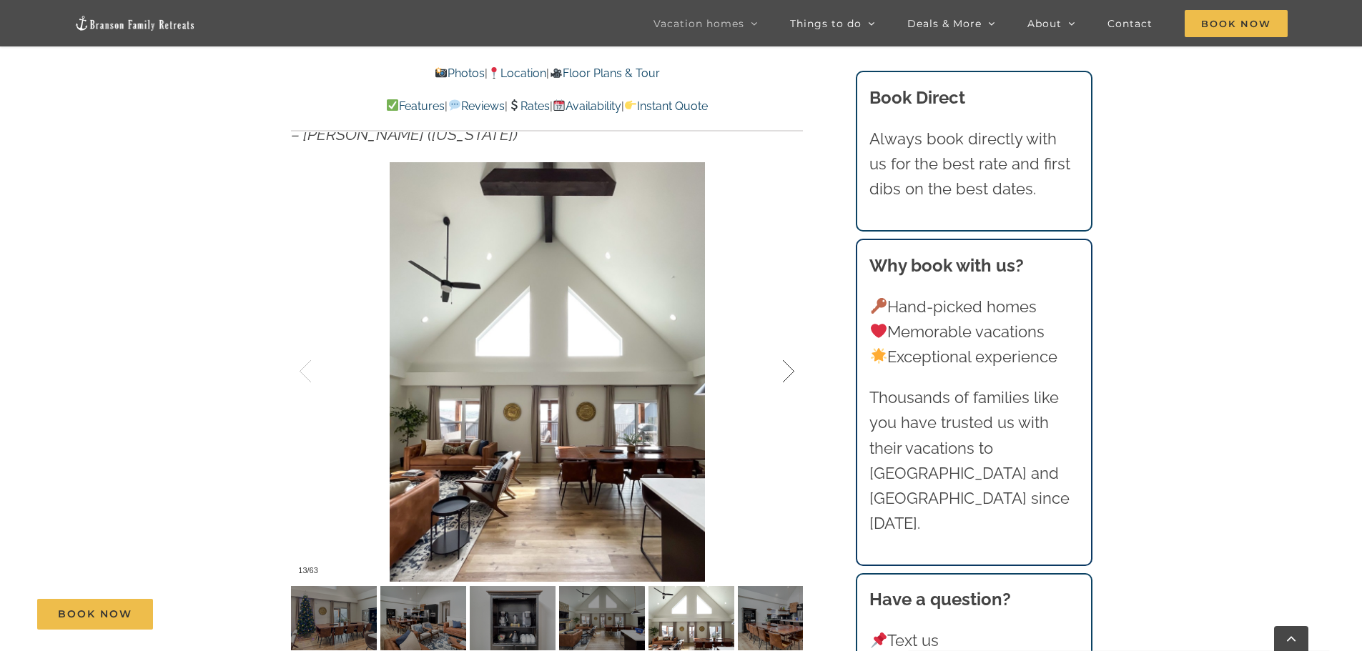
click at [778, 378] on div at bounding box center [773, 371] width 44 height 89
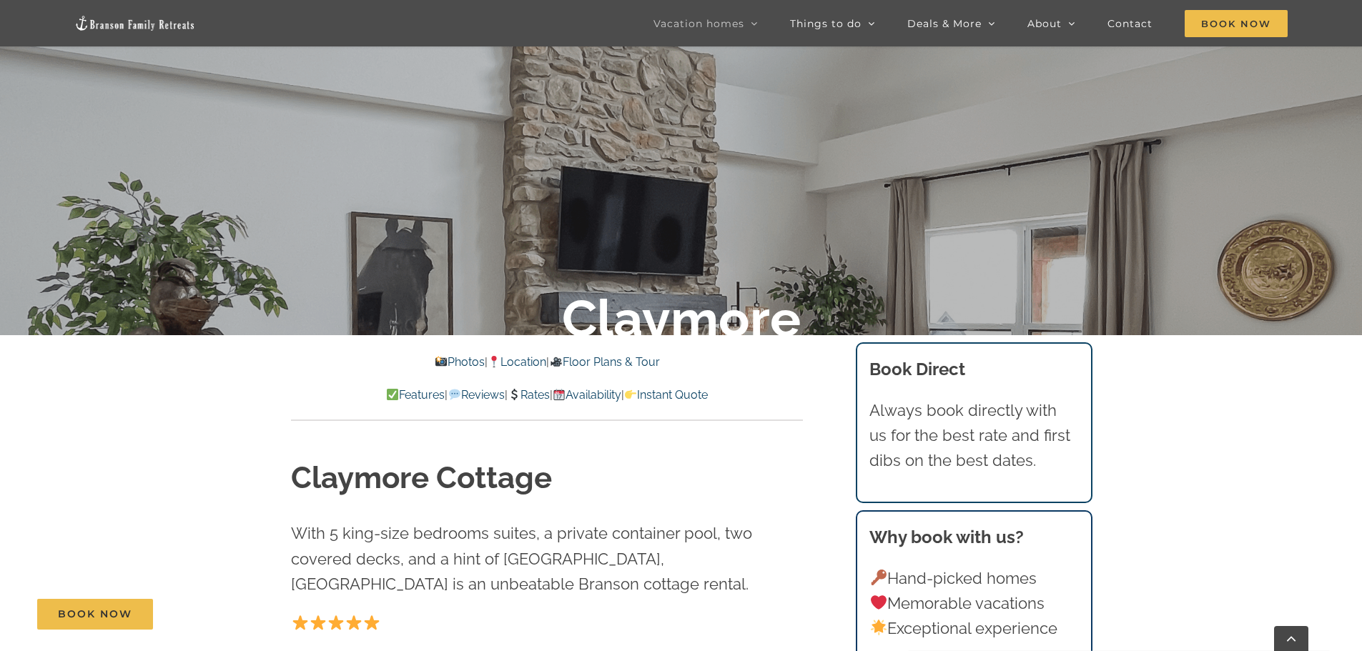
click at [517, 389] on img at bounding box center [513, 394] width 11 height 11
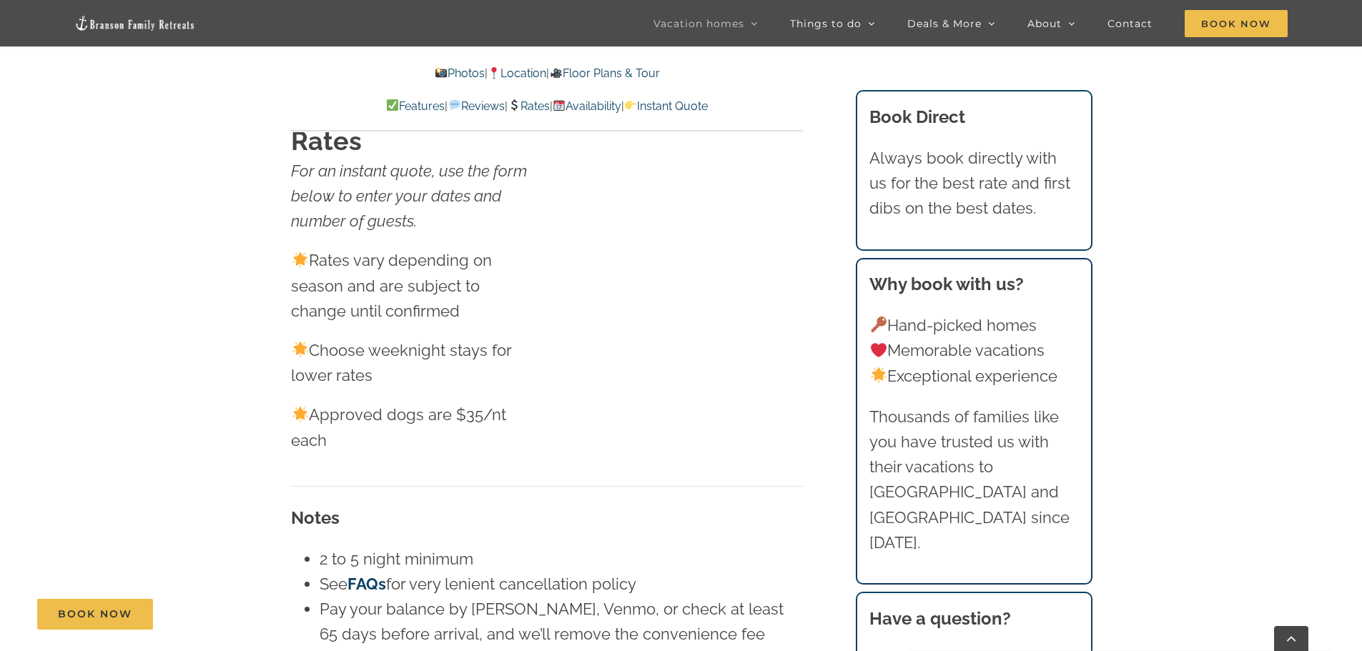
scroll to position [8738, 0]
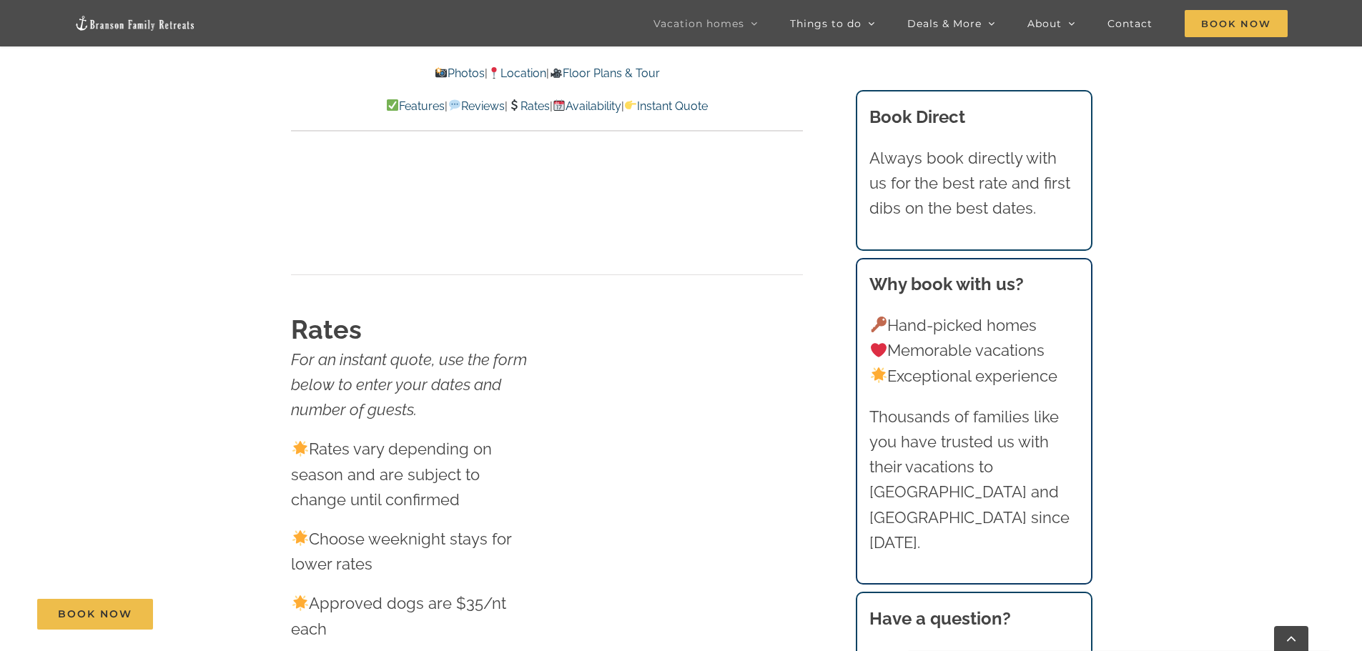
scroll to position [357, 0]
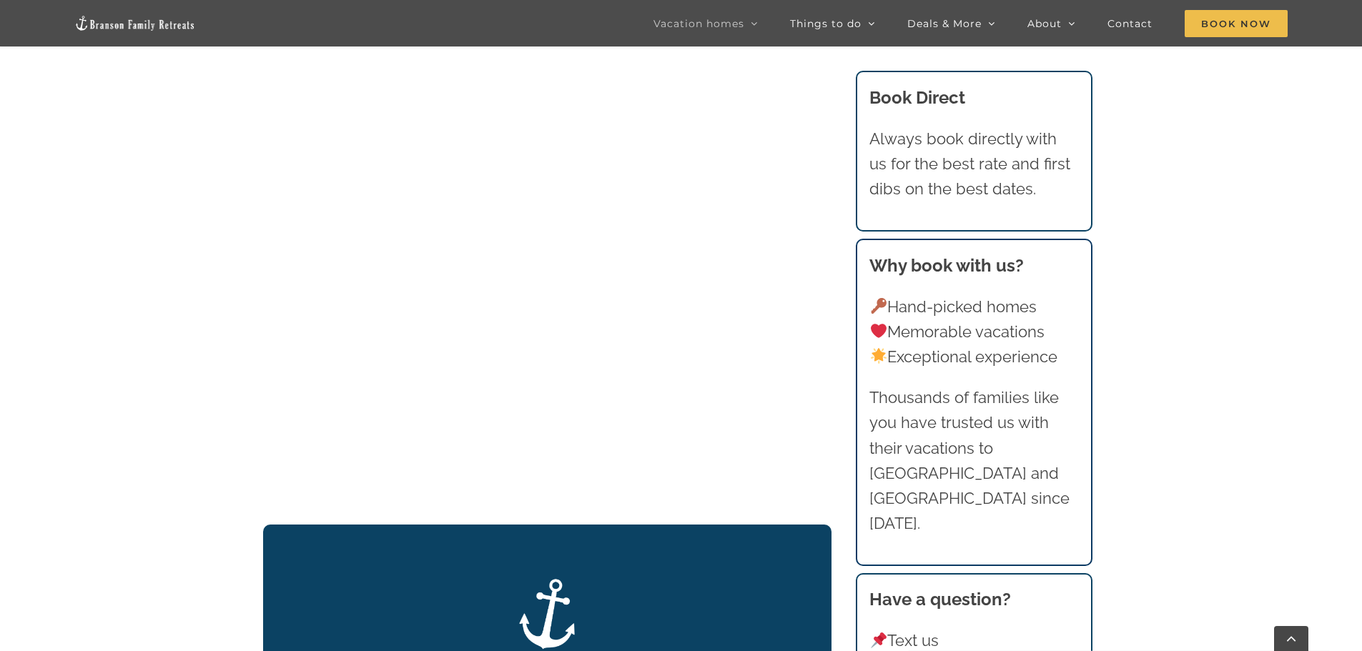
scroll to position [2144, 0]
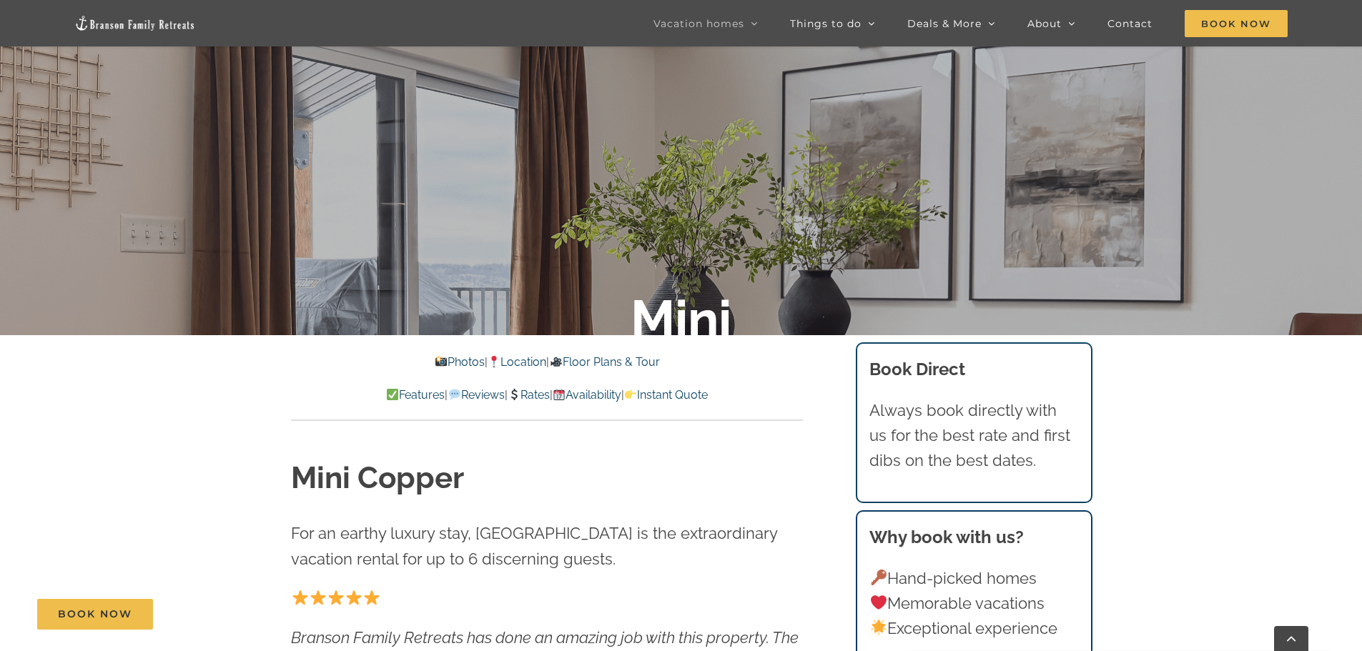
scroll to position [572, 0]
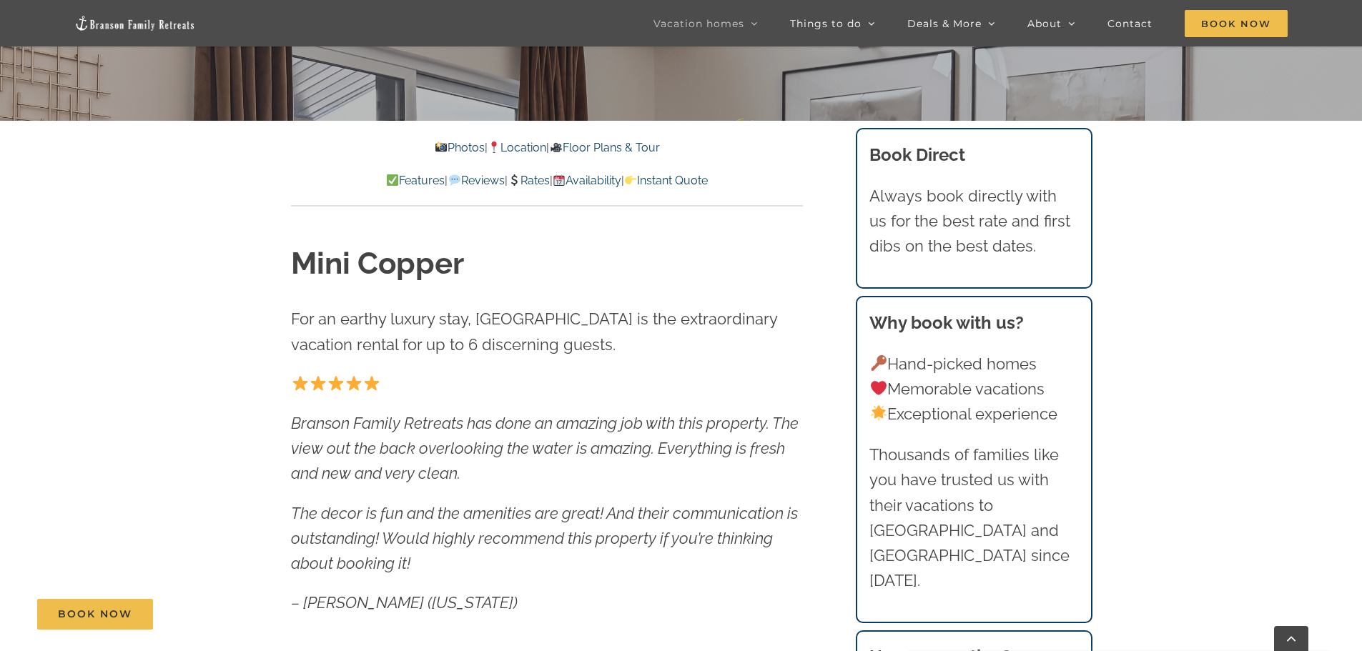
click at [525, 181] on link "Rates" at bounding box center [528, 181] width 42 height 14
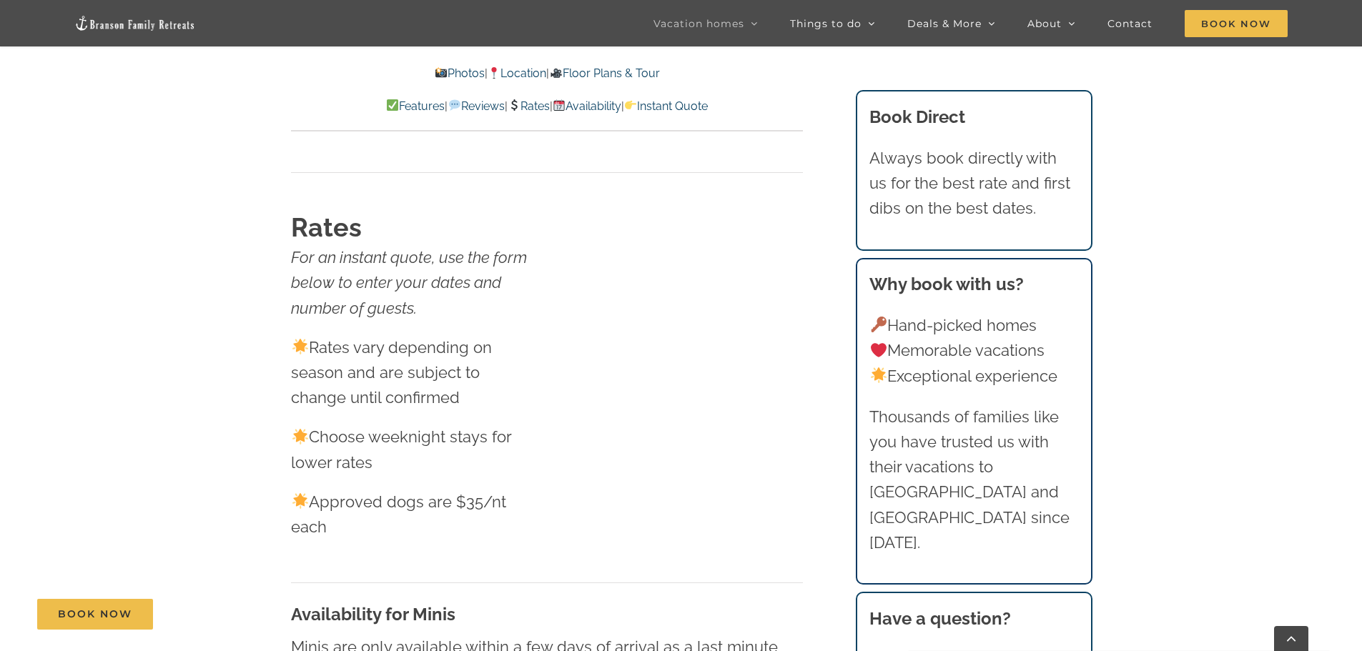
scroll to position [7900, 0]
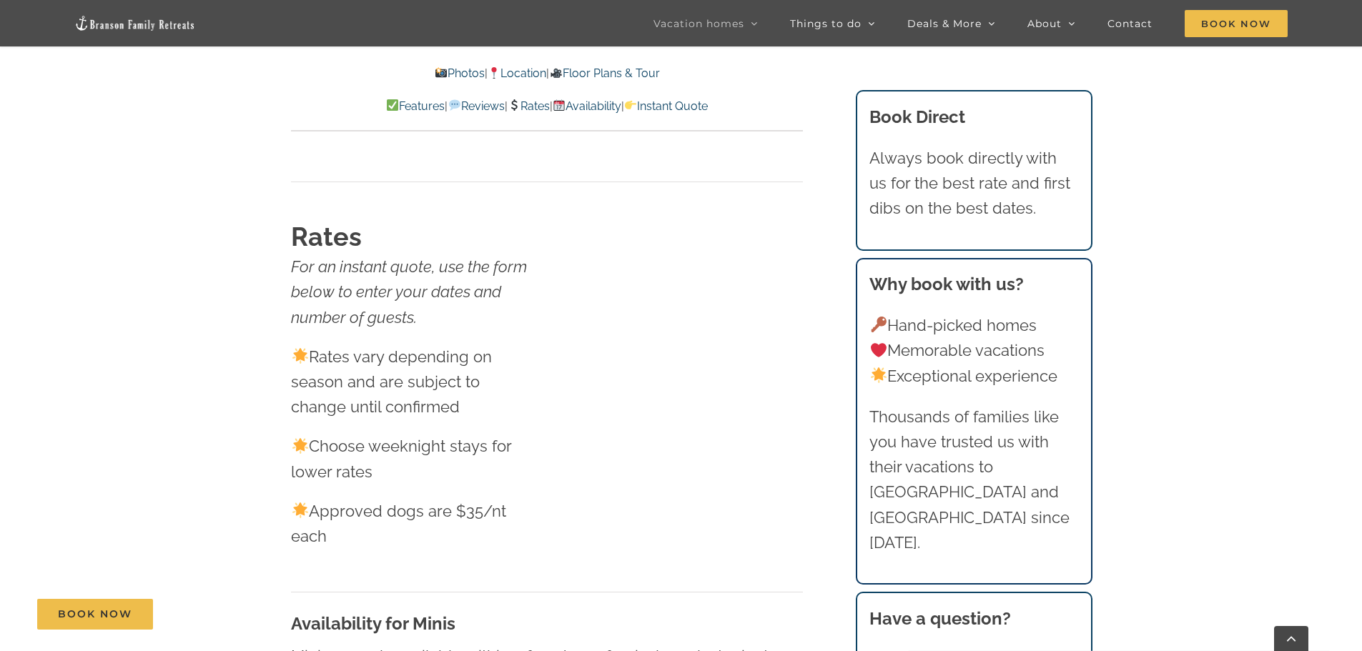
scroll to position [572, 0]
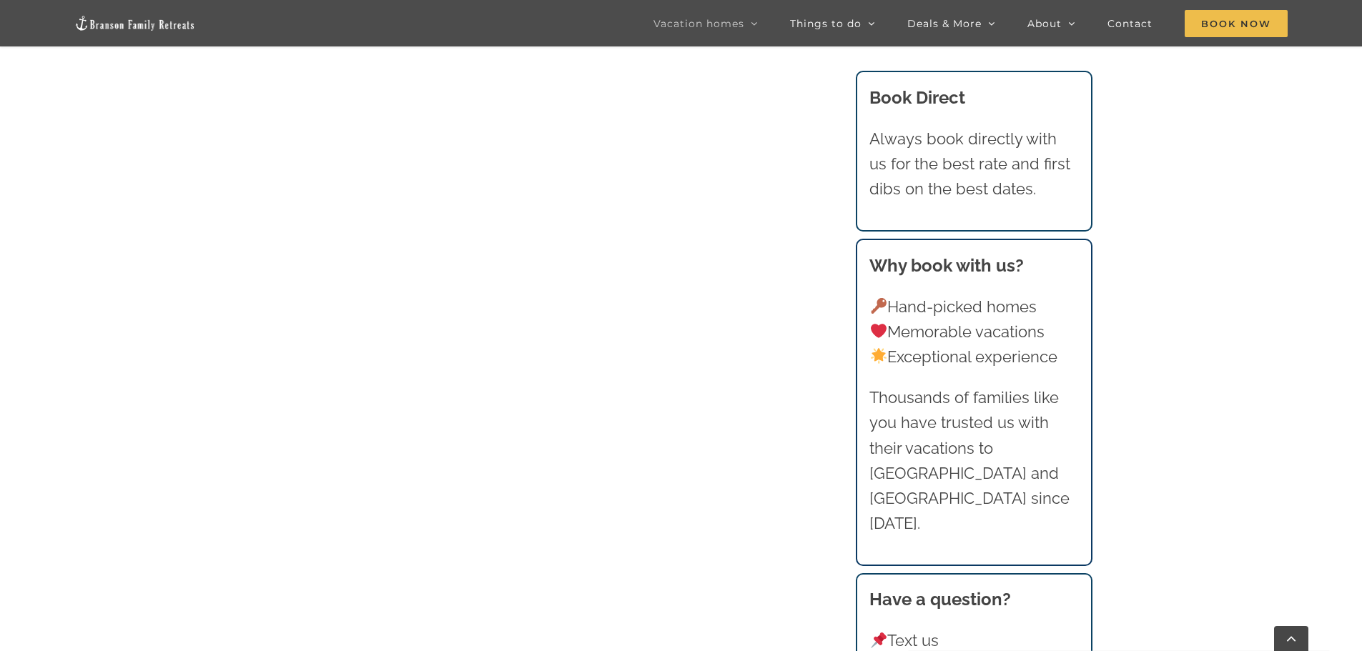
scroll to position [1753, 0]
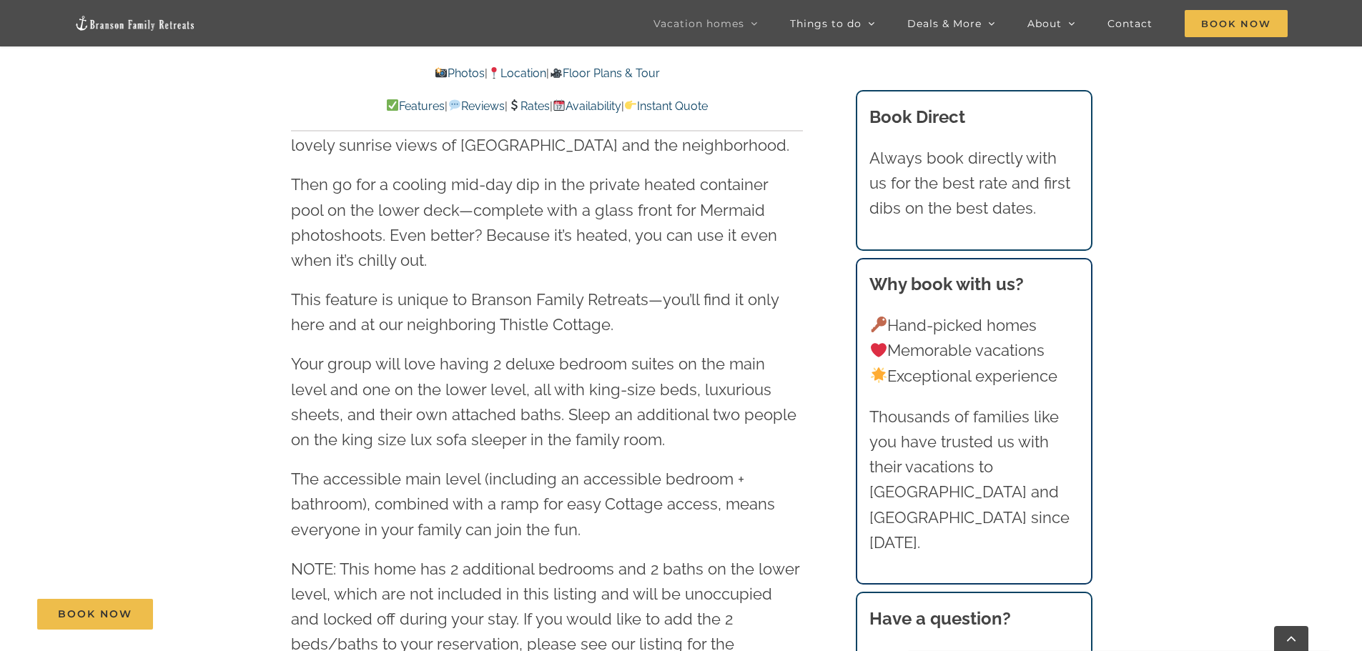
scroll to position [1501, 0]
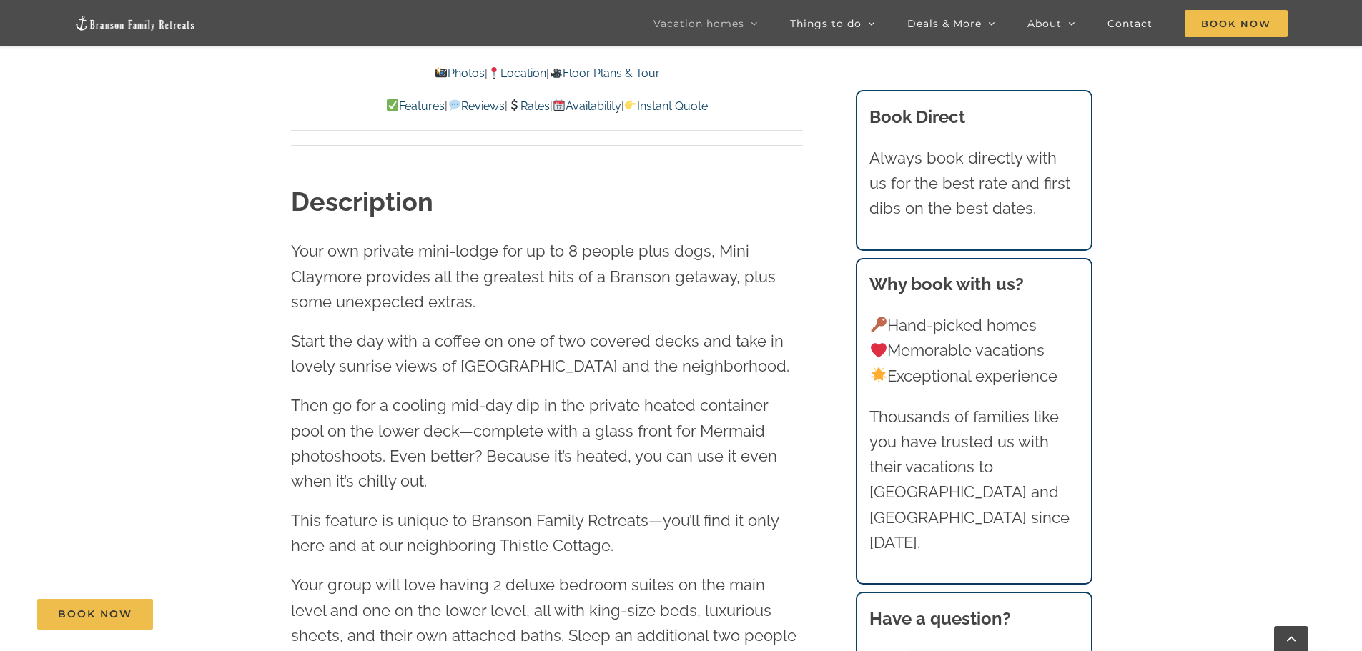
click at [536, 107] on link "Rates" at bounding box center [528, 106] width 42 height 14
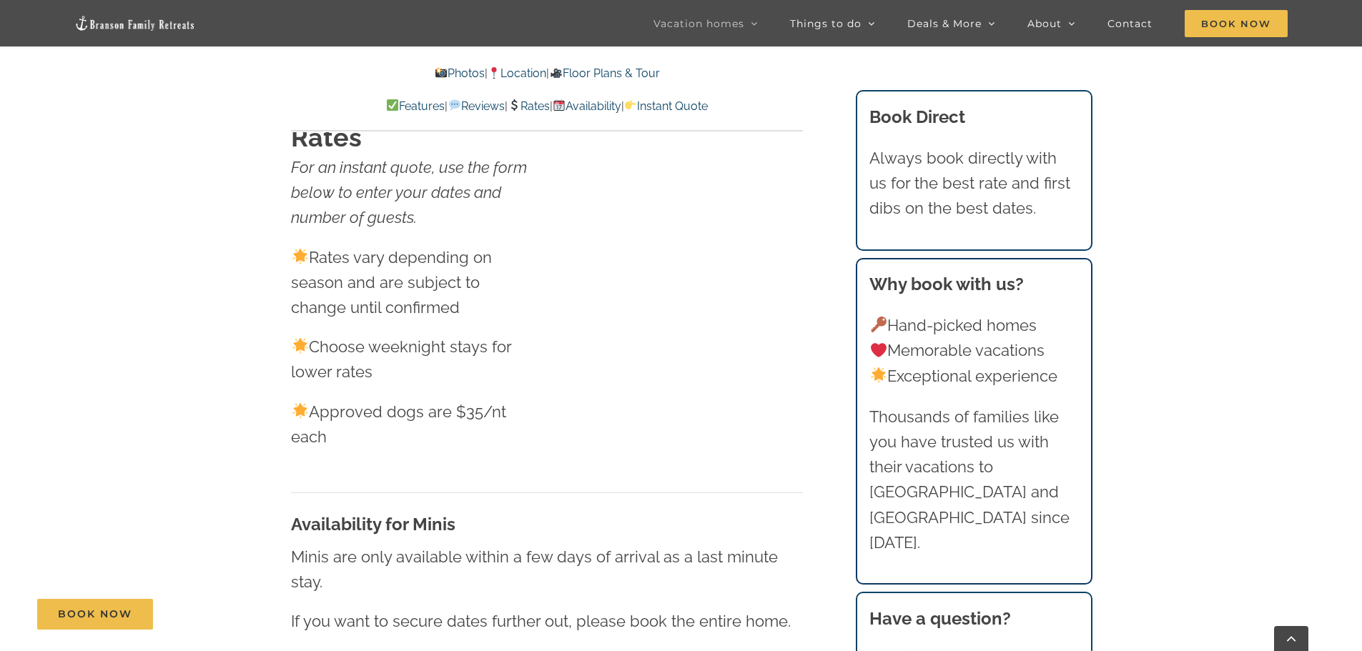
scroll to position [9001, 0]
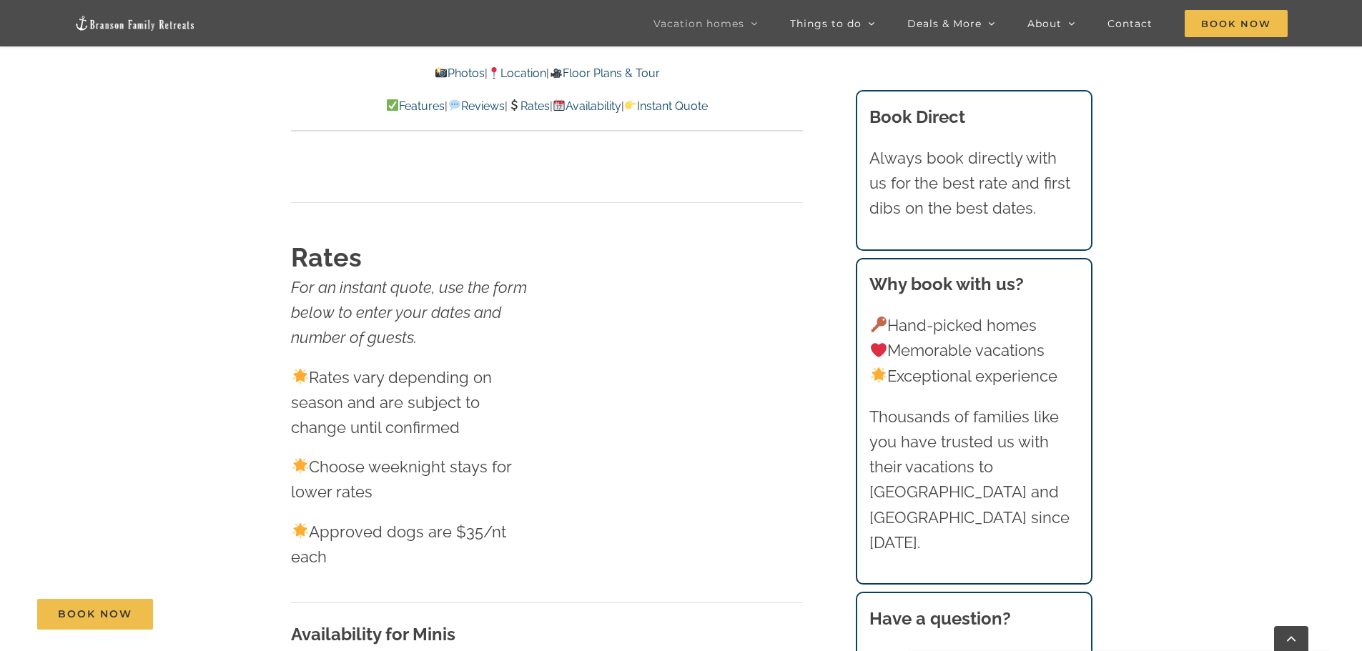
scroll to position [1501, 0]
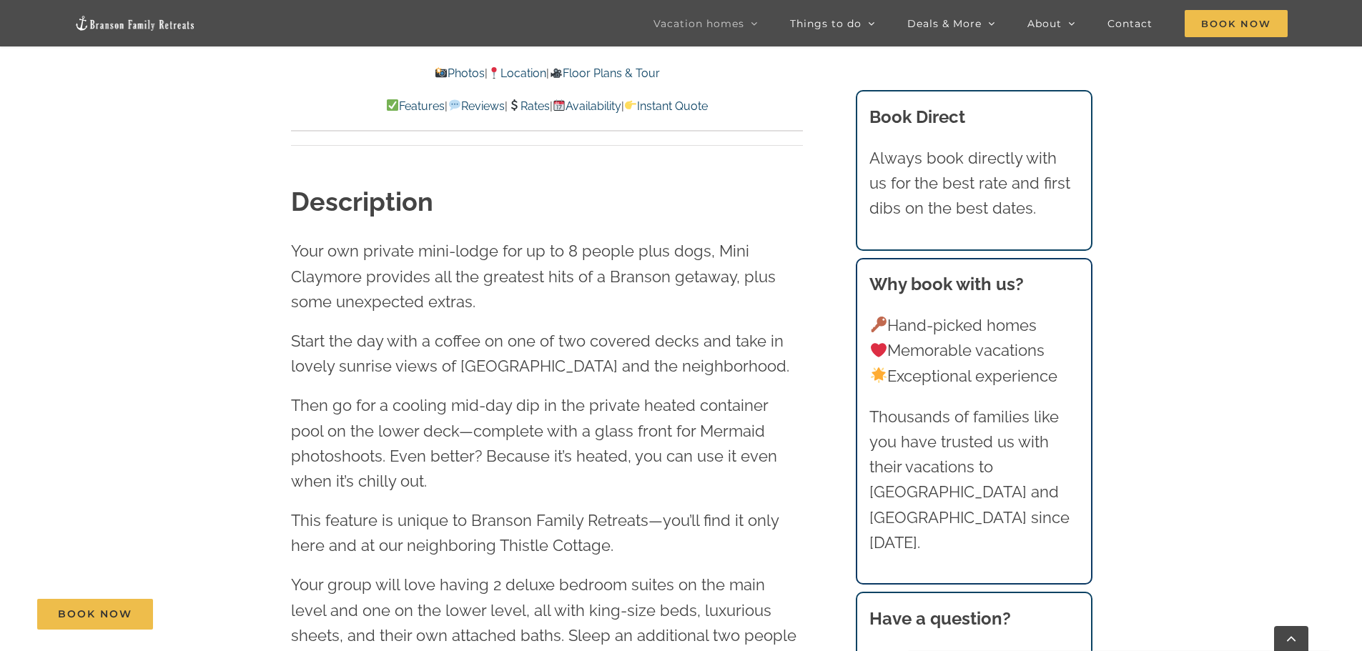
scroll to position [9001, 0]
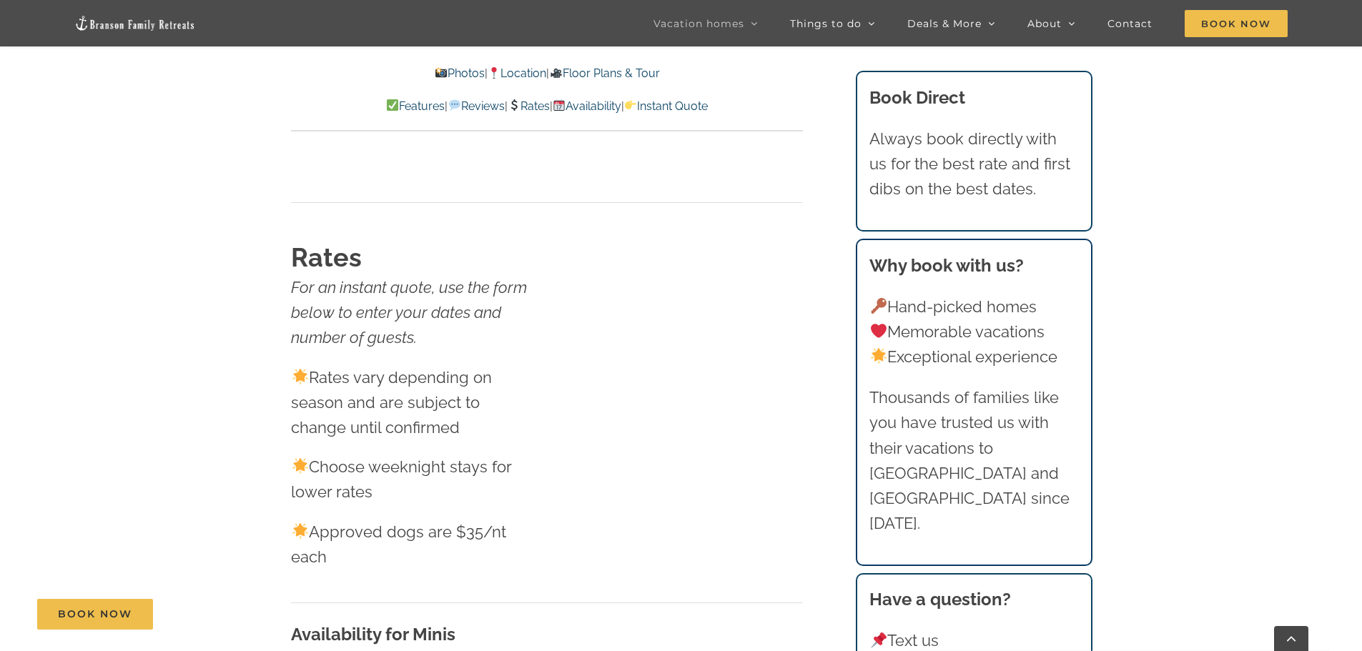
scroll to position [1501, 0]
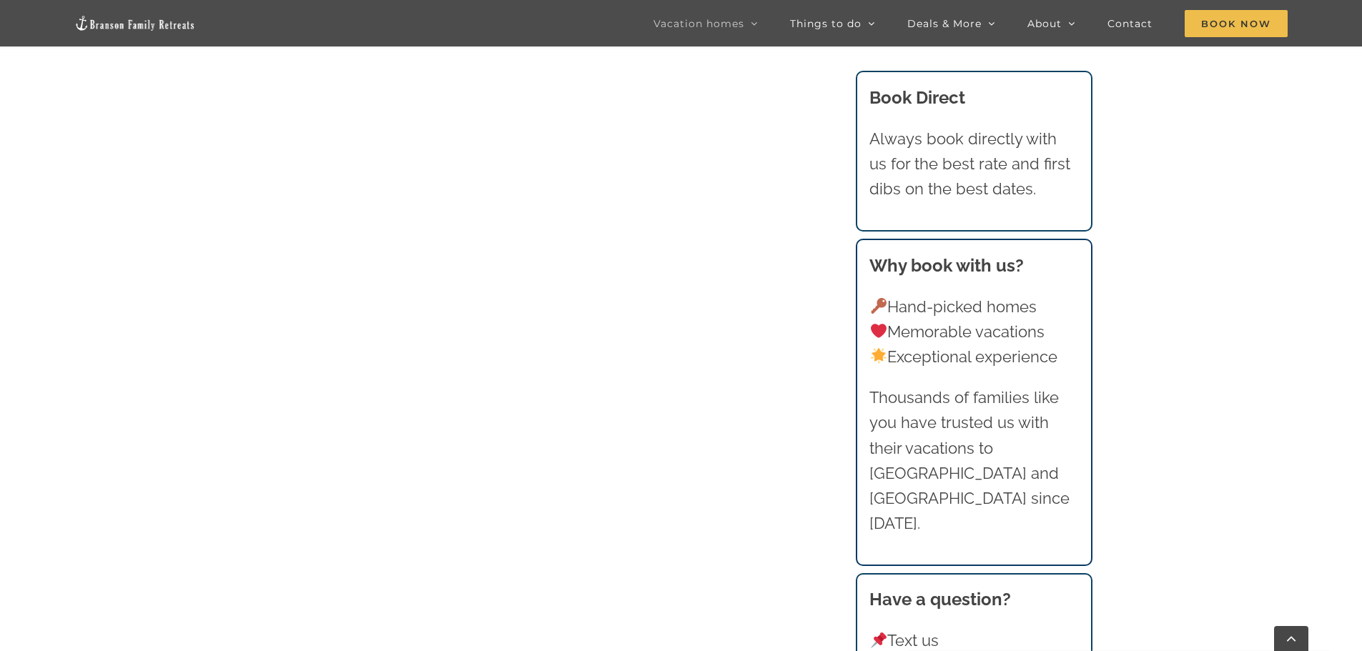
scroll to position [1392, 0]
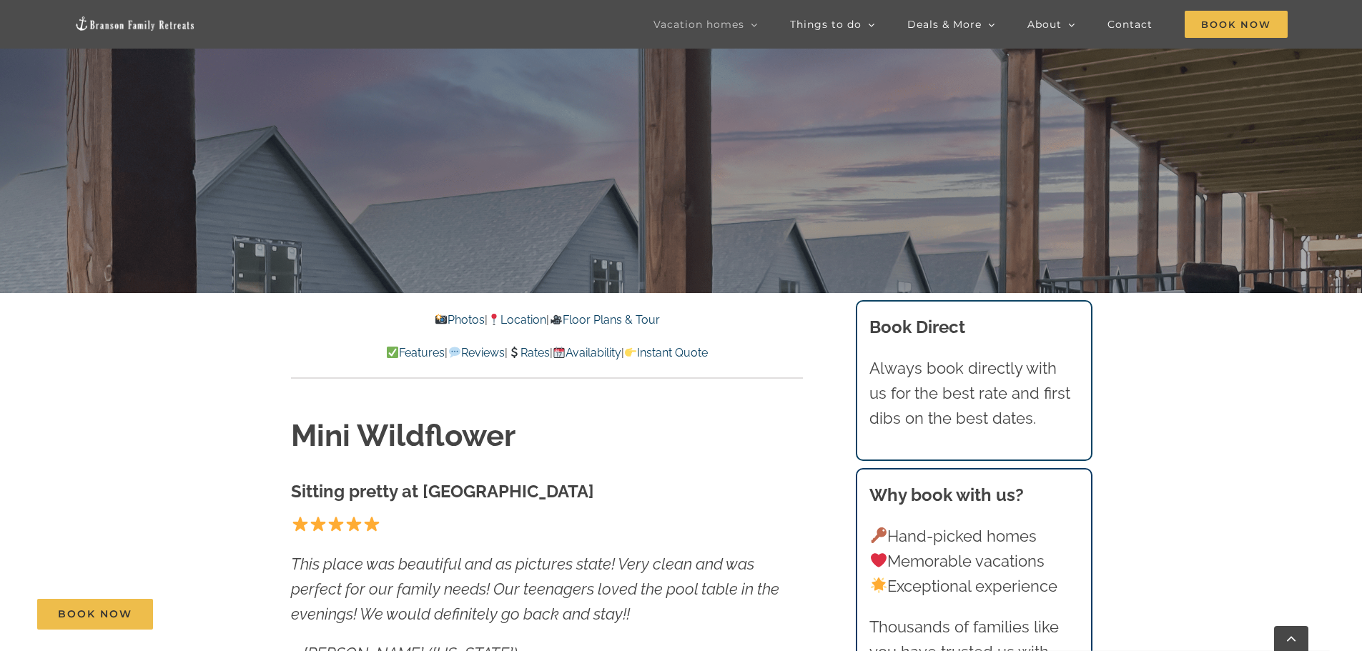
scroll to position [429, 0]
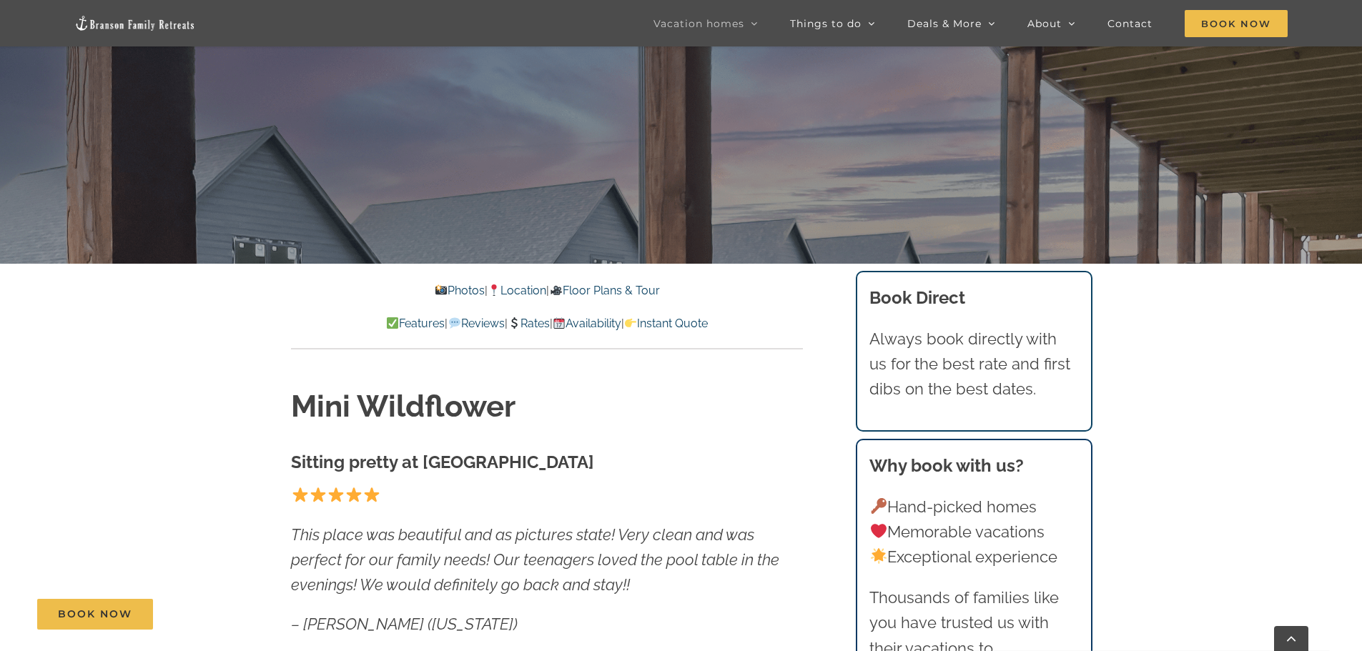
click at [537, 324] on link "Rates" at bounding box center [528, 324] width 42 height 14
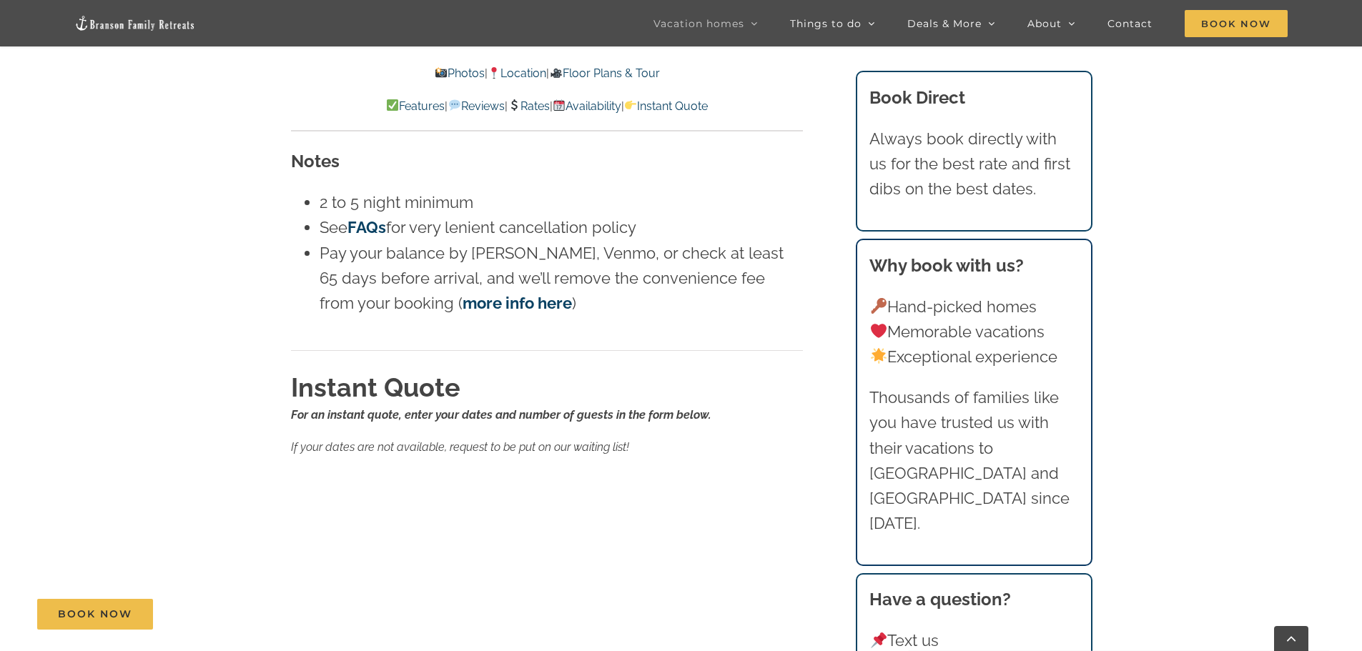
scroll to position [8010, 0]
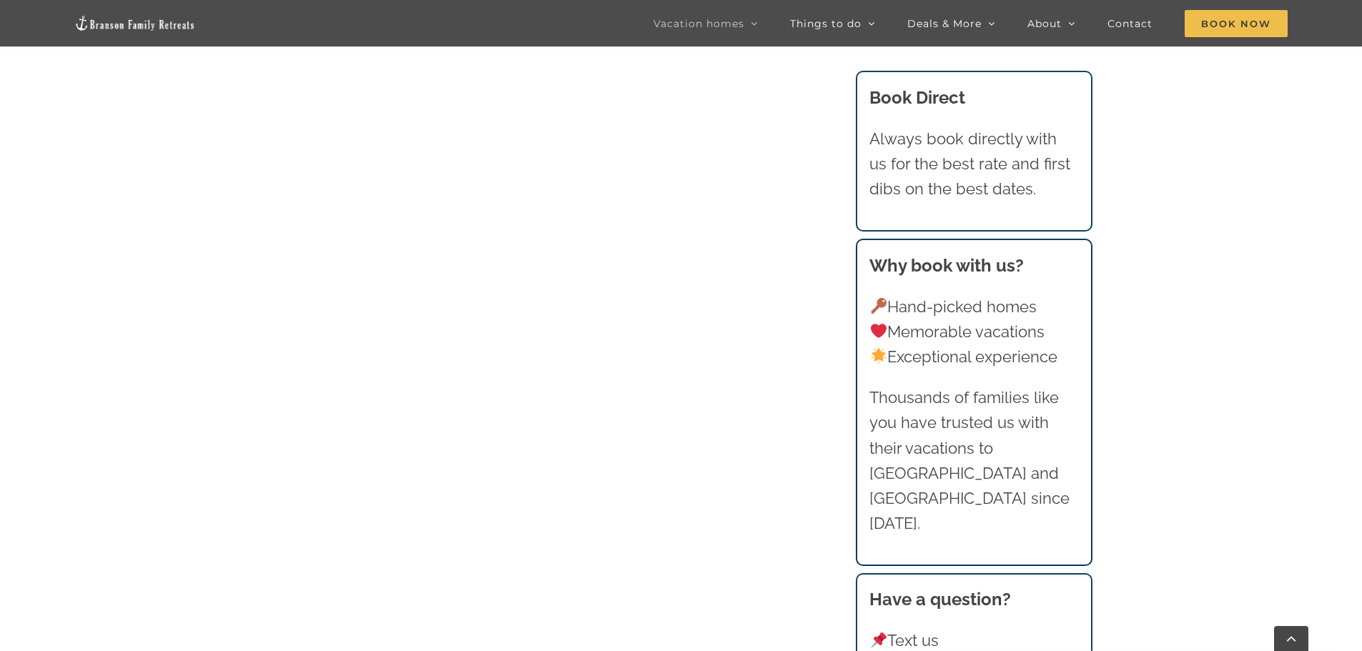
scroll to position [1320, 0]
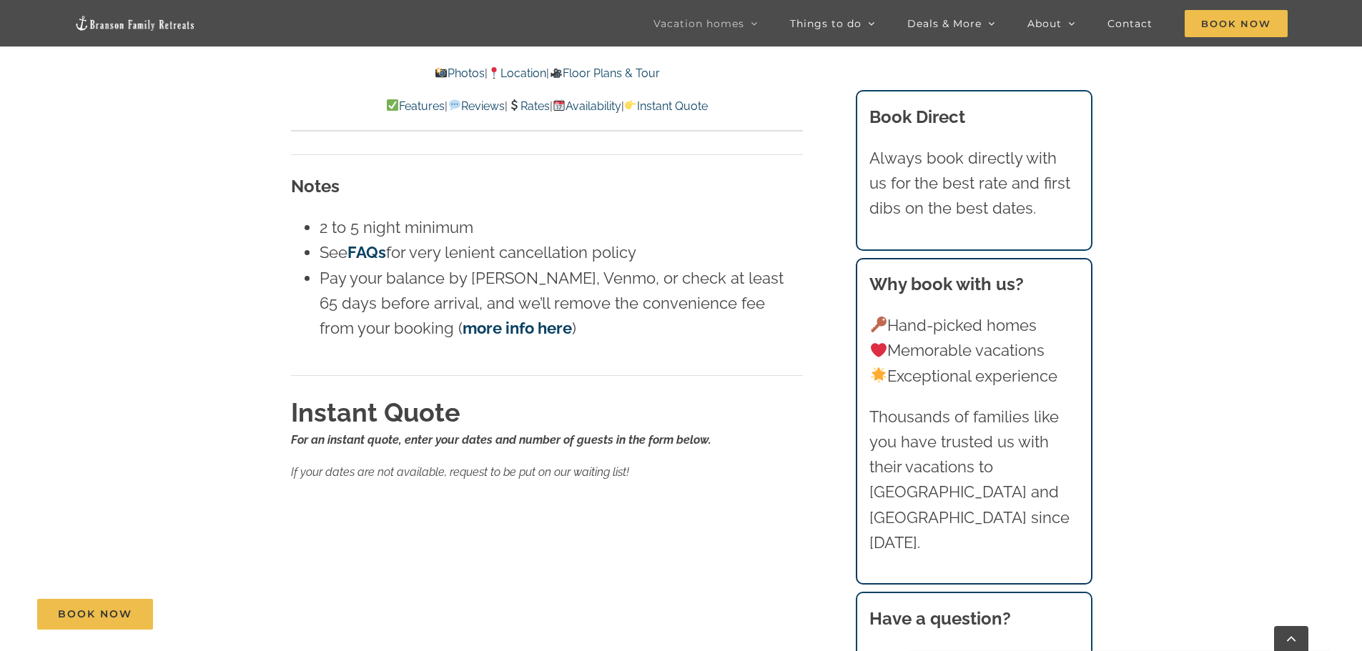
scroll to position [8719, 0]
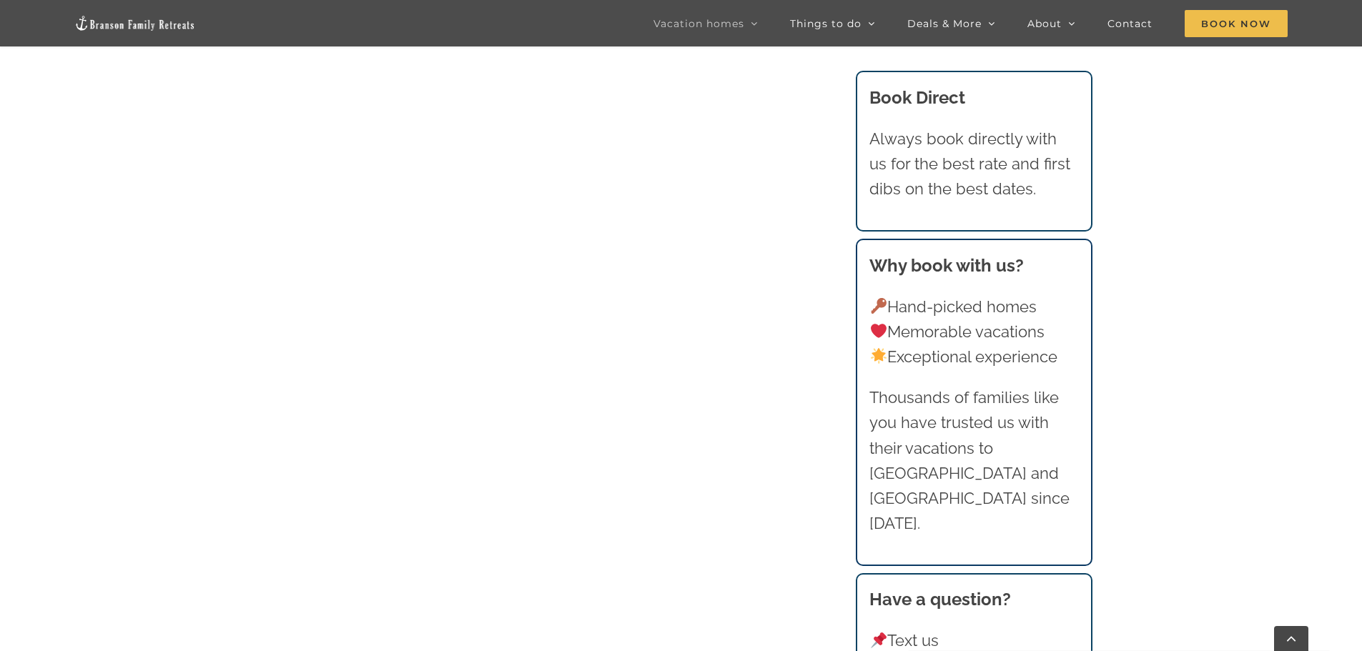
scroll to position [1534, 0]
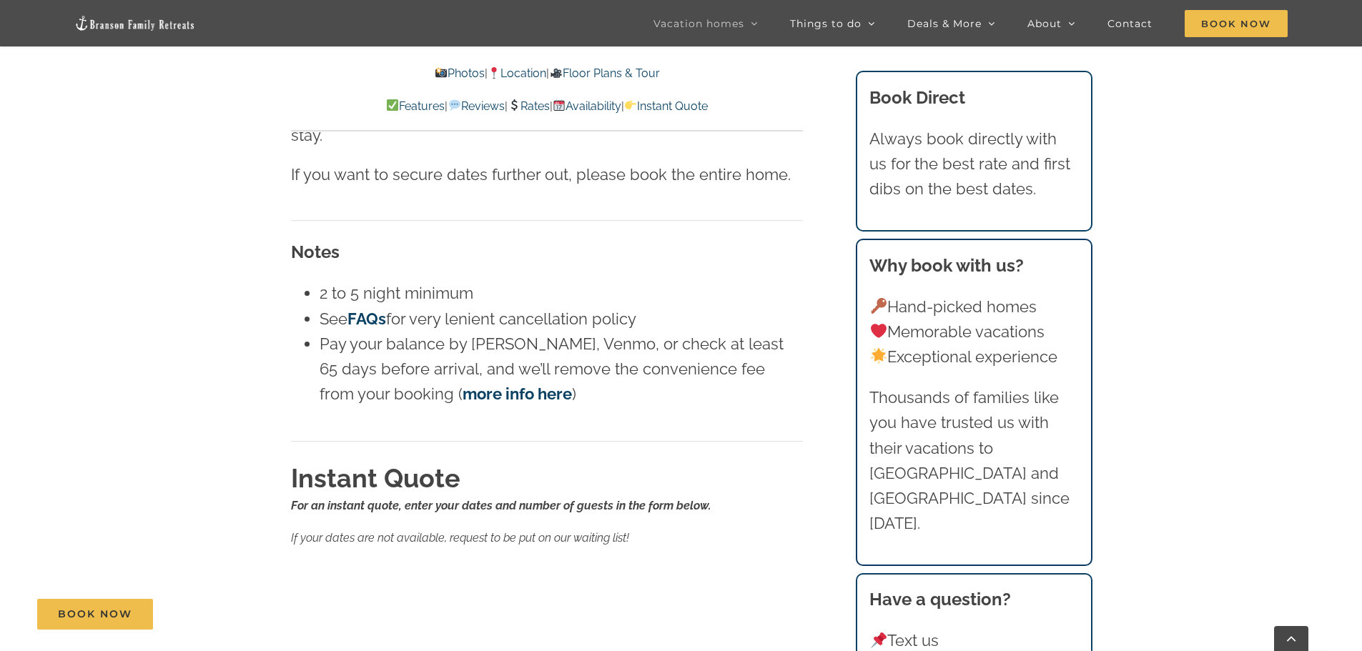
scroll to position [8943, 0]
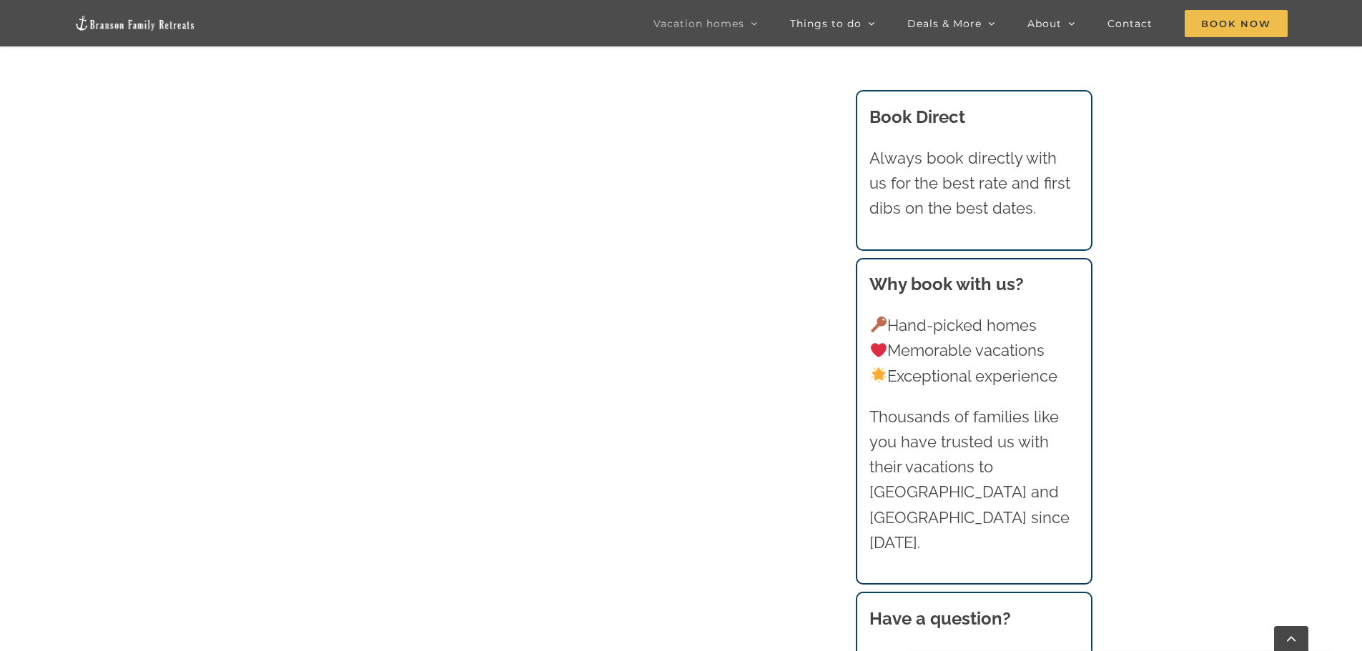
scroll to position [891, 0]
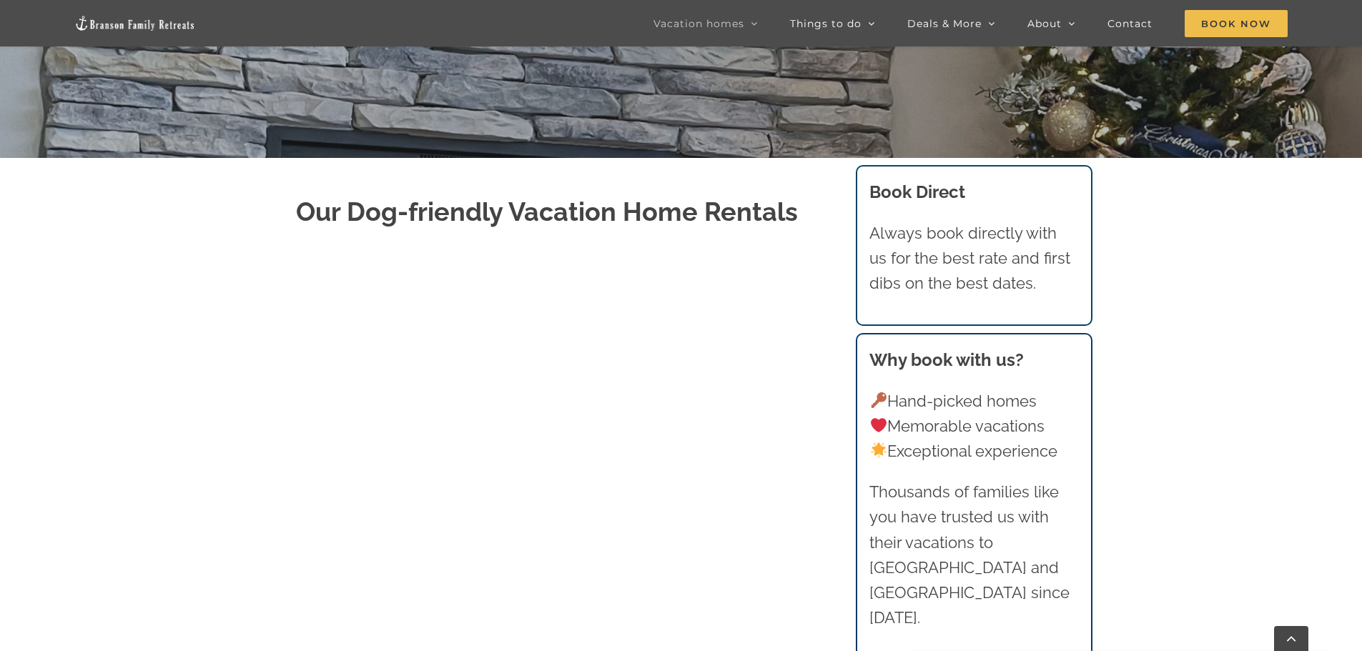
scroll to position [677, 0]
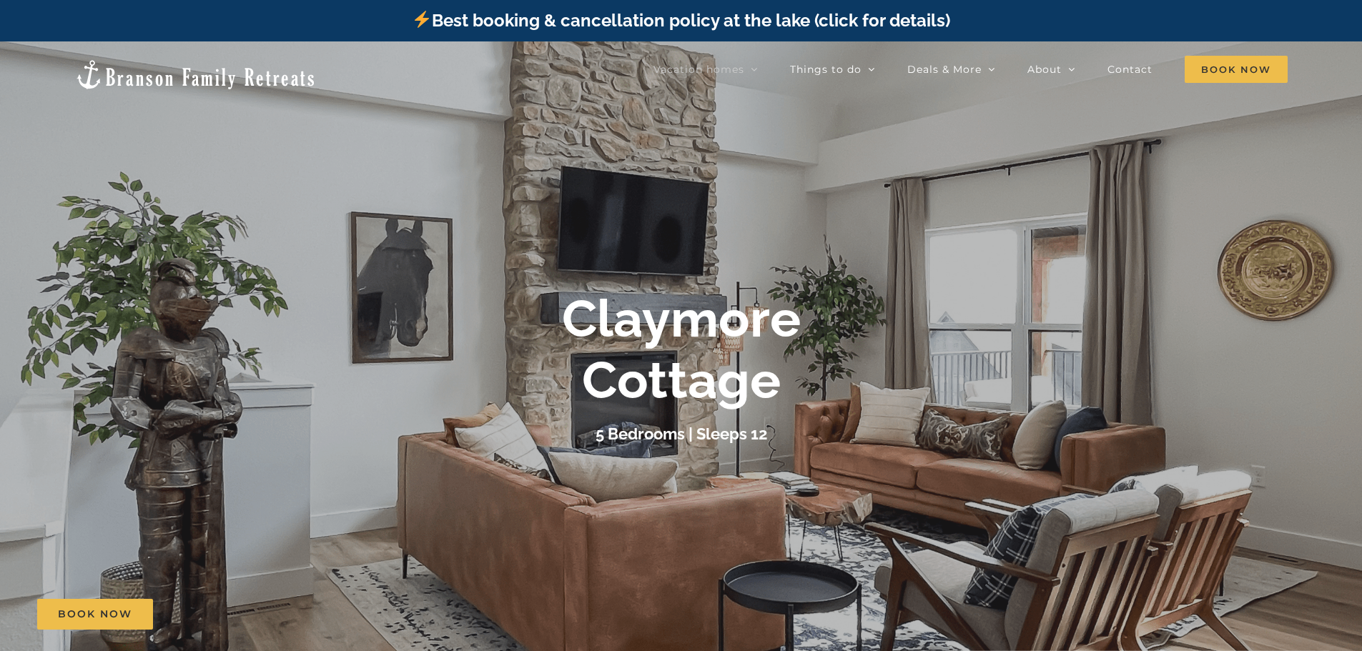
scroll to position [357, 0]
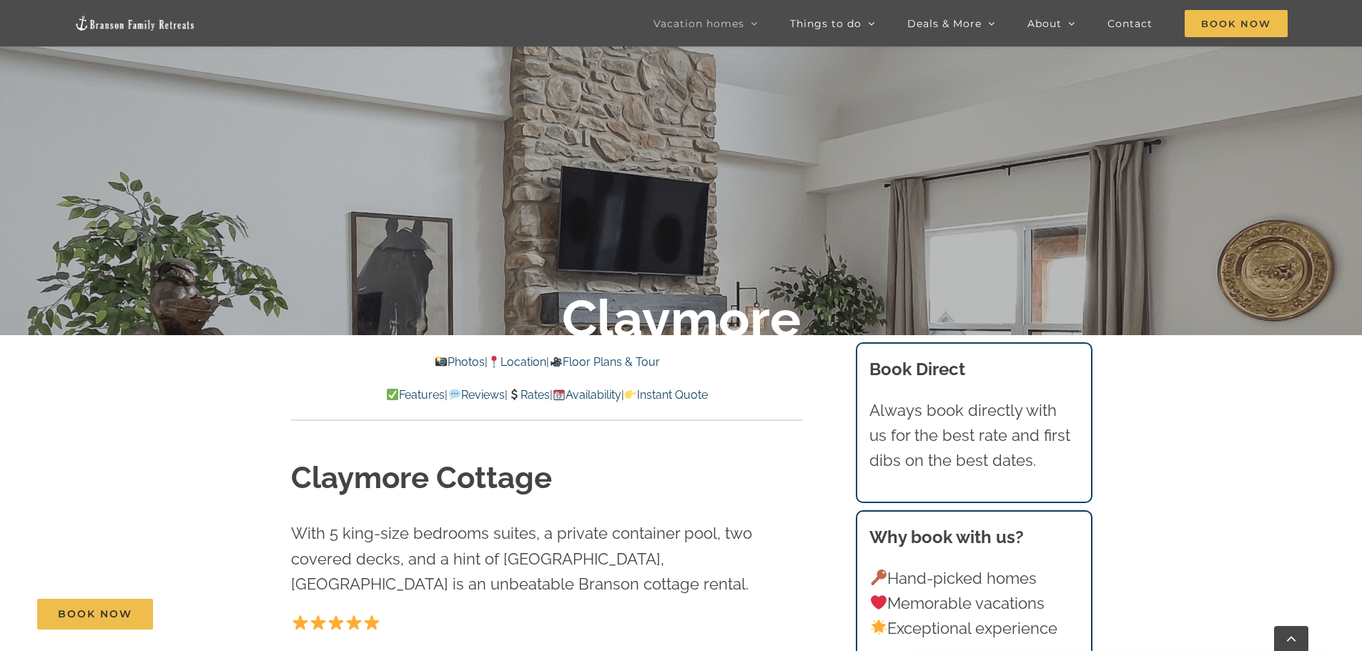
click at [606, 395] on link "Availability" at bounding box center [586, 395] width 69 height 14
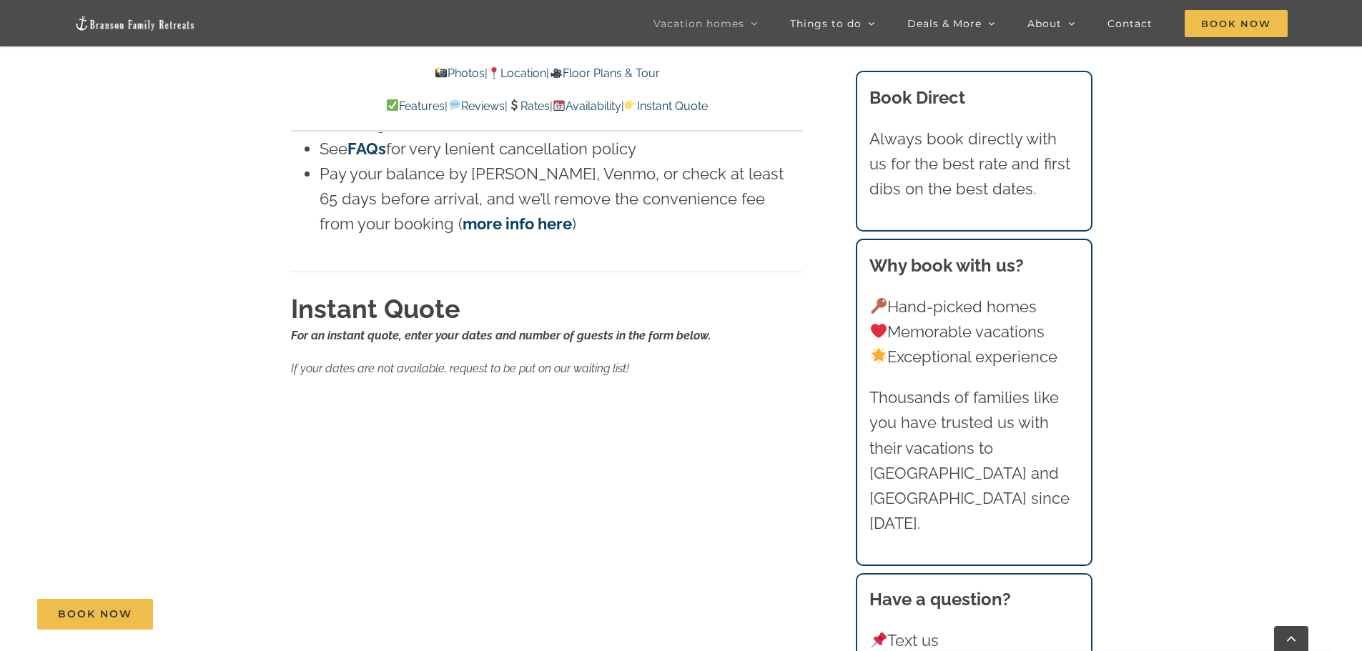
scroll to position [8964, 0]
